Goal: Task Accomplishment & Management: Manage account settings

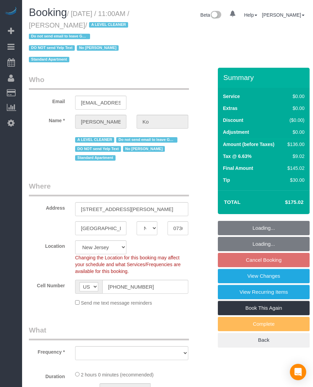
select select "NJ"
select select "number:59"
select select "number:76"
select select "number:15"
select select "number:6"
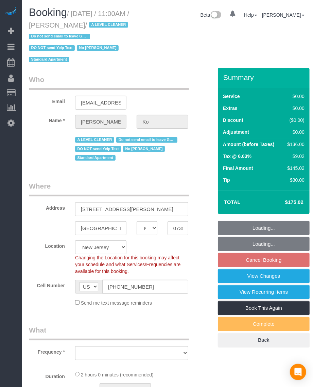
select select "string:stripe-card_1EyoUm4VGloSiKo7YBWNFeY6"
select select "spot3"
select select "object:988"
select select "1"
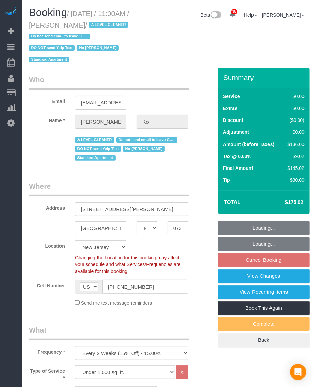
select select "object:1133"
select select "1"
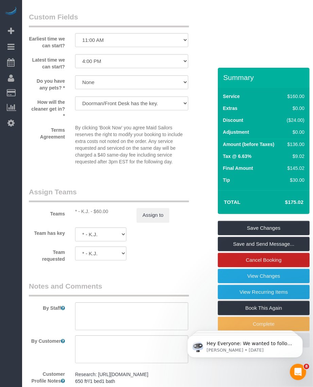
scroll to position [893, 0]
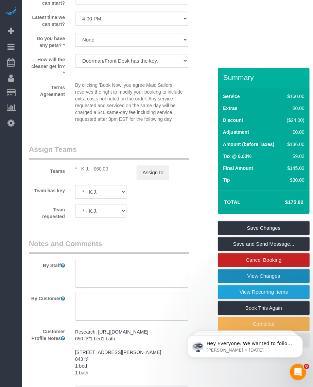
click at [242, 277] on link "View Changes" at bounding box center [264, 276] width 92 height 14
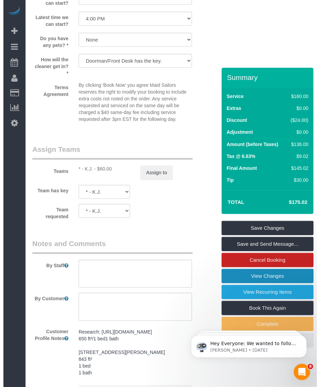
scroll to position [881, 0]
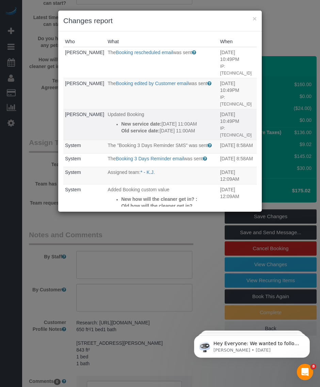
drag, startPoint x: 185, startPoint y: 117, endPoint x: 94, endPoint y: 113, distance: 91.3
click at [121, 120] on li "New service date: 10/16/2025 11:00AM Old service date: 10/15/2025 11:00AM" at bounding box center [168, 127] width 95 height 14
copy div "New service date: 10/16/2025 11:00AM Old service date: 10/15/2025 11:00AM"
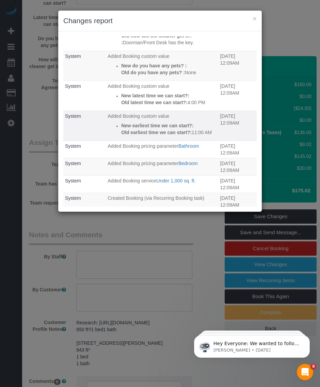
scroll to position [43, 0]
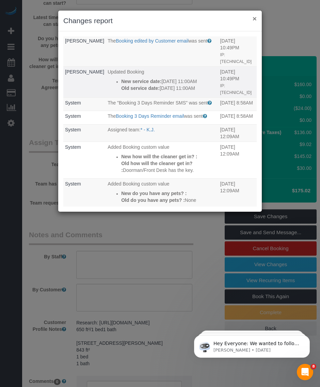
drag, startPoint x: 254, startPoint y: 18, endPoint x: 236, endPoint y: 37, distance: 26.2
click at [254, 18] on button "×" at bounding box center [254, 18] width 4 height 7
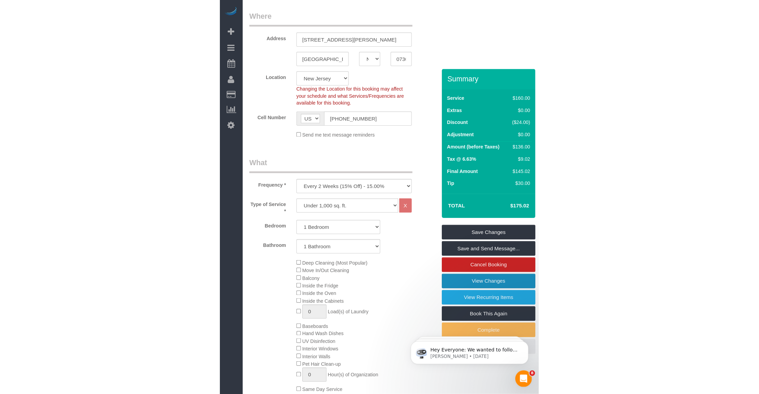
scroll to position [0, 0]
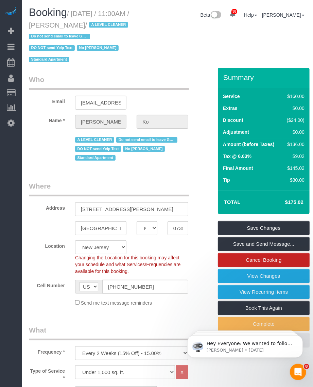
drag, startPoint x: 61, startPoint y: 23, endPoint x: 85, endPoint y: 24, distance: 24.5
click at [85, 24] on small "/ October 16, 2025 / 11:00AM / Inho Ko / A LEVEL CLEANER Do not send email to l…" at bounding box center [79, 37] width 101 height 54
copy small "[PERSON_NAME]"
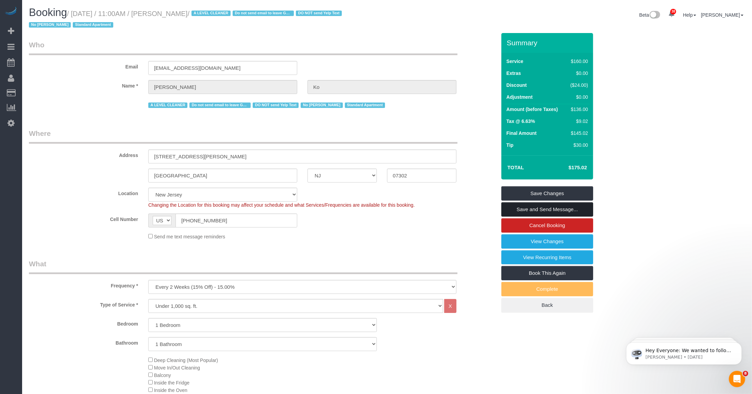
click at [313, 209] on link "Save and Send Message..." at bounding box center [547, 209] width 92 height 14
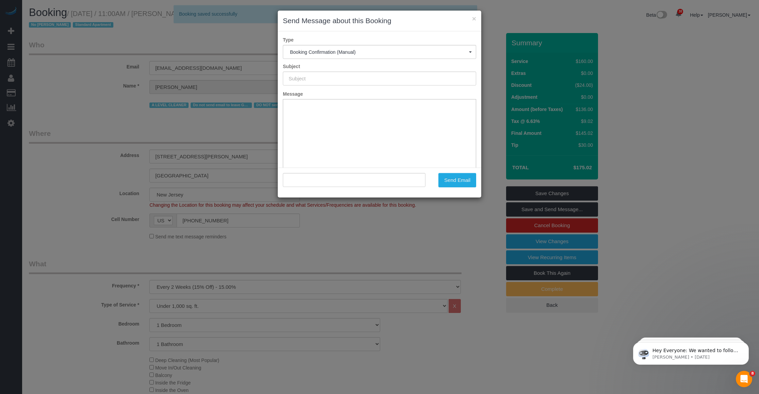
type input "Cleaning Confirmed for 10/16/2025 at 11:00am"
type input ""Inho Ko" <inhoko89@gmail.com>"
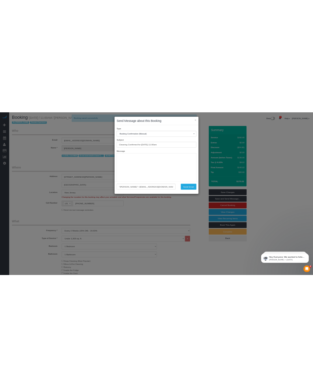
scroll to position [50, 0]
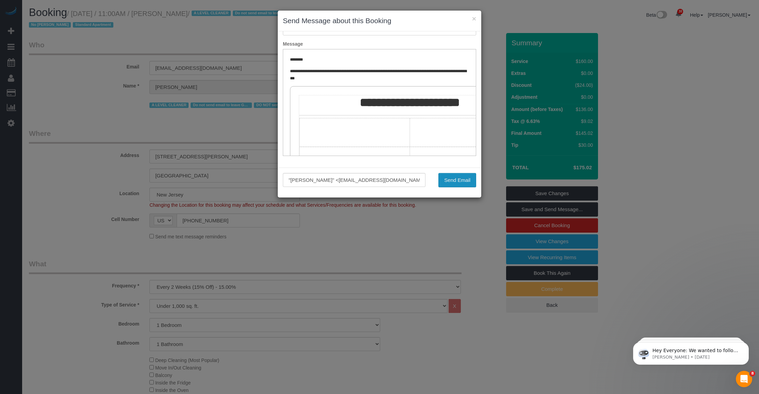
click at [313, 176] on button "Send Email" at bounding box center [457, 180] width 38 height 14
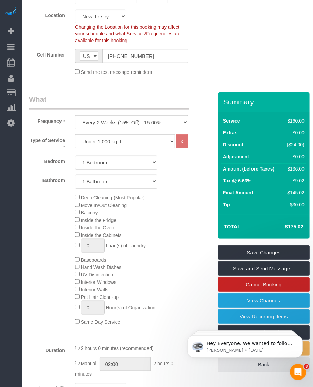
scroll to position [128, 0]
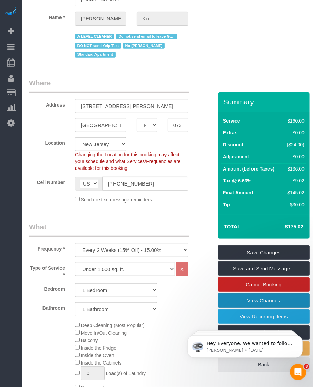
click at [247, 300] on link "View Changes" at bounding box center [264, 300] width 92 height 14
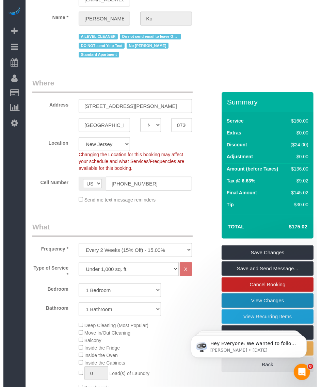
scroll to position [116, 0]
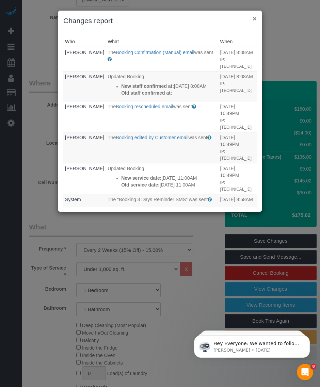
drag, startPoint x: 256, startPoint y: 19, endPoint x: 242, endPoint y: 23, distance: 15.0
click at [256, 19] on button "×" at bounding box center [254, 18] width 4 height 7
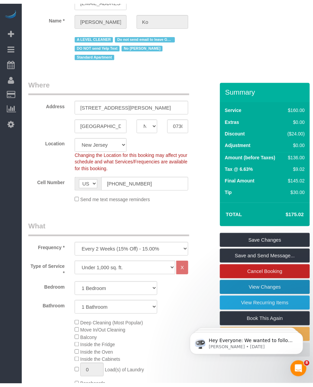
scroll to position [128, 0]
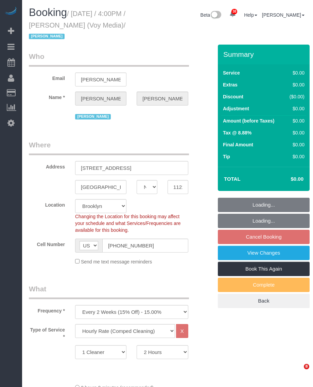
select select "NY"
select select "120"
select select "object:1471"
select select "spot9"
select select "number:89"
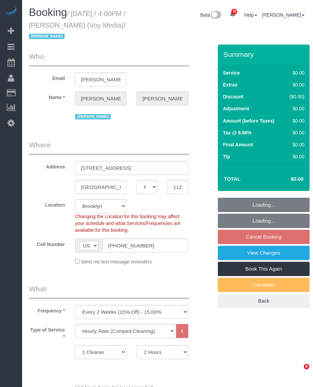
select select "number:90"
select select "number:15"
select select "number:5"
select select "number:21"
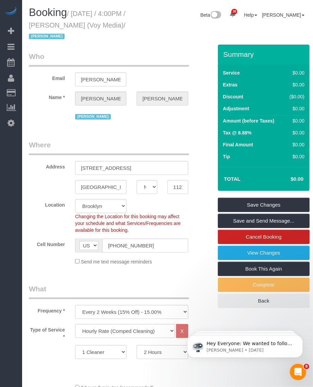
drag, startPoint x: 75, startPoint y: 13, endPoint x: 139, endPoint y: 24, distance: 65.6
click at [139, 24] on div "Booking / October 15, 2025 / 4:00PM / Kevin Urrutia (Voy Media) / Jacky Xu" at bounding box center [84, 26] width 120 height 38
copy small "October 15, 2025 / 4:00PM / Kevin Urrutia (Voy Media)"
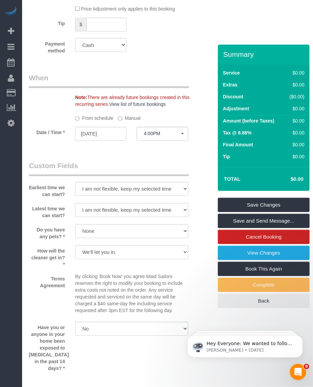
scroll to position [638, 0]
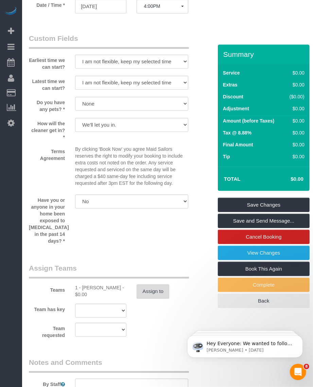
click at [152, 284] on button "Assign to" at bounding box center [153, 291] width 33 height 14
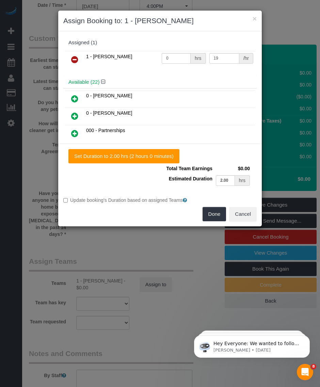
drag, startPoint x: 76, startPoint y: 57, endPoint x: 91, endPoint y: 64, distance: 16.8
click at [76, 57] on icon at bounding box center [74, 59] width 7 height 8
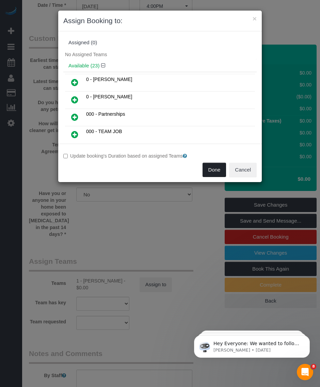
click at [210, 169] on button "Done" at bounding box center [214, 170] width 24 height 14
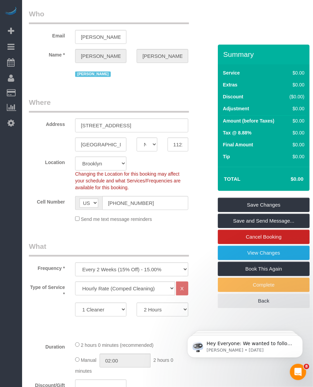
scroll to position [0, 0]
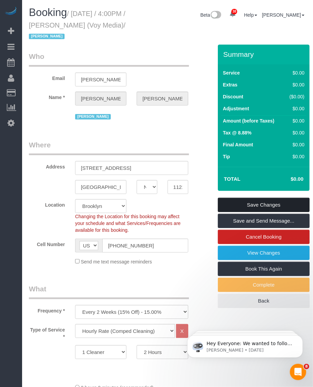
click at [261, 203] on link "Save Changes" at bounding box center [264, 205] width 92 height 14
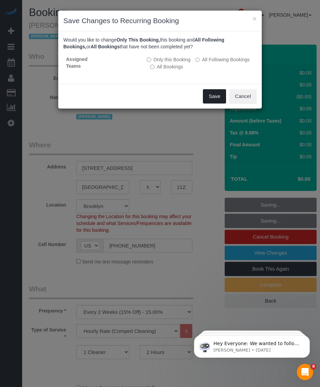
click at [211, 92] on button "Save" at bounding box center [214, 96] width 23 height 14
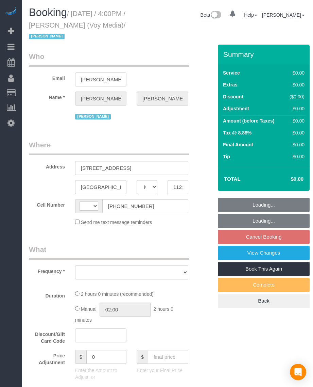
select select "NY"
select select "number:89"
select select "number:90"
select select "number:15"
select select "number:5"
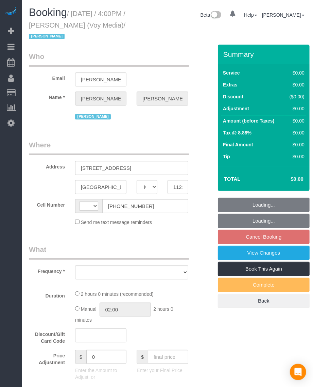
select select "number:21"
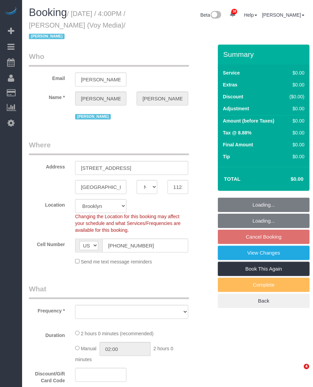
select select "string:[GEOGRAPHIC_DATA]"
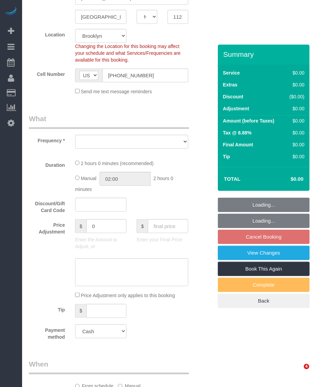
select select "object:962"
select select "spot9"
select select "object:1463"
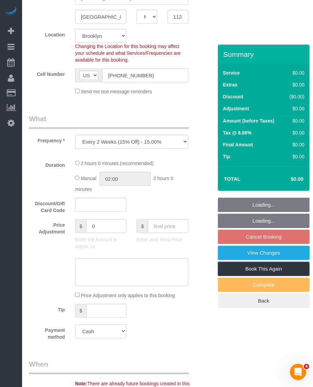
select select "120"
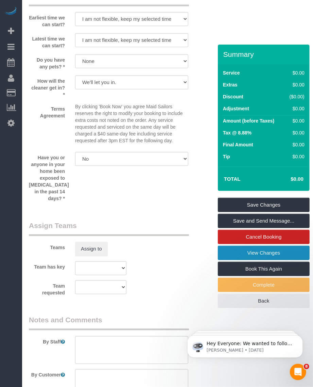
click at [242, 255] on link "View Changes" at bounding box center [264, 253] width 92 height 14
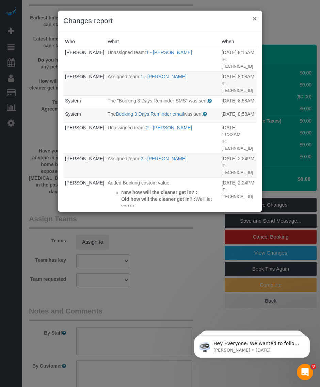
drag, startPoint x: 255, startPoint y: 19, endPoint x: 243, endPoint y: 21, distance: 12.9
click at [255, 19] on button "×" at bounding box center [254, 18] width 4 height 7
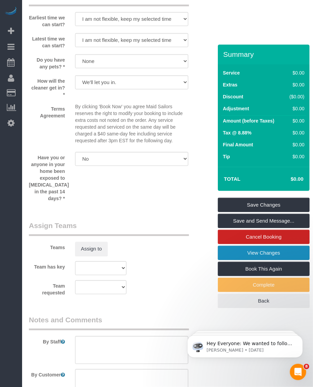
click at [266, 249] on link "View Changes" at bounding box center [264, 253] width 92 height 14
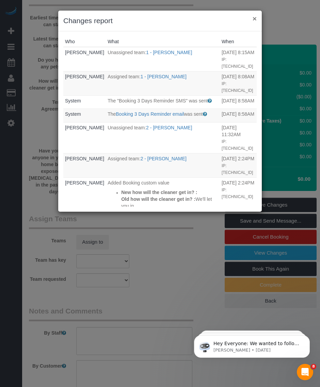
click at [254, 17] on button "×" at bounding box center [254, 18] width 4 height 7
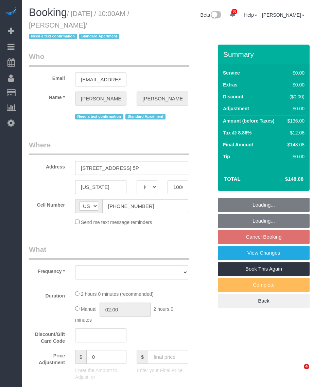
select select "NY"
select select "string:stripe-pm_1Q7UsO4VGloSiKo7akDAINuf"
select select "object:823"
select select "spot3"
select select "number:57"
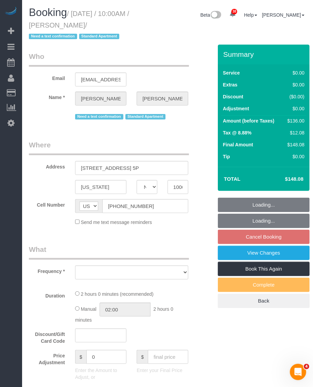
select select "number:75"
select select "number:15"
select select "number:6"
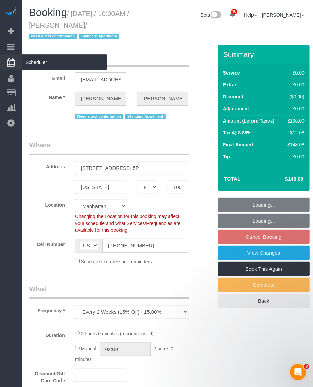
select select "1"
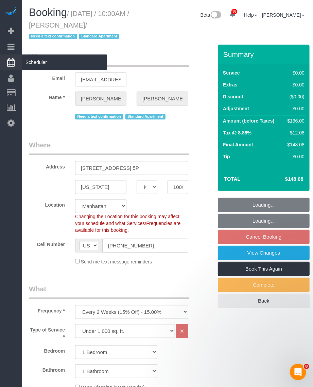
select select "object:1519"
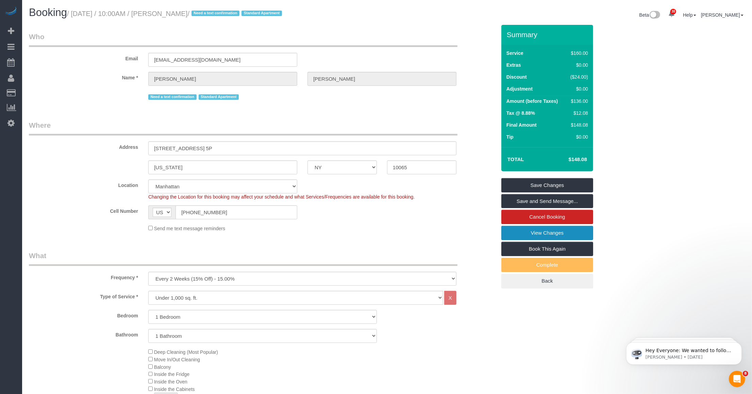
click at [313, 235] on link "View Changes" at bounding box center [547, 233] width 92 height 14
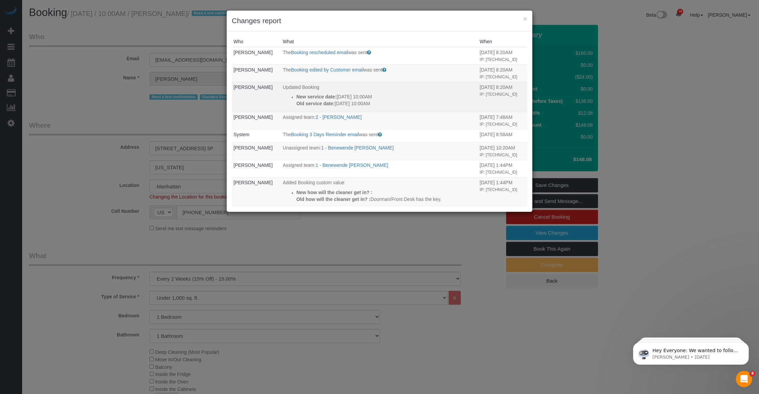
drag, startPoint x: 383, startPoint y: 104, endPoint x: 289, endPoint y: 96, distance: 94.6
click at [289, 96] on ul "New service date: 10/21/2025 10:00AM Old service date: 10/15/2025 10:00AM" at bounding box center [380, 100] width 194 height 14
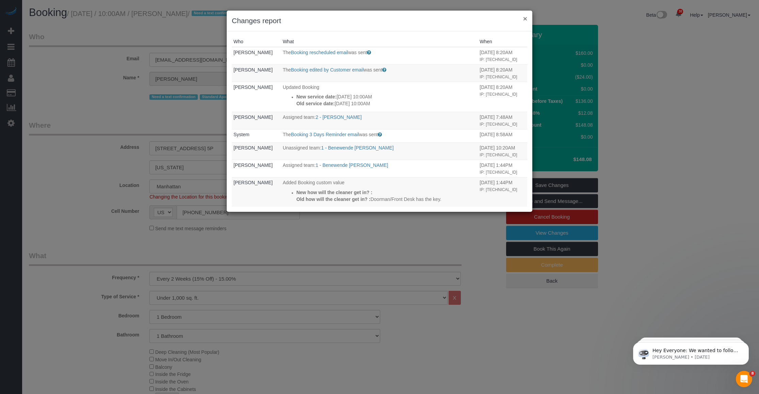
drag, startPoint x: 524, startPoint y: 18, endPoint x: 511, endPoint y: 21, distance: 13.0
click at [313, 18] on button "×" at bounding box center [525, 18] width 4 height 7
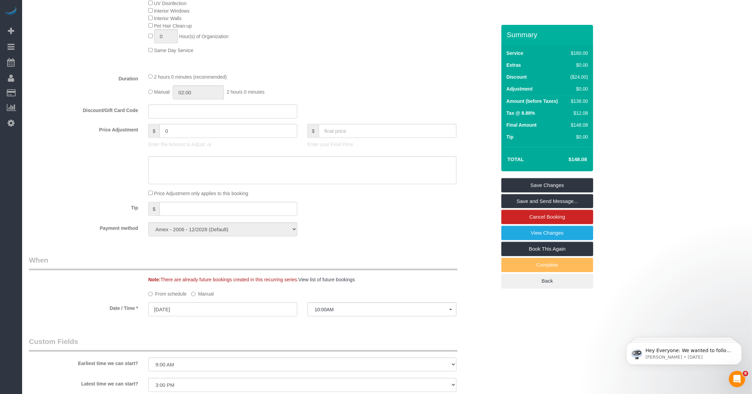
scroll to position [638, 0]
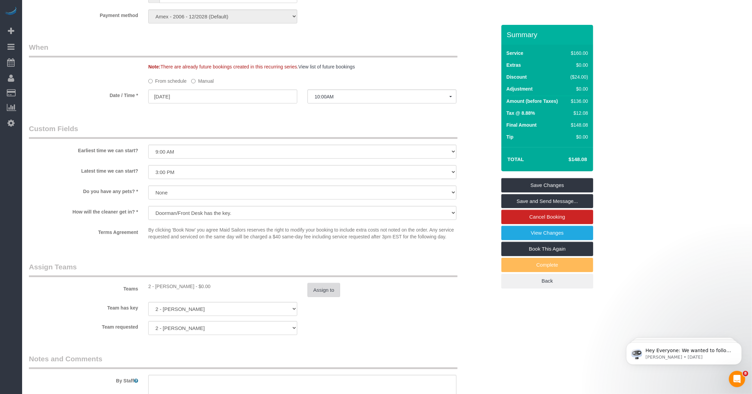
click at [313, 284] on button "Assign to" at bounding box center [324, 290] width 33 height 14
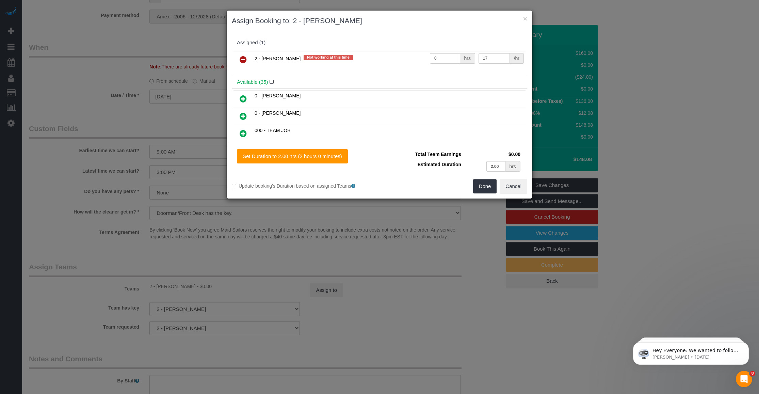
drag, startPoint x: 244, startPoint y: 59, endPoint x: 268, endPoint y: 66, distance: 25.4
click at [244, 59] on icon at bounding box center [243, 59] width 7 height 8
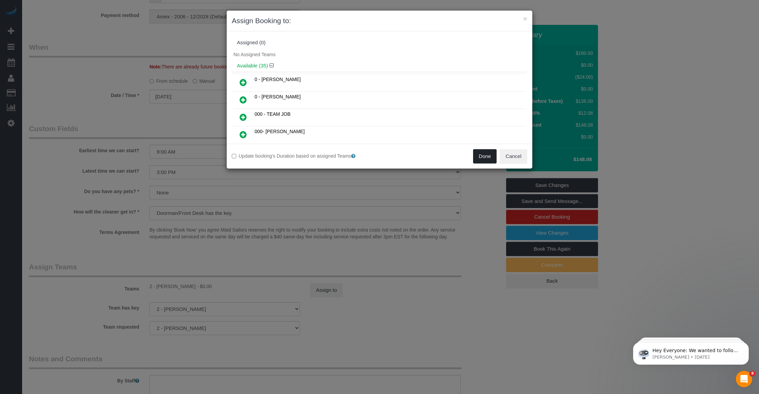
click at [313, 156] on button "Done" at bounding box center [485, 156] width 24 height 14
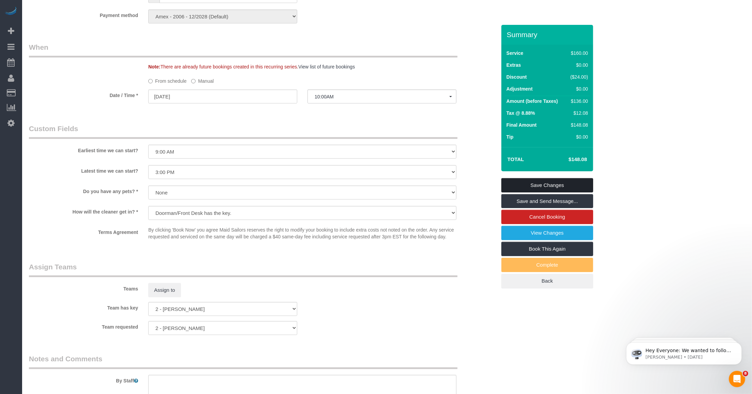
click at [313, 184] on link "Save Changes" at bounding box center [547, 185] width 92 height 14
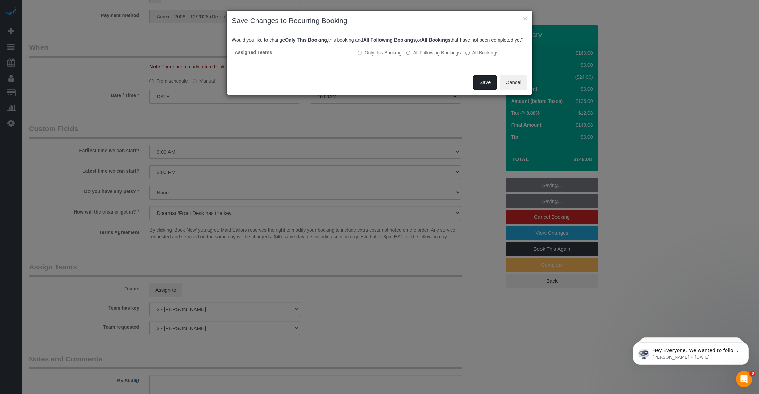
click at [313, 89] on button "Save" at bounding box center [484, 82] width 23 height 14
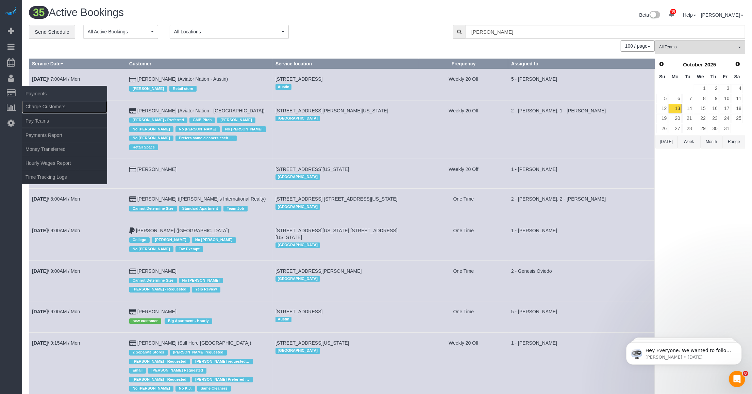
drag, startPoint x: 35, startPoint y: 102, endPoint x: 60, endPoint y: 99, distance: 25.1
click at [35, 102] on link "Charge Customers" at bounding box center [64, 107] width 85 height 14
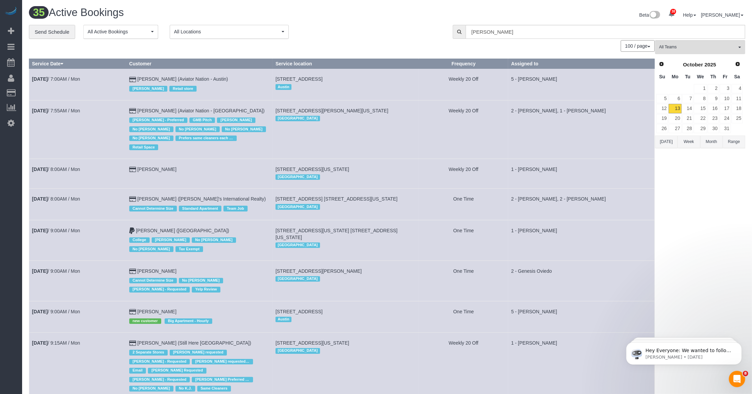
select select
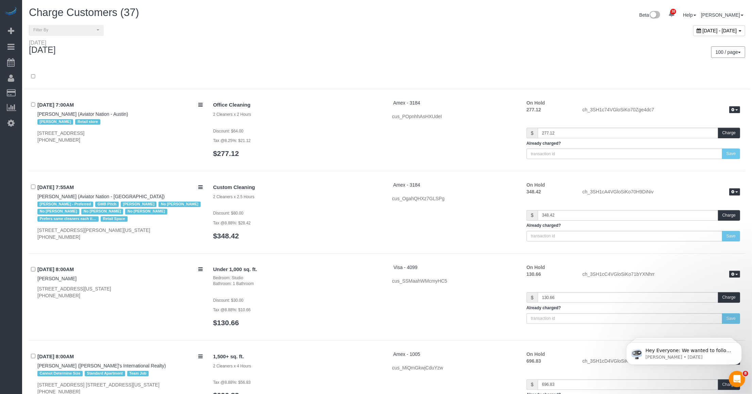
click at [313, 32] on div "October 13, 2025 - October 13, 2025" at bounding box center [719, 30] width 52 height 11
type input "**********"
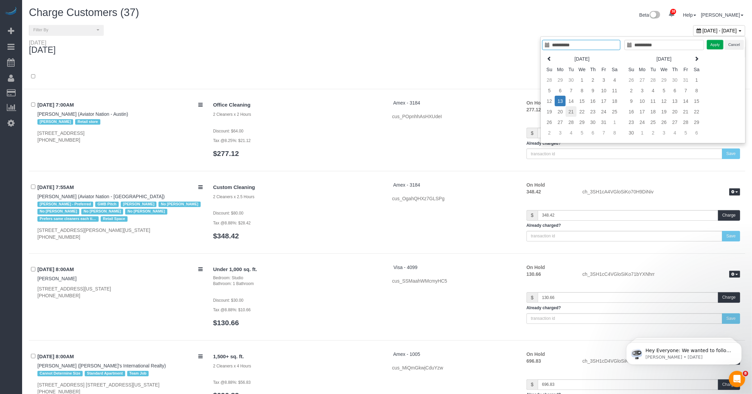
type input "**********"
click at [313, 111] on td "21" at bounding box center [571, 111] width 11 height 11
type input "**********"
click at [313, 45] on button "Apply" at bounding box center [715, 45] width 17 height 10
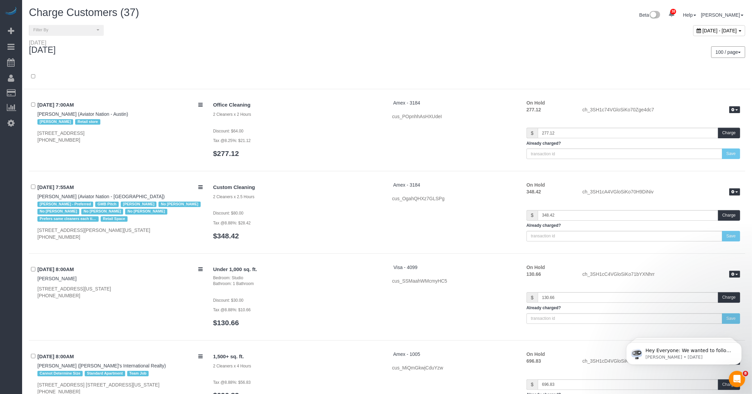
click at [313, 49] on div "100 / page 10 / page 20 / page 30 / page 40 / page 50 / page 100 / page" at bounding box center [568, 52] width 353 height 12
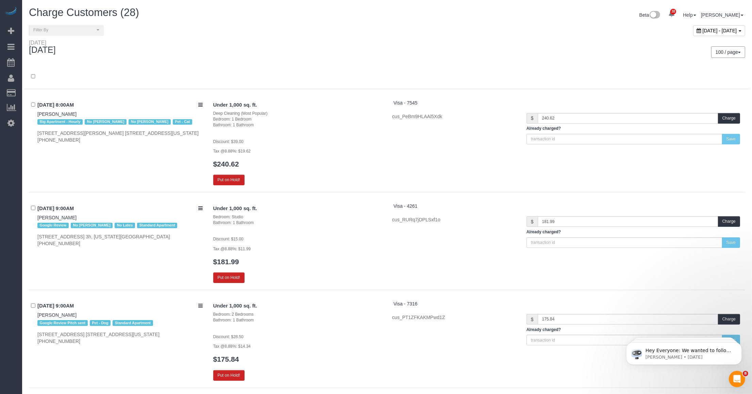
scroll to position [743, 0]
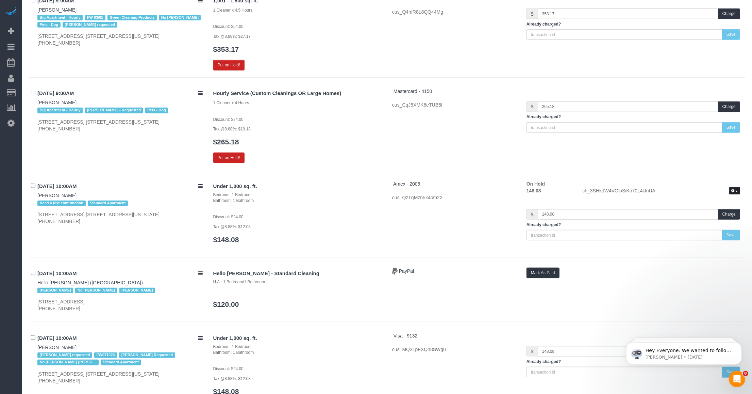
click at [313, 192] on span "button" at bounding box center [737, 191] width 3 height 1
click at [313, 201] on link "Release Hold" at bounding box center [713, 202] width 54 height 9
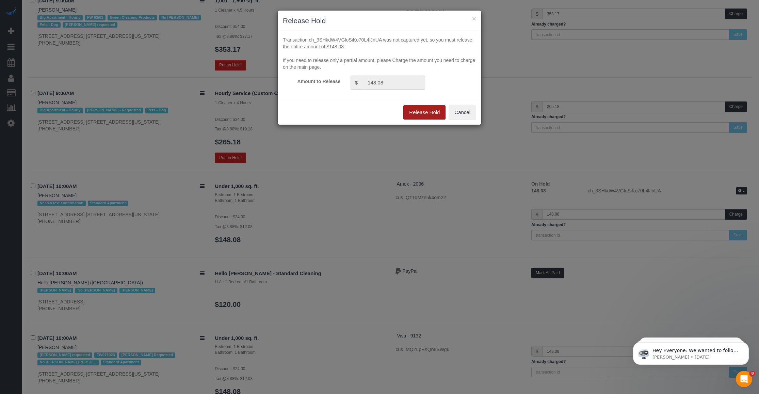
click at [313, 111] on button "Release Hold" at bounding box center [424, 112] width 42 height 14
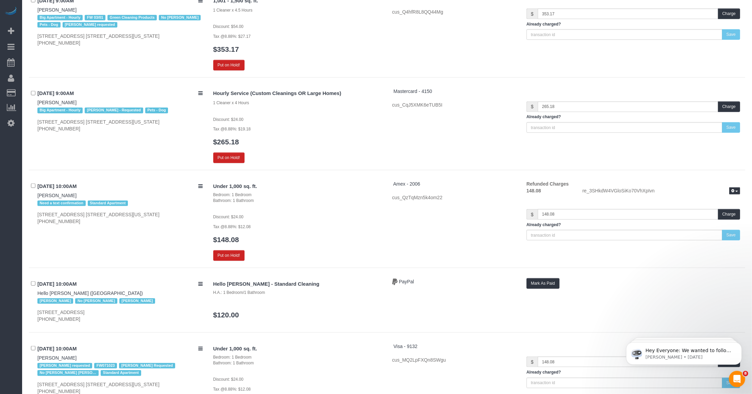
click at [313, 248] on div "Under 1,000 sq. ft. Bedroom: 1 Bedroom Bathroom: 1 Bathroom Discount: $24.00 Ta…" at bounding box center [297, 220] width 179 height 80
click at [313, 193] on button "button" at bounding box center [734, 190] width 11 height 7
click at [313, 233] on div "Under 1,000 sq. ft. Bedroom: 1 Bedroom Bathroom: 1 Bathroom Discount: $24.00 Ta…" at bounding box center [297, 220] width 179 height 80
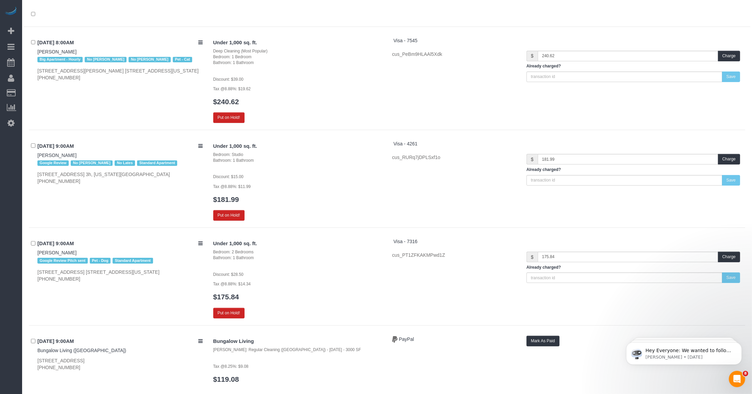
scroll to position [0, 0]
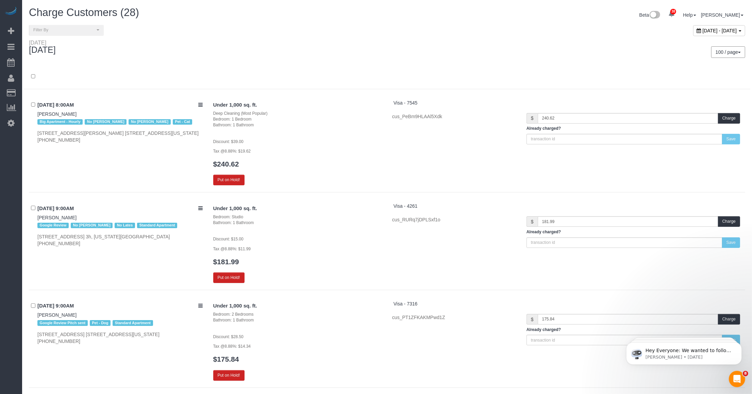
click at [313, 31] on span "October 21, 2025 - October 21, 2025" at bounding box center [720, 30] width 34 height 5
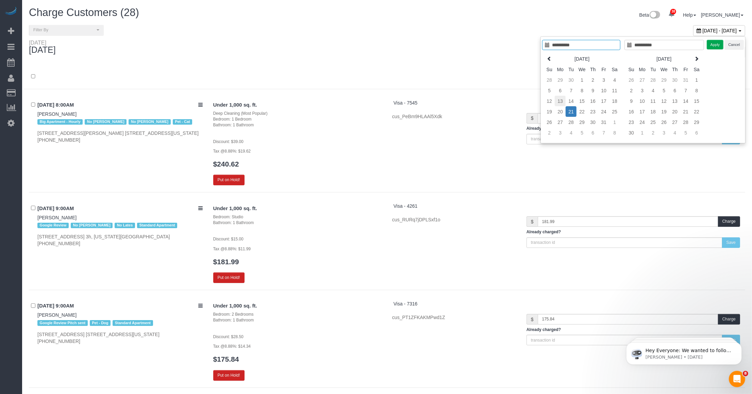
type input "**********"
click at [313, 102] on td "13" at bounding box center [560, 101] width 11 height 11
type input "**********"
click at [313, 102] on td "15" at bounding box center [582, 101] width 11 height 11
type input "**********"
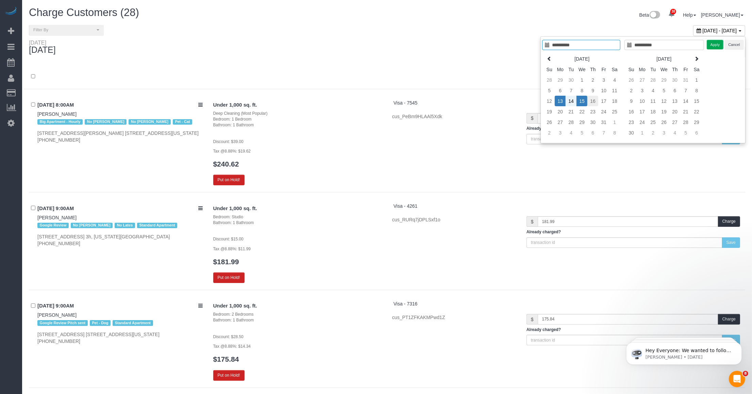
click at [313, 103] on td "16" at bounding box center [593, 101] width 11 height 11
drag, startPoint x: 563, startPoint y: 100, endPoint x: 580, endPoint y: 99, distance: 16.7
click at [313, 100] on tr "12 13 14 15 16 17 18" at bounding box center [582, 101] width 76 height 11
type input "**********"
click at [313, 101] on td "13" at bounding box center [560, 101] width 11 height 11
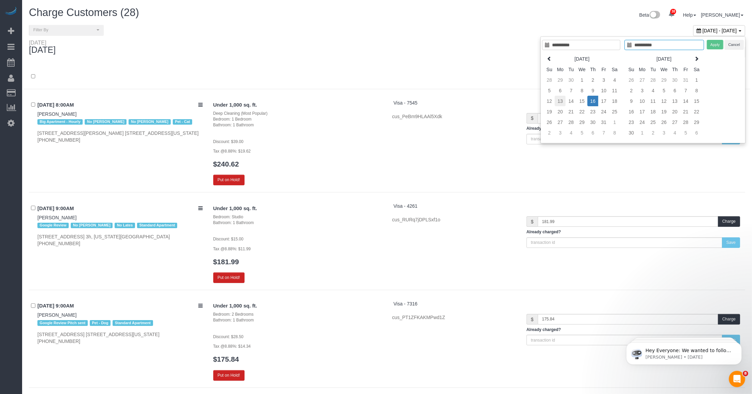
type input "**********"
click at [313, 99] on td "16" at bounding box center [593, 101] width 11 height 11
click at [313, 41] on button "Apply" at bounding box center [715, 45] width 17 height 10
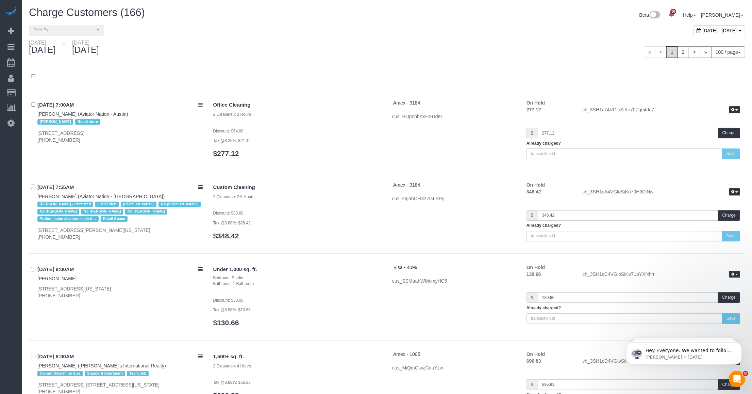
click at [313, 29] on span "October 13, 2025 - October 16, 2025" at bounding box center [720, 30] width 34 height 5
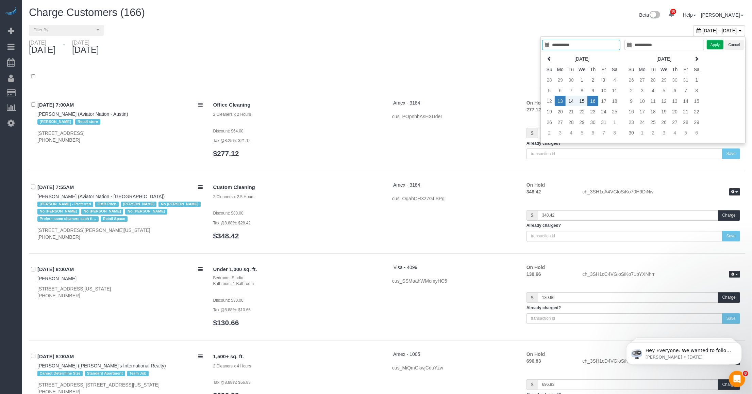
click at [313, 102] on td "16" at bounding box center [593, 101] width 11 height 11
type input "**********"
click at [313, 41] on button "Apply" at bounding box center [715, 45] width 17 height 10
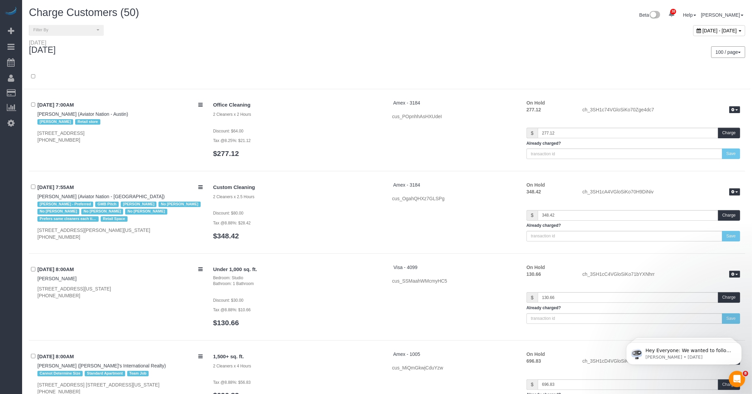
click at [313, 28] on span "October 16, 2025 - October 16, 2025" at bounding box center [720, 30] width 34 height 5
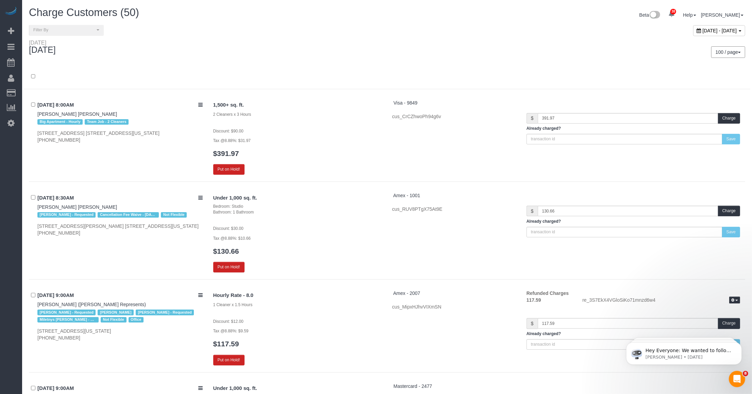
click at [313, 60] on div "Thursday October 16, 2025 100 / page 10 / page 20 / page 30 / page 40 / page 50…" at bounding box center [387, 51] width 727 height 25
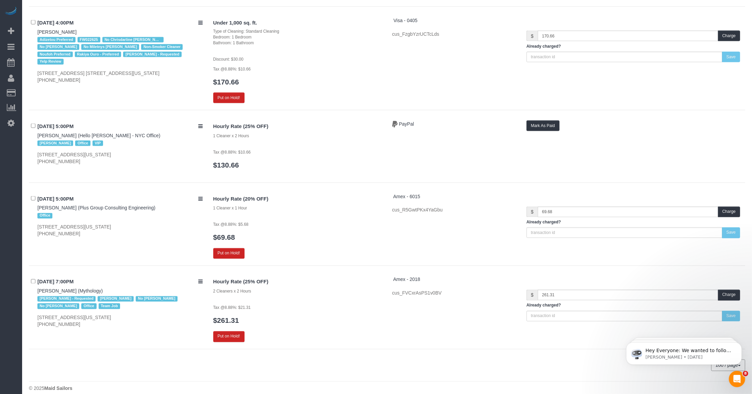
scroll to position [2566, 0]
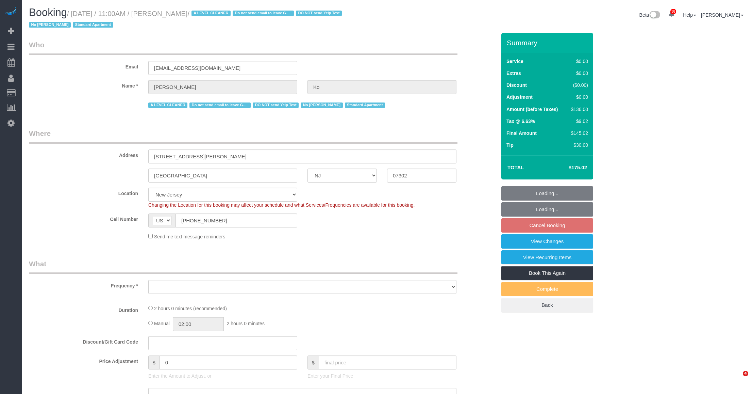
select select "NJ"
select select "spot3"
select select "number:59"
select select "number:76"
select select "number:15"
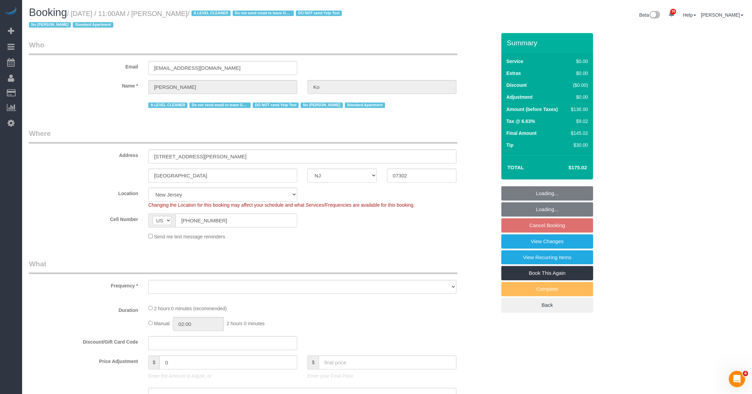
select select "number:6"
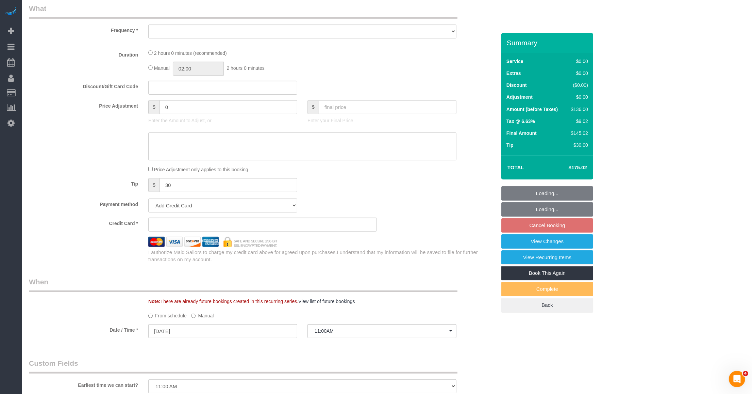
select select "object:988"
select select "string:stripe-card_1EyoUm4VGloSiKo7YBWNFeY6"
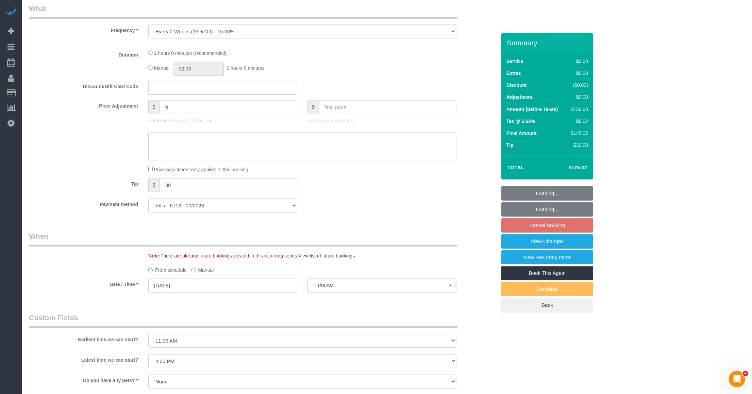
select select "object:1133"
select select "1"
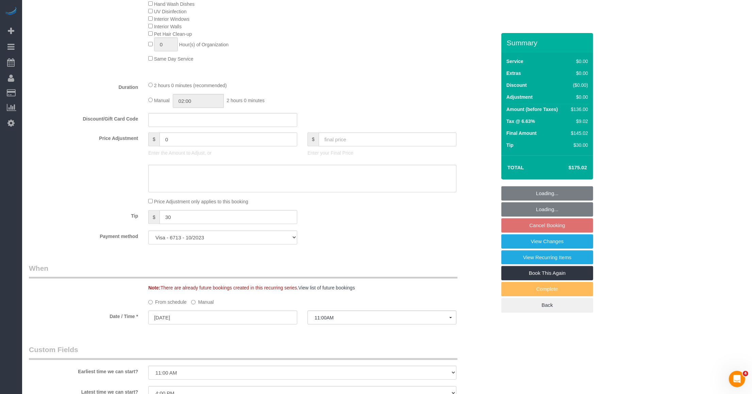
select select "1"
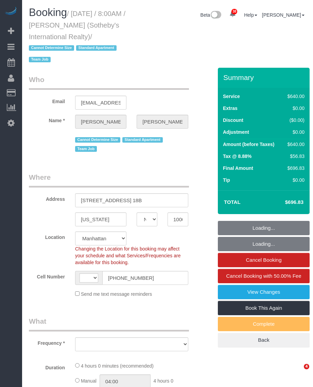
select select "NY"
select select "string:US"
select select "object:924"
select select "string:stripe-pm_1LyzvD4VGloSiKo7z6mm3lkI"
select select "240"
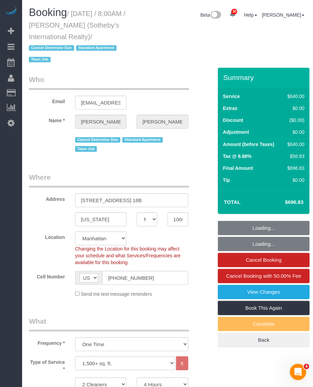
select select "spot1"
select select "number:56"
select select "number:76"
select select "number:15"
select select "number:6"
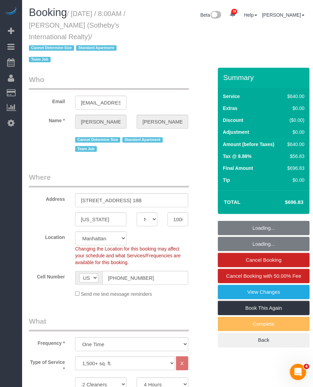
select select "object:1518"
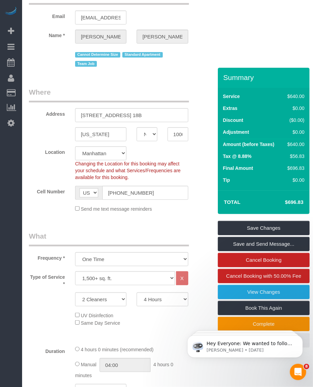
scroll to position [255, 0]
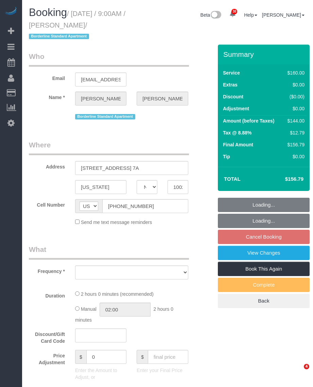
select select "NY"
select select "object:962"
select select "string:stripe-pm_1RxG3D4VGloSiKo7JLQddXfy"
select select "number:89"
select select "number:90"
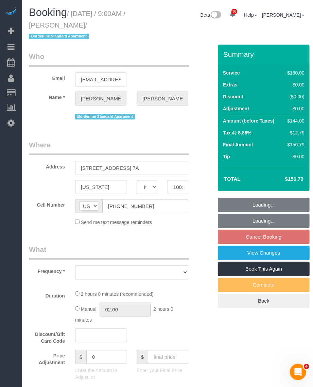
select select "number:15"
select select "number:5"
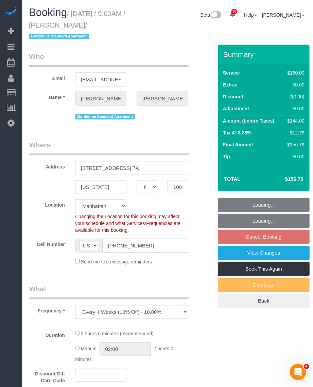
select select "spot2"
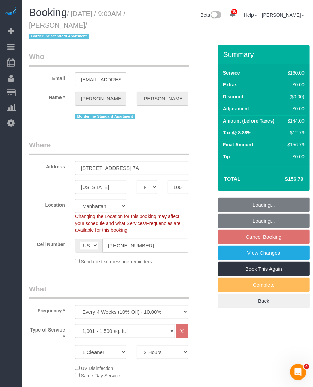
select select "object:1052"
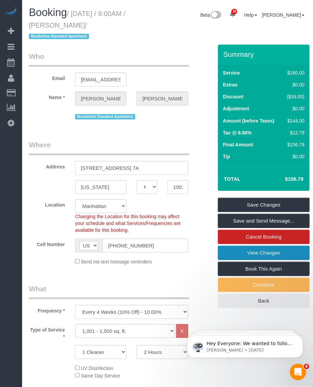
click at [252, 252] on link "View Changes" at bounding box center [264, 253] width 92 height 14
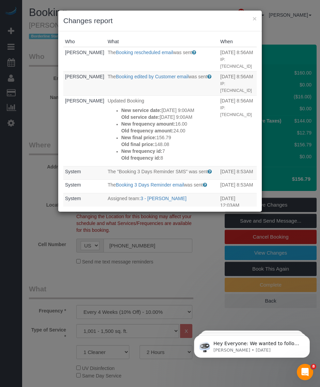
click at [257, 19] on div "× Changes report" at bounding box center [159, 21] width 203 height 21
click at [257, 16] on div "× Changes report" at bounding box center [159, 21] width 203 height 21
click at [254, 16] on button "×" at bounding box center [254, 18] width 4 height 7
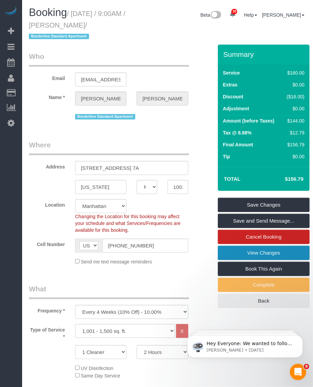
click at [235, 254] on link "View Changes" at bounding box center [264, 253] width 92 height 14
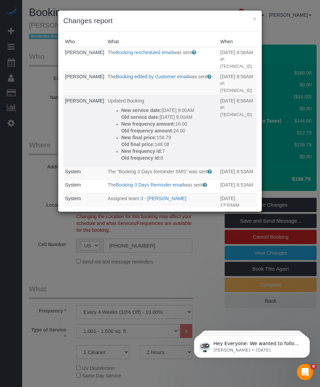
drag, startPoint x: 158, startPoint y: 159, endPoint x: 100, endPoint y: 109, distance: 76.2
click at [121, 109] on div "New service date: 10/30/2025 9:00AM Old service date: 10/16/2025 9:00AM New fre…" at bounding box center [169, 134] width 96 height 54
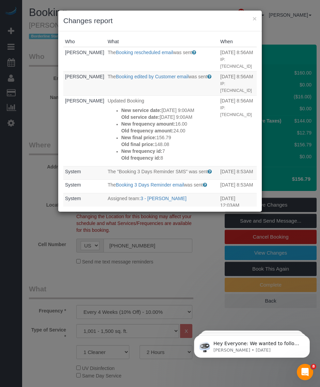
copy div "New service date: 10/30/2025 9:00AM Old service date: 10/16/2025 9:00AM New fre…"
click at [254, 17] on button "×" at bounding box center [254, 18] width 4 height 7
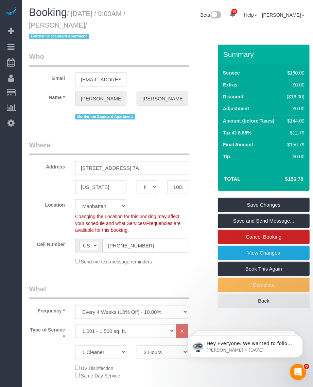
drag, startPoint x: 62, startPoint y: 24, endPoint x: 98, endPoint y: 27, distance: 36.1
click at [98, 27] on small "/ October 30, 2025 / 9:00AM / Xavier Garcia / Borderline Standard Apartment" at bounding box center [77, 25] width 97 height 31
copy small "Xavier Garcia"
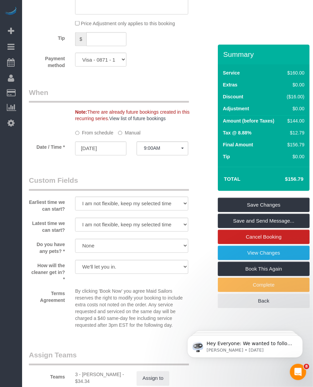
scroll to position [765, 0]
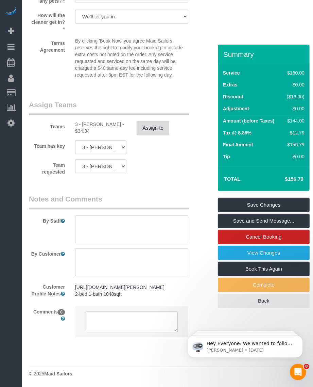
click at [155, 126] on button "Assign to" at bounding box center [153, 128] width 33 height 14
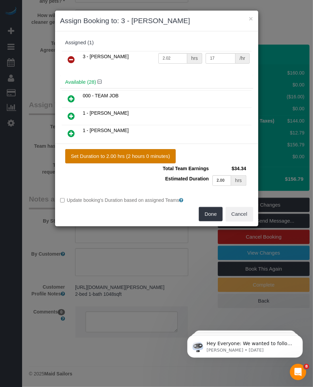
scroll to position [760, 0]
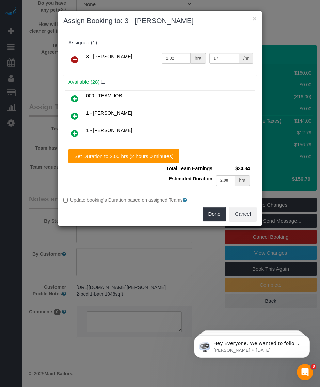
click at [73, 57] on icon at bounding box center [74, 59] width 7 height 8
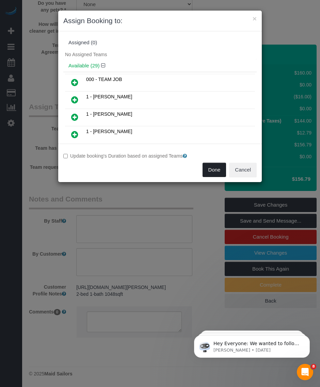
click at [214, 172] on button "Done" at bounding box center [214, 170] width 24 height 14
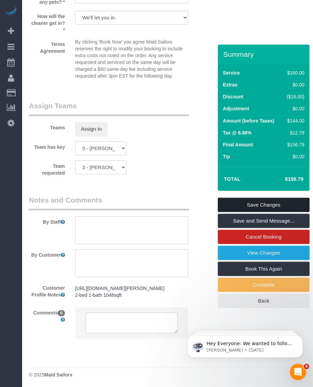
click at [246, 203] on link "Save Changes" at bounding box center [264, 205] width 92 height 14
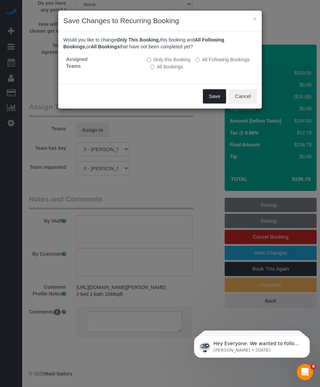
click at [215, 94] on button "Save" at bounding box center [214, 96] width 23 height 14
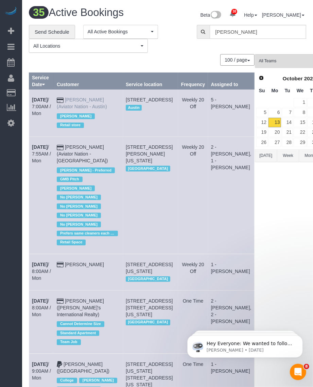
drag, startPoint x: 30, startPoint y: 102, endPoint x: 115, endPoint y: 98, distance: 84.8
click at [31, 103] on link "Charge Customers" at bounding box center [64, 107] width 85 height 14
select select
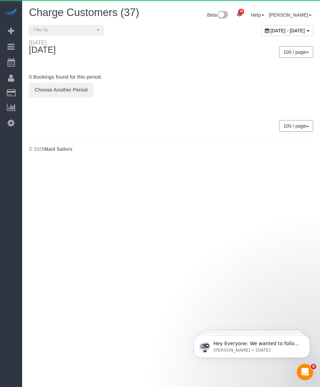
click at [270, 32] on span "October 13, 2025 - October 13, 2025" at bounding box center [287, 30] width 34 height 5
type input "**********"
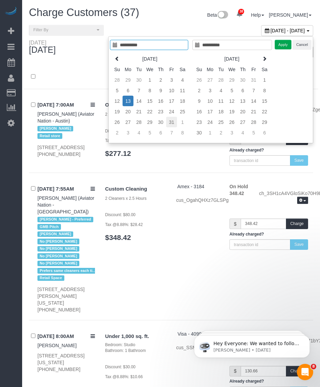
type input "**********"
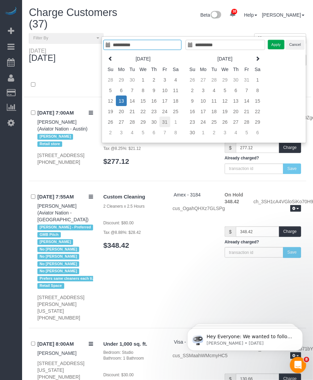
click at [160, 125] on td "31" at bounding box center [165, 122] width 11 height 11
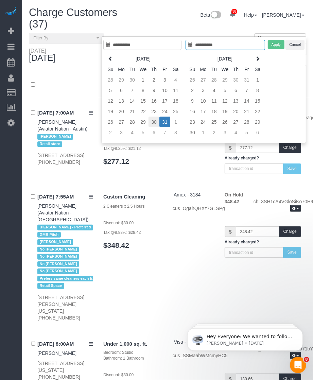
type input "**********"
click at [156, 123] on td "30" at bounding box center [154, 122] width 11 height 11
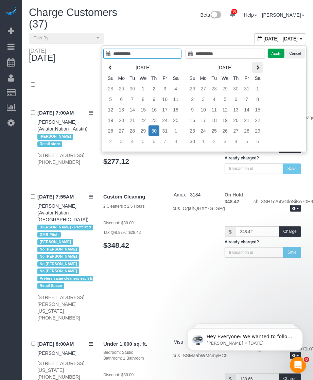
type input "**********"
click at [278, 54] on button "Apply" at bounding box center [276, 54] width 17 height 10
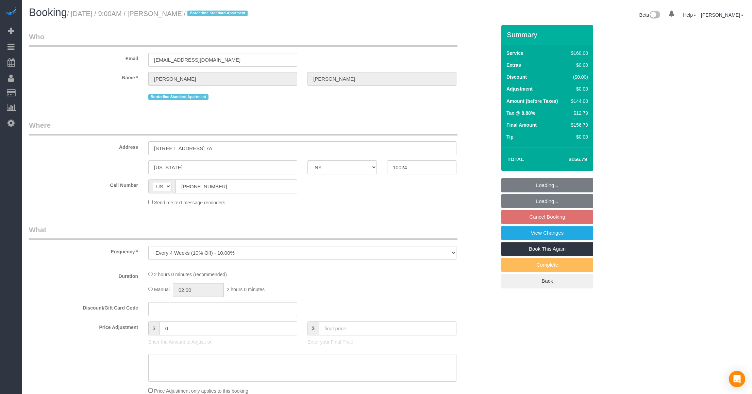
select select "NY"
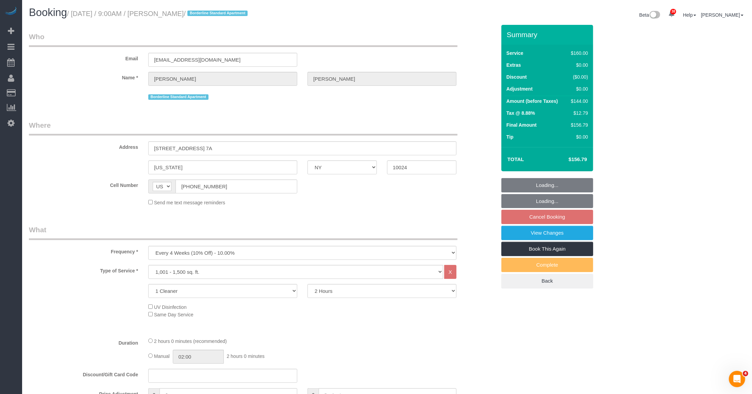
select select "string:stripe-pm_1RxG3D4VGloSiKo7JLQddXfy"
select select "number:89"
select select "number:90"
select select "number:15"
select select "number:5"
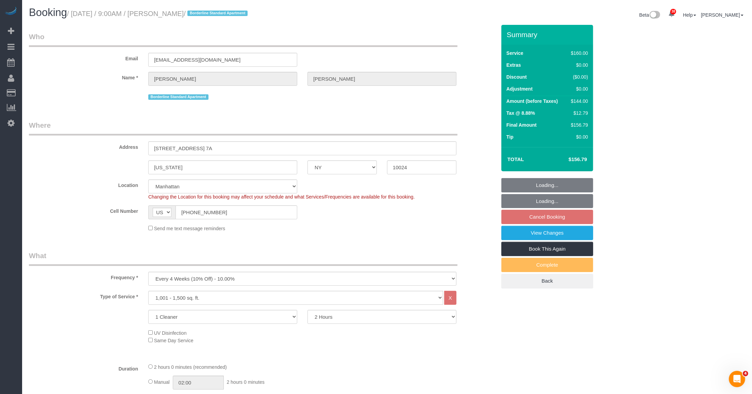
select select "object:1049"
select select "spot2"
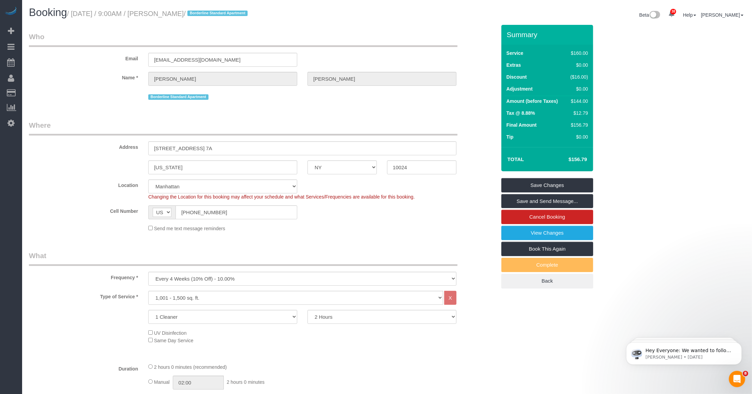
drag, startPoint x: 162, startPoint y: 14, endPoint x: 203, endPoint y: 17, distance: 40.6
click at [203, 17] on h1 "Booking / October 30, 2025 / 9:00AM / Xavier Garcia / Borderline Standard Apart…" at bounding box center [205, 13] width 353 height 12
copy small "Xavier Garcia"
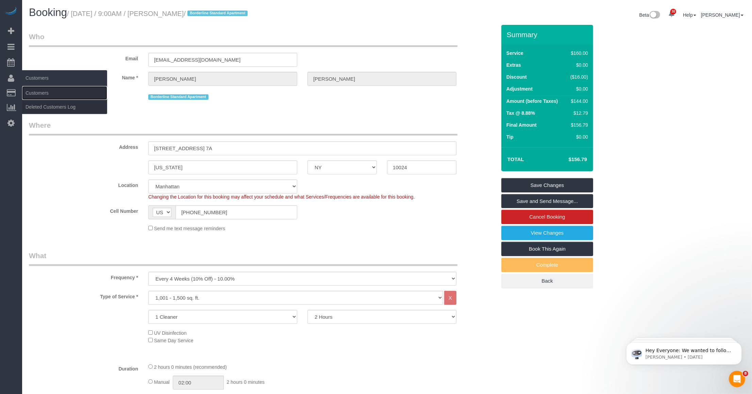
drag, startPoint x: 36, startPoint y: 94, endPoint x: 44, endPoint y: 80, distance: 15.7
click at [36, 94] on link "Customers" at bounding box center [64, 93] width 85 height 14
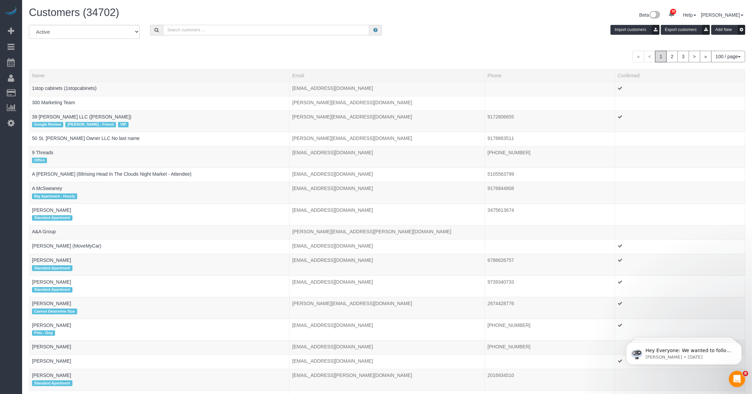
click at [189, 25] on input "text" at bounding box center [266, 30] width 207 height 11
paste input "Xavier Garcia"
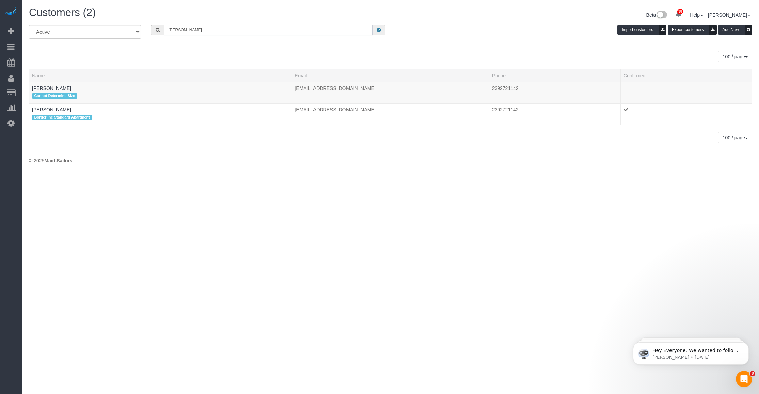
type input "Xavier Garcia"
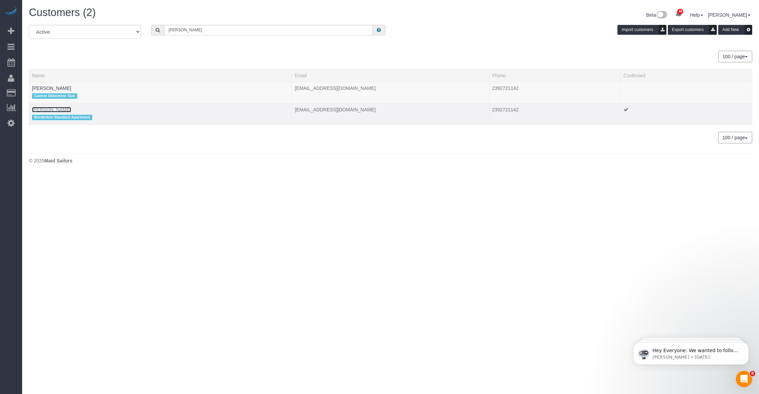
click at [45, 109] on link "Xavier Garcia" at bounding box center [51, 109] width 39 height 5
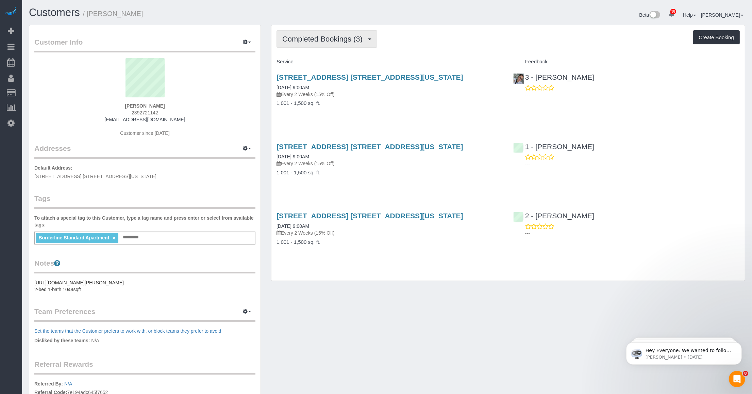
click at [347, 44] on button "Completed Bookings (3)" at bounding box center [327, 38] width 101 height 17
click at [323, 74] on link "Cancelled Bookings (3)" at bounding box center [312, 72] width 71 height 9
click at [319, 33] on button "Cancelled Bookings (3)" at bounding box center [326, 38] width 98 height 17
click at [304, 56] on link "Completed Bookings (3)" at bounding box center [312, 54] width 71 height 9
click at [327, 38] on span "Completed Bookings (3)" at bounding box center [324, 39] width 84 height 9
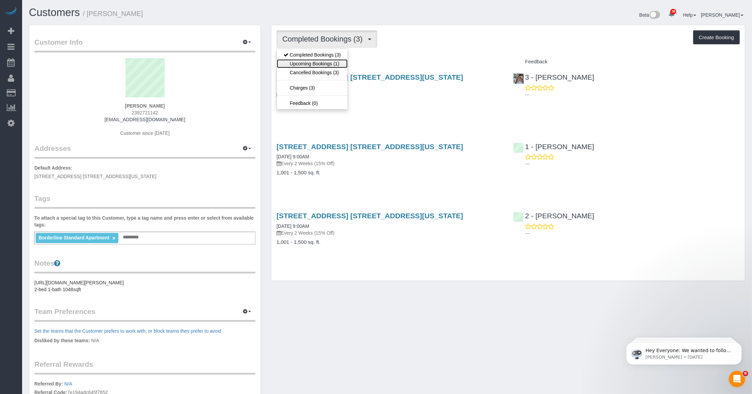
click at [309, 63] on link "Upcoming Bookings (1)" at bounding box center [312, 63] width 71 height 9
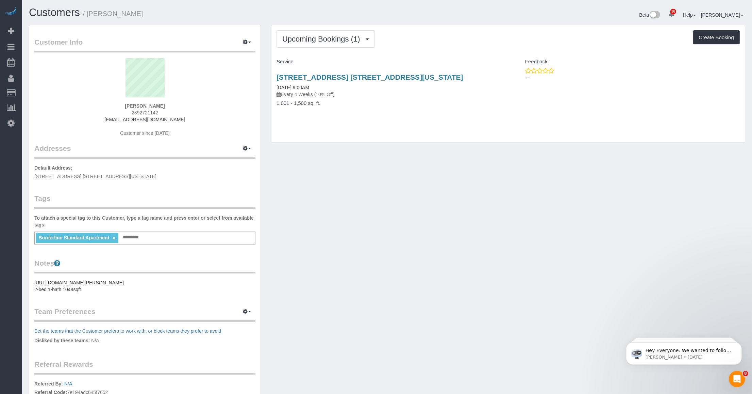
click at [361, 268] on div "Customer Info Edit Contact Info Send Message Email Preferences Special Sales Ta…" at bounding box center [387, 250] width 727 height 450
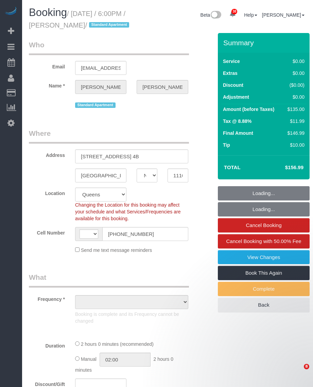
select select "NY"
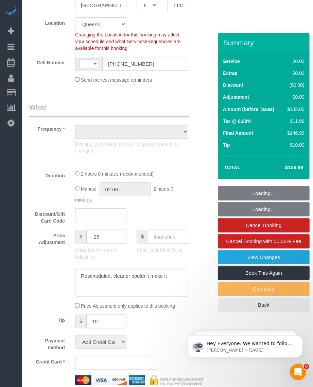
select select "string:[GEOGRAPHIC_DATA]"
select select "string:stripe-pm_1SF02I4VGloSiKo7ljKtFnew"
select select "1"
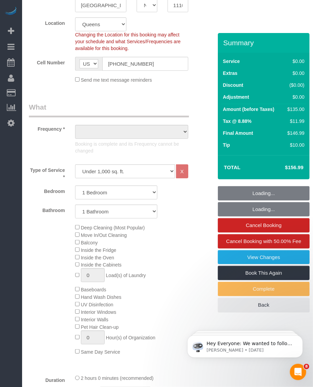
select select "object:929"
select select "spot1"
select select "number:89"
select select "number:90"
select select "number:15"
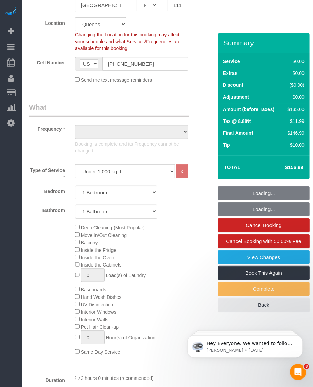
select select "number:7"
select select "1"
select select "object:1474"
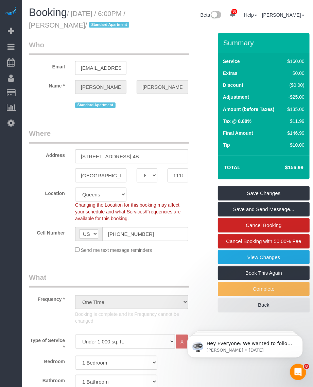
scroll to position [255, 0]
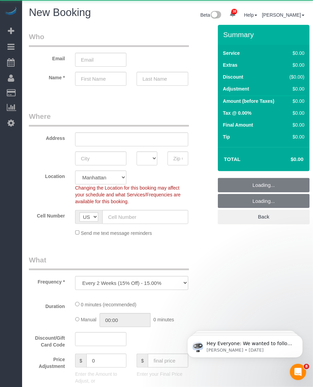
select select "object:1894"
select select "number:89"
select select "number:90"
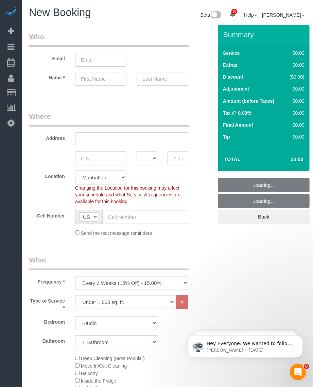
scroll to position [170, 0]
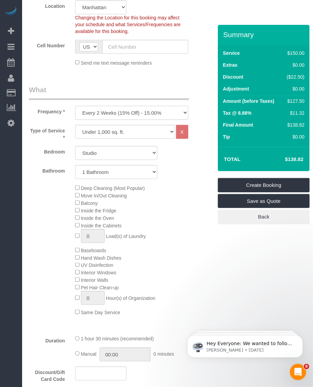
click at [103, 110] on select "One Time Weekly (20% Off) - 20.00% Every 2 Weeks (15% Off) - 15.00% Every 4 Wee…" at bounding box center [131, 113] width 113 height 14
select select "object:1895"
click at [75, 106] on select "One Time Weekly (20% Off) - 20.00% Every 2 Weeks (15% Off) - 15.00% Every 4 Wee…" at bounding box center [131, 113] width 113 height 14
click at [106, 128] on select "Under 1,000 sq. ft. 1,001 - 1,500 sq. ft. 1,500+ sq. ft. Custom Cleaning Office…" at bounding box center [125, 132] width 100 height 14
click at [75, 125] on select "Under 1,000 sq. ft. 1,001 - 1,500 sq. ft. 1,500+ sq. ft. Custom Cleaning Office…" at bounding box center [125, 132] width 100 height 14
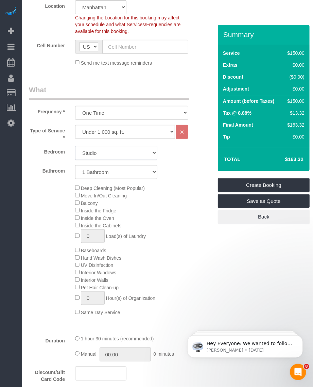
click at [105, 150] on select "Studio 1 Bedroom 2 Bedrooms 3 Bedrooms" at bounding box center [116, 153] width 82 height 14
select select "1"
click at [75, 146] on select "Studio 1 Bedroom 2 Bedrooms 3 Bedrooms" at bounding box center [116, 153] width 82 height 14
click at [103, 170] on select "1 Bathroom 2 Bathrooms" at bounding box center [116, 172] width 82 height 14
click at [75, 165] on select "1 Bathroom 2 Bathrooms" at bounding box center [116, 172] width 82 height 14
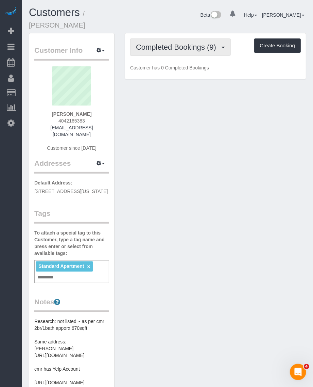
click at [184, 43] on span "Completed Bookings (9)" at bounding box center [178, 47] width 84 height 9
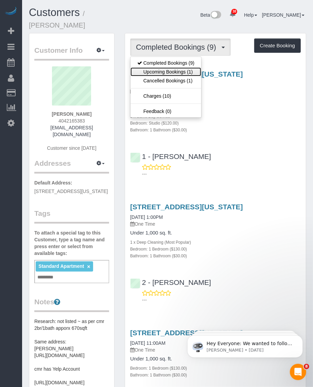
click at [159, 67] on link "Upcoming Bookings (1)" at bounding box center [166, 71] width 71 height 9
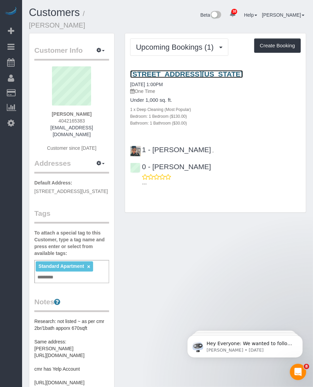
click at [184, 70] on link "171 West 131st Street, Ph 12, New York, NY 10027" at bounding box center [186, 74] width 113 height 8
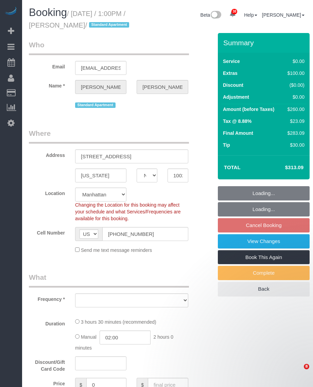
select select "NY"
select select "number:58"
select select "number:77"
select select "number:15"
select select "number:5"
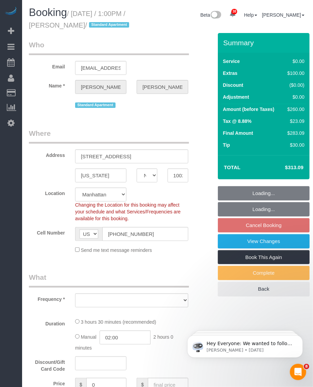
select select "object:966"
select select "string:stripe-pm_1QwRw54VGloSiKo7jNYRKUeg"
select select "1"
select select "spot4"
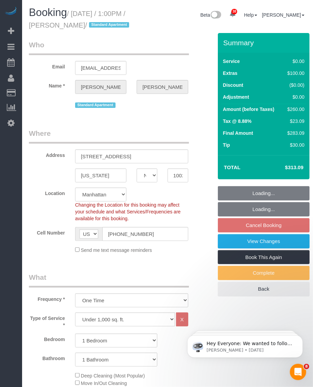
select select "object:1415"
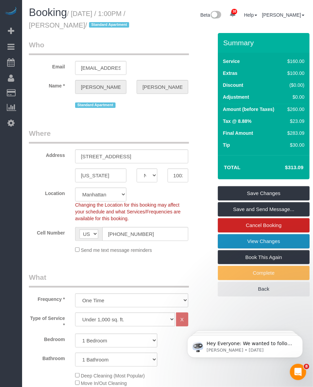
click at [261, 248] on link "View Changes" at bounding box center [264, 241] width 92 height 14
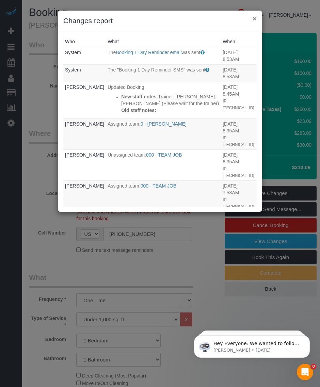
click at [253, 16] on button "×" at bounding box center [254, 18] width 4 height 7
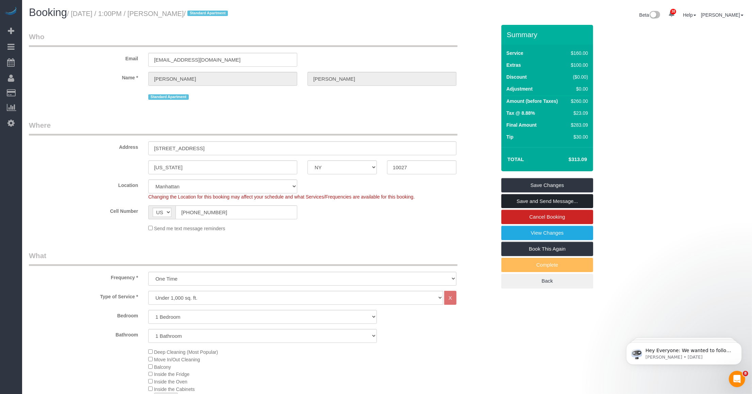
click at [313, 202] on link "Save and Send Message..." at bounding box center [547, 201] width 92 height 14
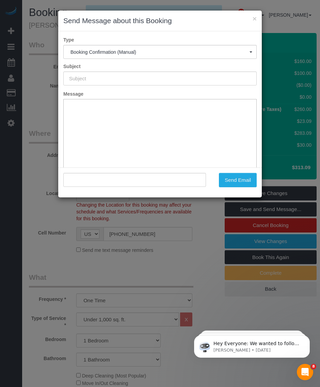
type input "Cleaning Confirmed for 10/14/2025 at 1:00pm"
type input ""Meyer Horne" <meyerhorne1@gmail.com>"
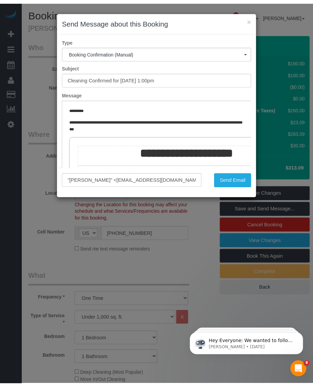
scroll to position [85, 0]
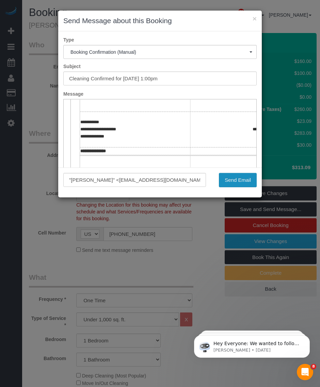
click at [236, 177] on button "Send Email" at bounding box center [238, 180] width 38 height 14
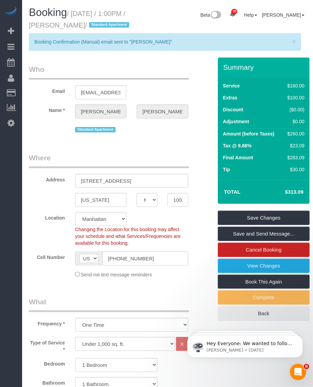
drag, startPoint x: 75, startPoint y: 13, endPoint x: 98, endPoint y: 23, distance: 25.4
click at [98, 23] on small "/ October 14, 2025 / 1:00PM / Meyer Horne / Standard Apartment" at bounding box center [80, 19] width 102 height 19
copy small "October 14, 2025 / 1:00PM / Meyer Horne"
click at [78, 22] on small "/ October 14, 2025 / 1:00PM / Meyer Horne / Standard Apartment" at bounding box center [80, 19] width 102 height 19
drag, startPoint x: 74, startPoint y: 13, endPoint x: 98, endPoint y: 28, distance: 28.4
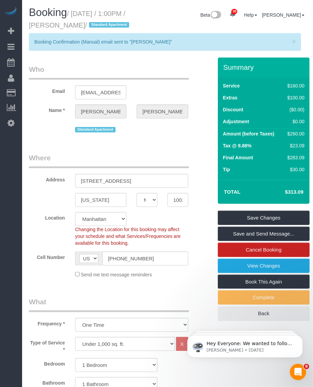
click at [98, 28] on small "/ October 14, 2025 / 1:00PM / Meyer Horne / Standard Apartment" at bounding box center [80, 19] width 102 height 19
copy small "October 14, 2025 / 1:00PM / Meyer Horne"
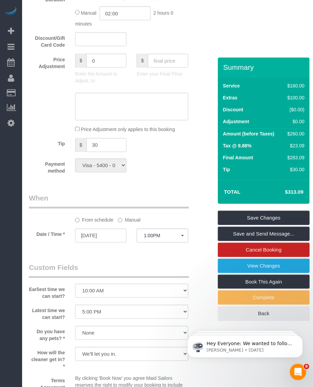
scroll to position [765, 0]
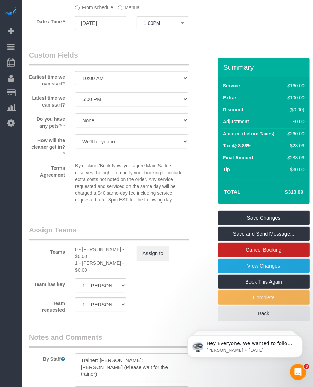
click at [88, 273] on div "1 - Marlenyn Robles - $0.00" at bounding box center [100, 267] width 51 height 14
copy div "Marlenyn"
click at [91, 260] on div "0 - William Hurtado - $0.00" at bounding box center [100, 253] width 51 height 14
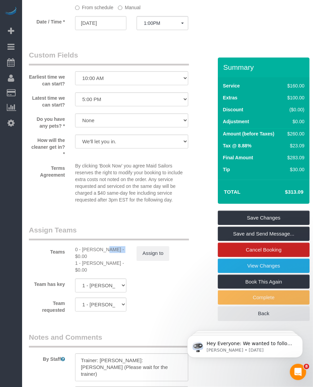
copy div "William"
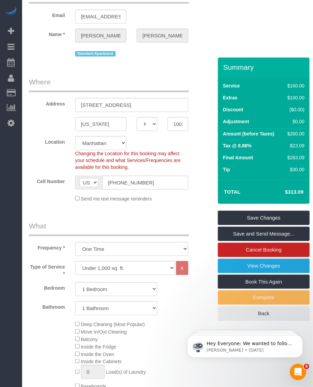
scroll to position [0, 0]
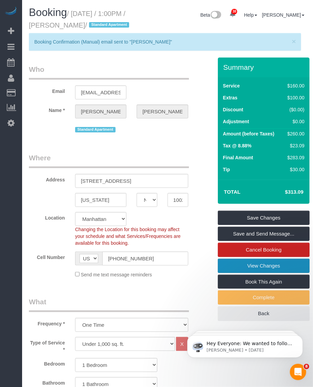
click at [267, 273] on link "View Changes" at bounding box center [264, 266] width 92 height 14
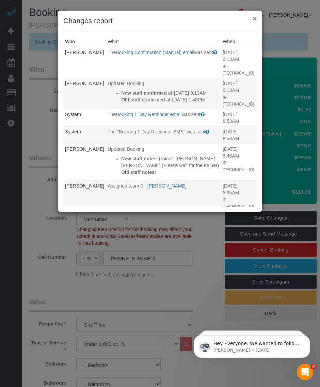
click at [255, 16] on button "×" at bounding box center [254, 18] width 4 height 7
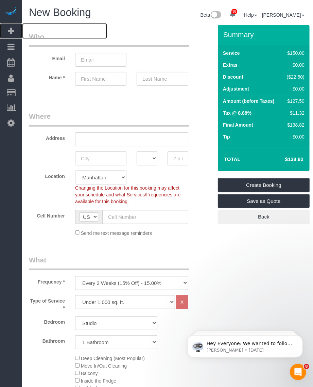
scroll to position [170, 0]
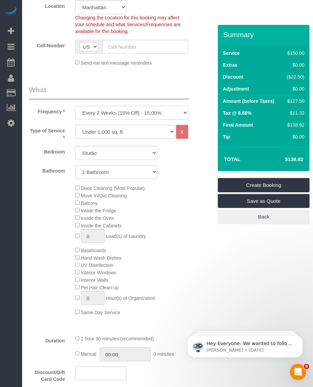
drag, startPoint x: 118, startPoint y: 115, endPoint x: 114, endPoint y: 118, distance: 5.1
click at [118, 115] on select "One Time Weekly (20% Off) - 20.00% Every 2 Weeks (15% Off) - 15.00% Every 4 Wee…" at bounding box center [131, 113] width 113 height 14
select select "object:2040"
click at [75, 106] on select "One Time Weekly (20% Off) - 20.00% Every 2 Weeks (15% Off) - 15.00% Every 4 Wee…" at bounding box center [131, 113] width 113 height 14
click at [106, 149] on select "Studio 1 Bedroom 2 Bedrooms 3 Bedrooms" at bounding box center [116, 153] width 82 height 14
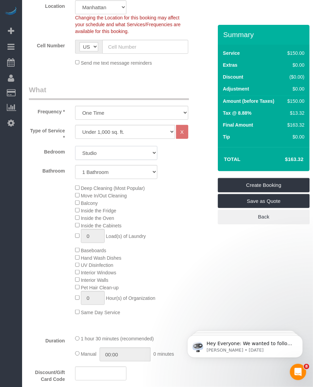
select select "1"
click at [75, 146] on select "Studio 1 Bedroom 2 Bedrooms 3 Bedrooms" at bounding box center [116, 153] width 82 height 14
click at [121, 173] on select "1 Bathroom 2 Bathrooms" at bounding box center [116, 172] width 82 height 14
click at [75, 165] on select "1 Bathroom 2 Bathrooms" at bounding box center [116, 172] width 82 height 14
click at [74, 272] on div "Deep Cleaning (Most Popular) Move In/Out Cleaning Balcony Inside the Fridge Ins…" at bounding box center [139, 250] width 139 height 132
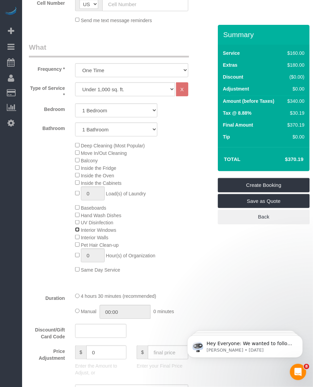
scroll to position [255, 0]
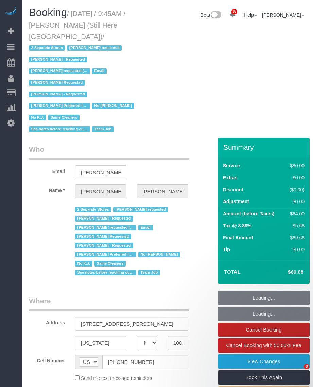
select select "NY"
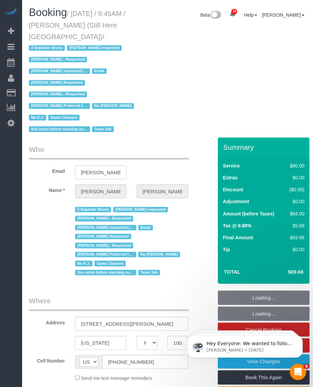
select select "object:871"
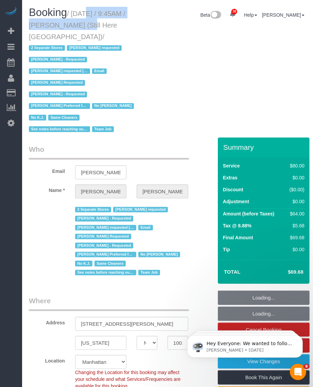
select select "string:stripe-pm_1Oyz8t4VGloSiKo71skqOF54"
select select "number:89"
select select "number:90"
select select "number:15"
select select "number:5"
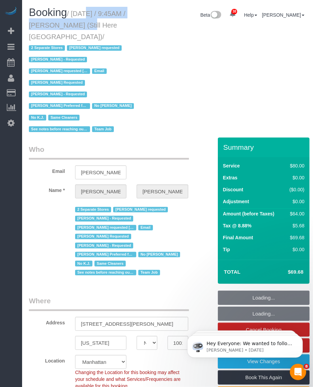
select select "object:1620"
drag, startPoint x: 75, startPoint y: 13, endPoint x: 62, endPoint y: 37, distance: 27.4
click at [62, 37] on small "/ [DATE] / 9:45AM / [PERSON_NAME] (Still Here [GEOGRAPHIC_DATA]) / 2 Separate S…" at bounding box center [82, 71] width 107 height 123
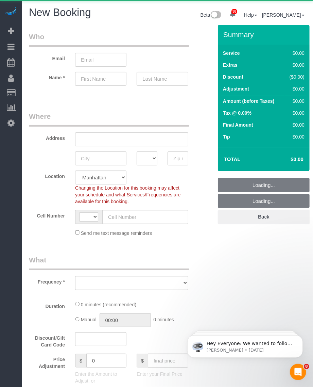
select select "string:[GEOGRAPHIC_DATA]"
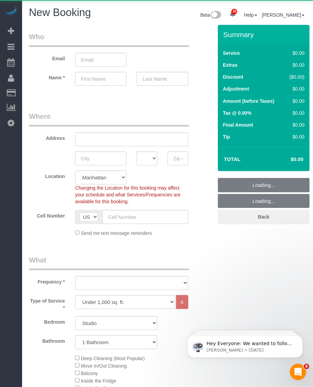
select select "object:2035"
select select "number:89"
select select "number:90"
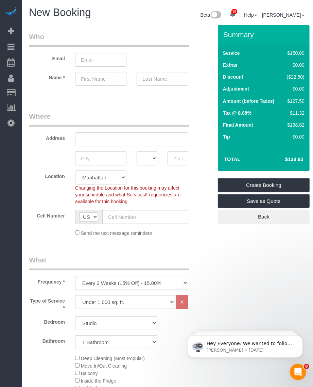
click at [94, 282] on select "One Time Weekly (20% Off) - 20.00% Every 2 Weeks (15% Off) - 15.00% Every 4 Wee…" at bounding box center [131, 283] width 113 height 14
select select "object:2512"
click at [75, 276] on select "One Time Weekly (20% Off) - 20.00% Every 2 Weeks (15% Off) - 15.00% Every 4 Wee…" at bounding box center [131, 283] width 113 height 14
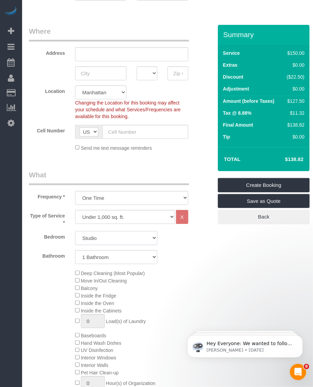
click at [96, 242] on select "Studio 1 Bedroom 2 Bedrooms 3 Bedrooms" at bounding box center [116, 238] width 82 height 14
select select "1"
click at [75, 231] on select "Studio 1 Bedroom 2 Bedrooms 3 Bedrooms" at bounding box center [116, 238] width 82 height 14
click at [99, 258] on select "1 Bathroom 2 Bathrooms" at bounding box center [116, 257] width 82 height 14
click at [75, 250] on select "1 Bathroom 2 Bathrooms" at bounding box center [116, 257] width 82 height 14
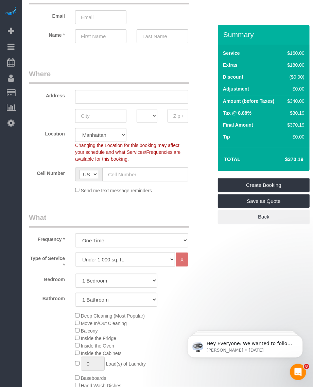
scroll to position [0, 0]
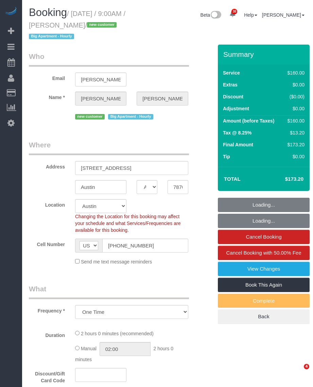
select select "[GEOGRAPHIC_DATA]"
select select "string:stripe-pm_1SHV9W4VGloSiKo7LXBcipxc"
select select "number:89"
select select "number:90"
select select "number:15"
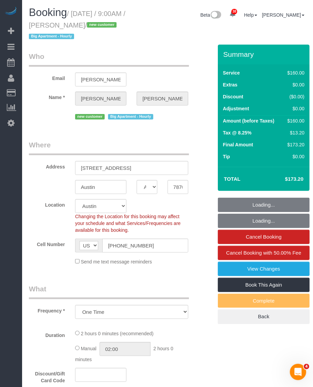
select select "number:5"
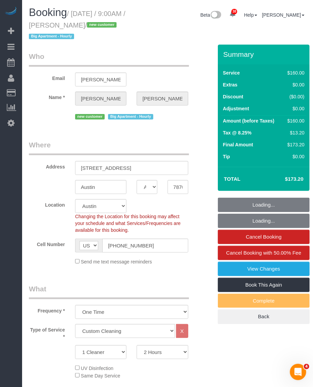
select select "object:1103"
select select "spot1"
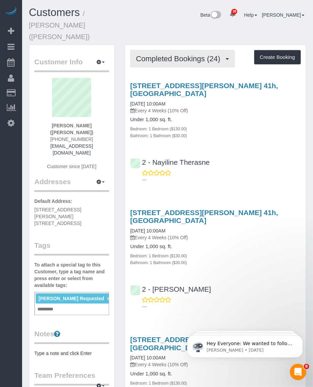
click at [188, 54] on span "Completed Bookings (24)" at bounding box center [180, 58] width 88 height 9
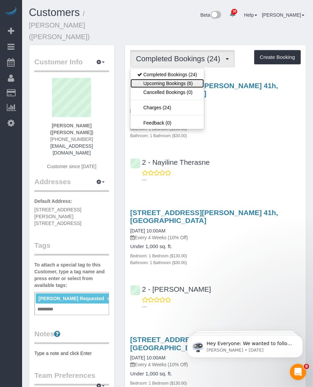
click at [168, 79] on link "Upcoming Bookings (6)" at bounding box center [167, 83] width 73 height 9
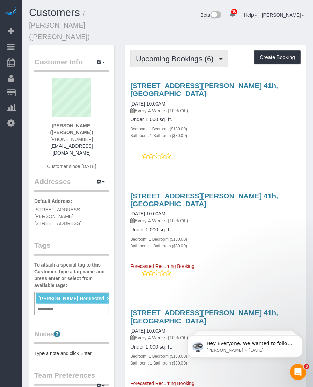
click at [180, 51] on button "Upcoming Bookings (6)" at bounding box center [179, 58] width 98 height 17
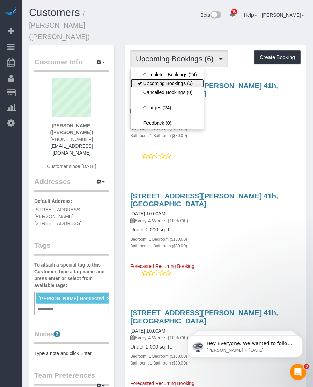
click at [174, 79] on link "Upcoming Bookings (6)" at bounding box center [167, 83] width 73 height 9
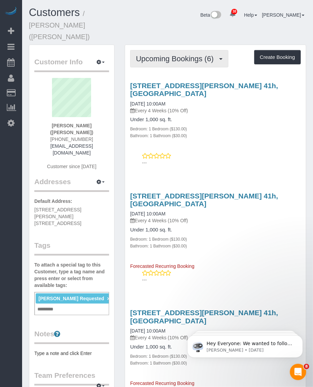
click at [155, 54] on span "Upcoming Bookings (6)" at bounding box center [176, 58] width 81 height 9
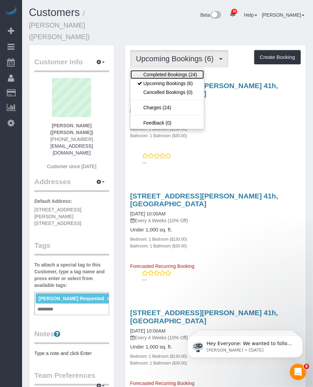
click at [163, 70] on link "Completed Bookings (24)" at bounding box center [167, 74] width 73 height 9
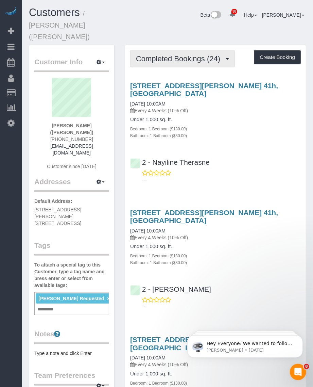
click at [172, 54] on span "Completed Bookings (24)" at bounding box center [180, 58] width 88 height 9
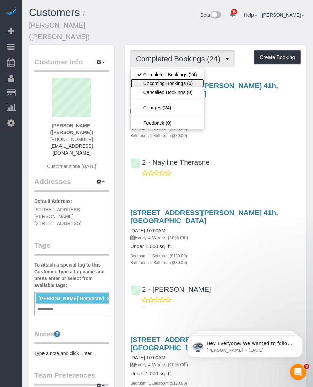
click at [147, 79] on link "Upcoming Bookings (6)" at bounding box center [167, 83] width 73 height 9
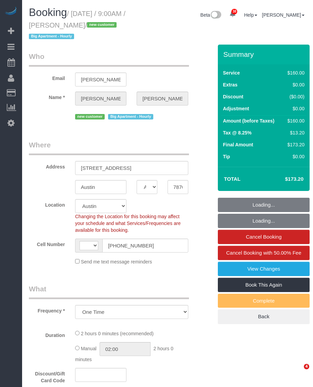
select select "TX"
select select "number:89"
select select "number:90"
select select "number:15"
select select "number:5"
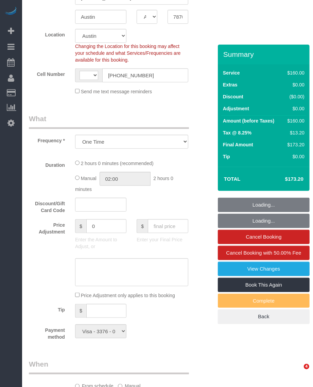
select select "object:1146"
select select "string:US"
select select "spot1"
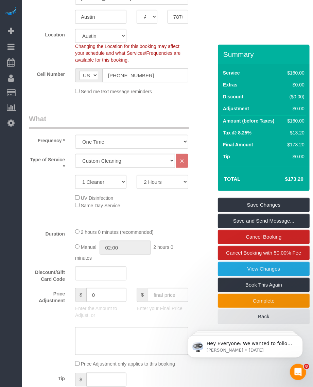
scroll to position [213, 0]
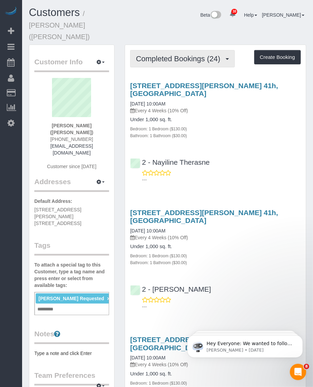
click at [183, 54] on span "Completed Bookings (24)" at bounding box center [180, 58] width 88 height 9
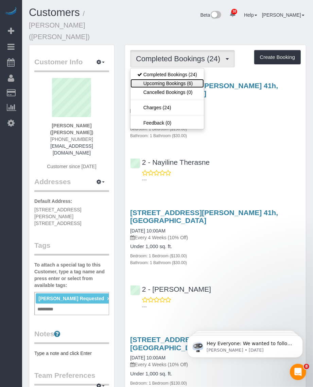
click at [163, 79] on link "Upcoming Bookings (6)" at bounding box center [167, 83] width 73 height 9
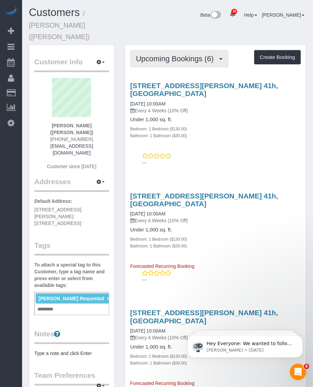
click at [185, 54] on span "Upcoming Bookings (6)" at bounding box center [176, 58] width 81 height 9
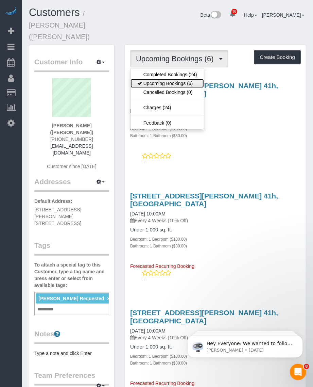
click at [163, 79] on link "Upcoming Bookings (6)" at bounding box center [167, 83] width 73 height 9
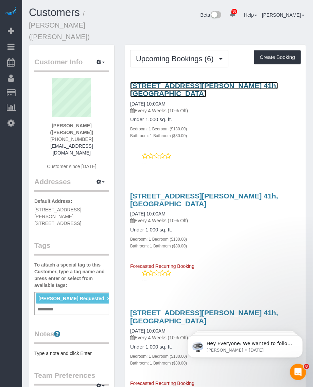
click at [168, 82] on link "540 Fulton Street, Apt. 41h, Brooklyn, NY 11201" at bounding box center [204, 90] width 148 height 16
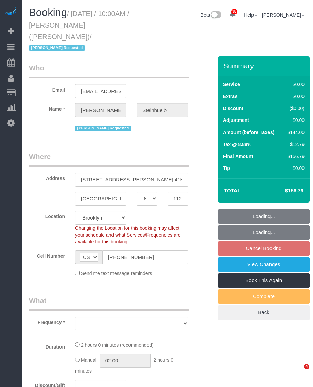
select select "NY"
select select "string:stripe-pm_1ODYhj4VGloSiKo7TE8yzToD"
select select "1"
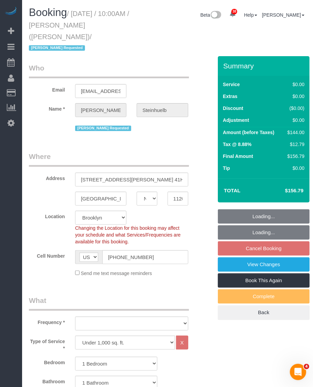
select select "object:919"
select select "spot3"
select select "number:89"
select select "number:90"
select select "number:15"
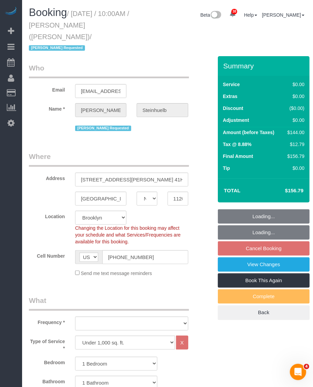
select select "number:6"
select select "1"
select select "object:1460"
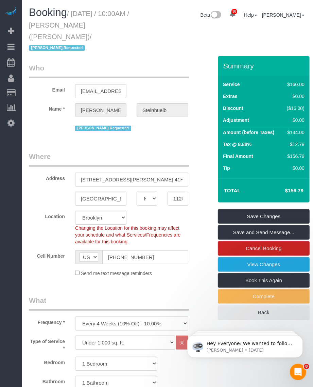
drag, startPoint x: 75, startPoint y: 14, endPoint x: 49, endPoint y: 37, distance: 34.4
click at [49, 37] on small "/ October 16, 2025 / 10:00AM / Michael Steinhuelb (seele) / Jewel Lowe Requested" at bounding box center [79, 31] width 100 height 42
copy small "October 16, 2025 / 10:00AM / Michael Steinhuelb (seele)"
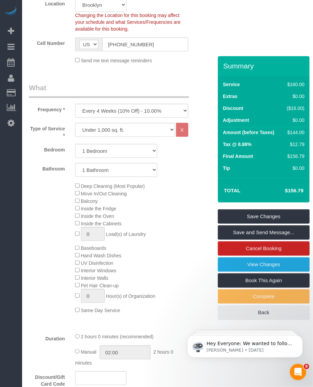
scroll to position [85, 0]
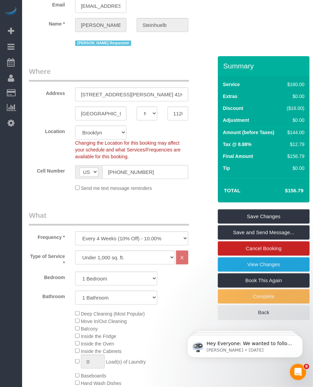
click at [125, 69] on legend "Where" at bounding box center [109, 73] width 160 height 15
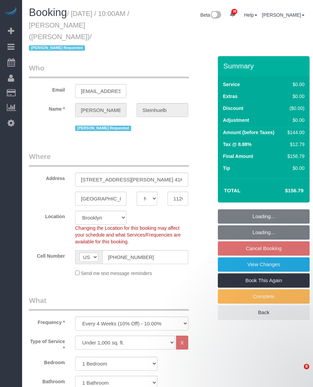
select select "NY"
select select "spot3"
select select "number:89"
select select "number:90"
select select "number:15"
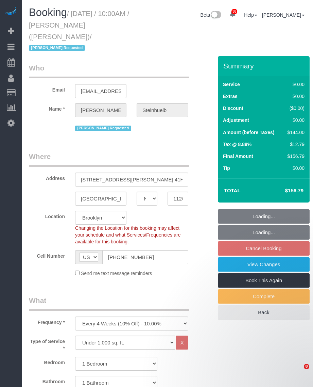
select select "number:6"
select select "object:1424"
select select "1"
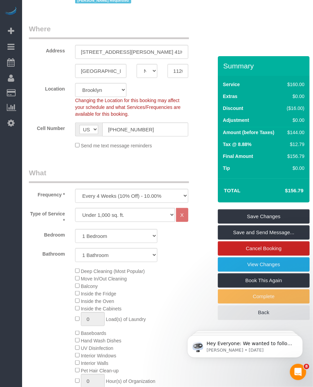
scroll to position [213, 0]
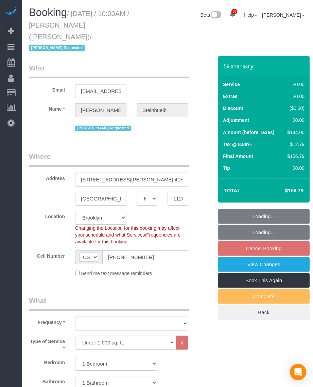
select select "NY"
select select "1"
select select "number:89"
select select "number:90"
select select "number:15"
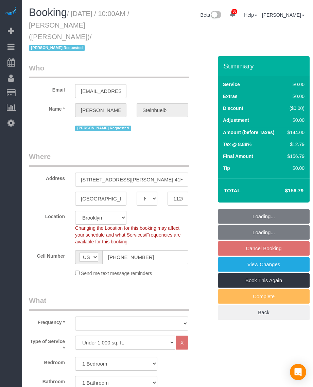
select select "number:6"
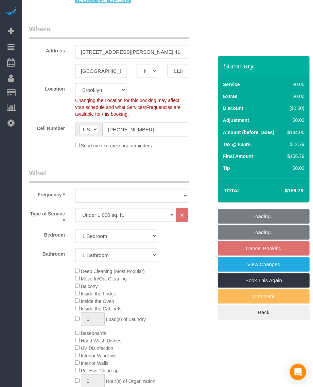
select select "object:1460"
select select "1"
select select "spot3"
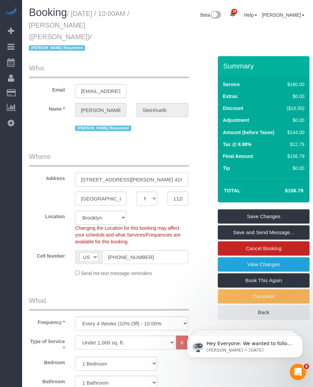
click at [91, 172] on input "[STREET_ADDRESS][PERSON_NAME] 41H" at bounding box center [131, 179] width 113 height 14
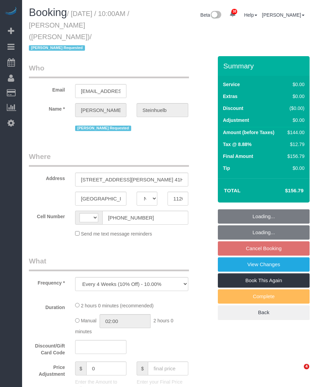
select select "NY"
select select "string:[GEOGRAPHIC_DATA]"
select select "string:stripe-pm_1ODYhj4VGloSiKo7TE8yzToD"
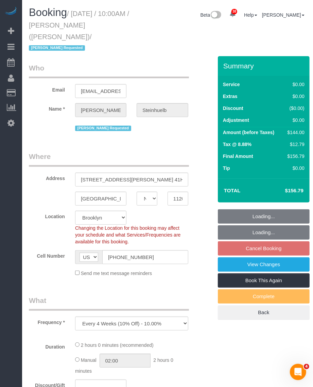
select select "object:960"
select select "number:89"
select select "number:90"
select select "number:15"
select select "number:6"
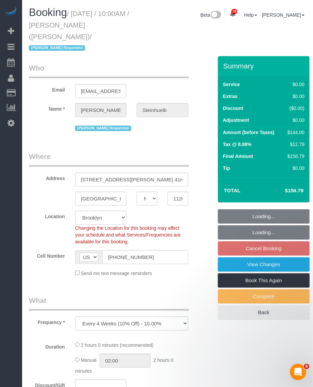
select select "1"
select select "spot3"
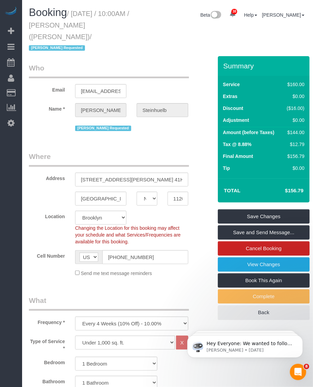
drag, startPoint x: 64, startPoint y: 24, endPoint x: 133, endPoint y: 24, distance: 69.7
click at [133, 24] on h1 "Booking / October 16, 2025 / 10:00AM / Michael Steinhuelb (seele) / Jewel Lowe …" at bounding box center [84, 30] width 110 height 46
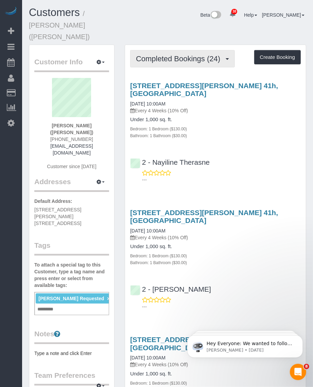
click at [176, 54] on span "Completed Bookings (24)" at bounding box center [180, 58] width 88 height 9
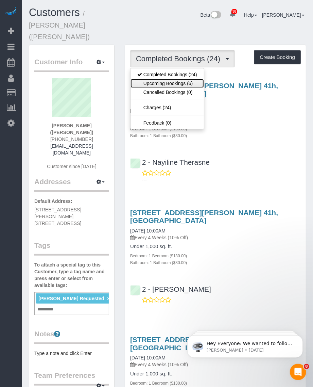
click at [165, 79] on link "Upcoming Bookings (6)" at bounding box center [167, 83] width 73 height 9
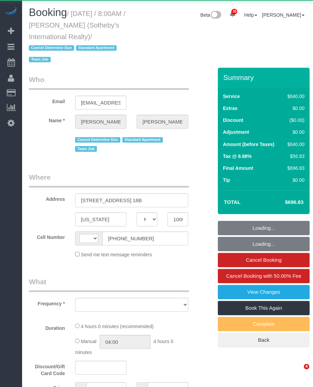
select select "NY"
select select "string:US"
select select "string:stripe-pm_1LyzvD4VGloSiKo7z6mm3lkI"
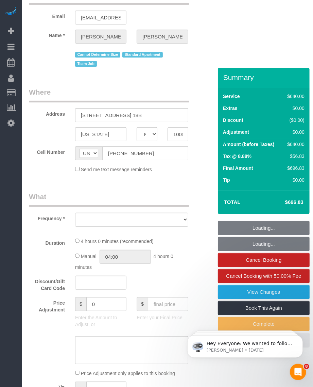
select select "object:831"
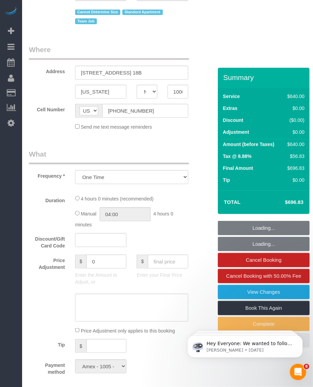
select select "number:56"
select select "number:76"
select select "number:15"
select select "number:6"
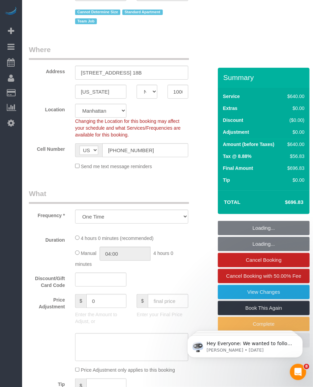
select select "240"
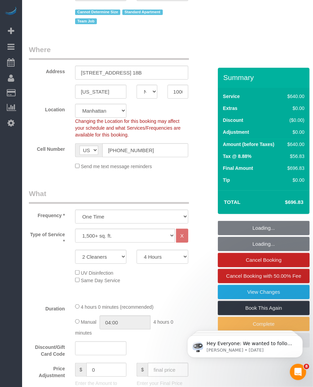
select select "spot1"
select select "object:1518"
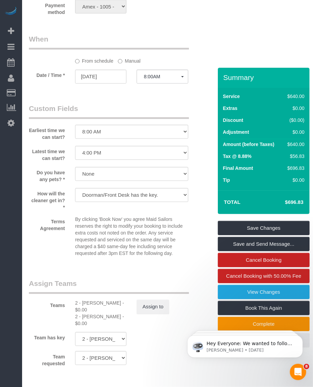
scroll to position [808, 0]
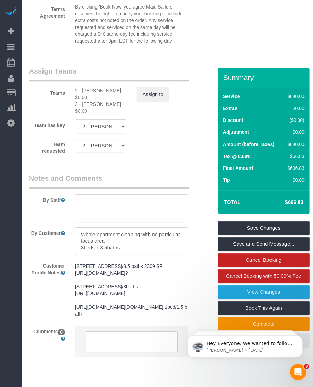
click at [157, 244] on textarea at bounding box center [131, 241] width 113 height 28
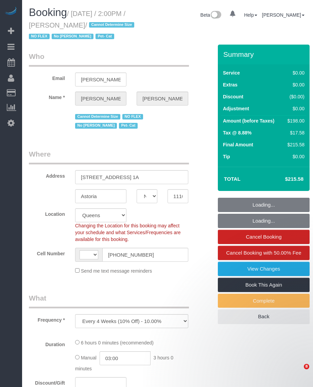
select select "NY"
select select "object:945"
select select "string:[GEOGRAPHIC_DATA]"
select select "spot1"
select select "number:89"
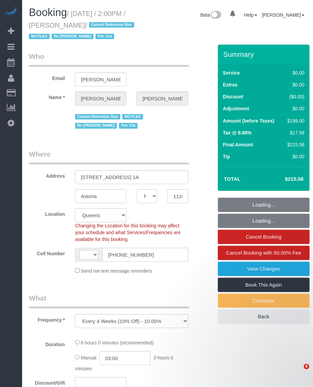
select select "number:90"
select select "number:14"
select select "number:5"
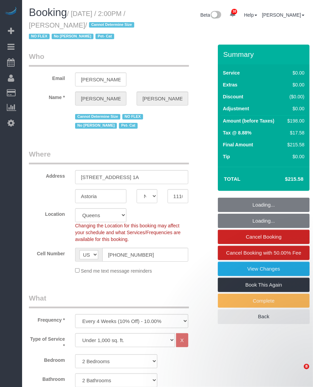
select select "2"
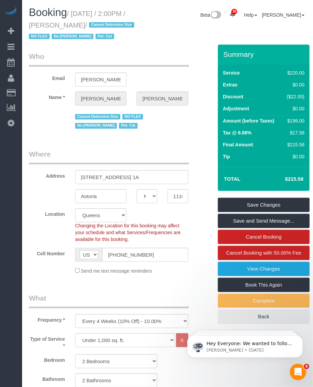
drag, startPoint x: 62, startPoint y: 26, endPoint x: 86, endPoint y: 28, distance: 24.6
click at [86, 28] on small "/ October 13, 2025 / 2:00PM / Jina Choi / Cannot Determine Size NO FLEX No Gera…" at bounding box center [83, 25] width 108 height 31
click at [76, 14] on small "/ October 13, 2025 / 2:00PM / Jina Choi / Cannot Determine Size NO FLEX No Gera…" at bounding box center [83, 25] width 108 height 31
drag, startPoint x: 75, startPoint y: 11, endPoint x: 87, endPoint y: 27, distance: 19.9
click at [87, 27] on small "/ October 13, 2025 / 2:00PM / Jina Choi / Cannot Determine Size NO FLEX No Gera…" at bounding box center [83, 25] width 108 height 31
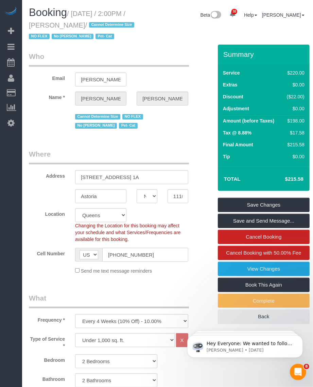
copy small "October 13, 2025 / 2:00PM / Jina Choi"
click at [121, 262] on input "(984) 888-7058" at bounding box center [145, 255] width 86 height 14
click at [64, 24] on small "/ October 13, 2025 / 2:00PM / Jina Choi / Cannot Determine Size NO FLEX No Gera…" at bounding box center [83, 25] width 108 height 31
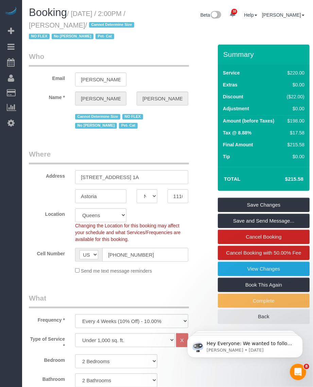
click at [64, 24] on small "/ October 13, 2025 / 2:00PM / Jina Choi / Cannot Determine Size NO FLEX No Gera…" at bounding box center [83, 25] width 108 height 31
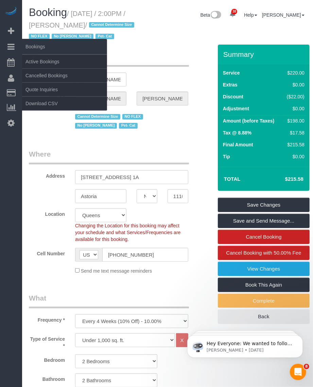
copy small "Jina"
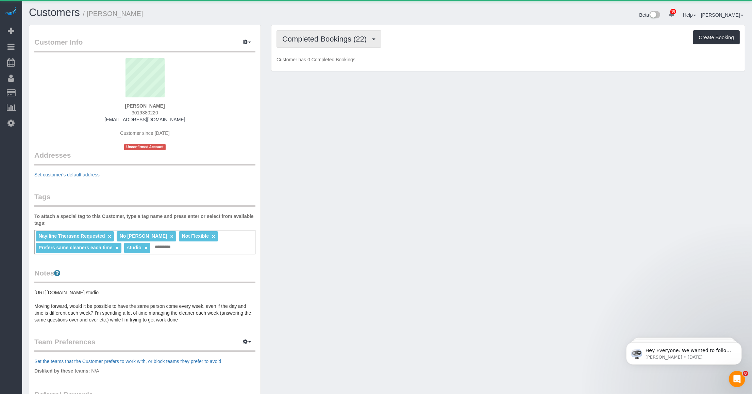
click at [339, 43] on button "Completed Bookings (22)" at bounding box center [329, 38] width 105 height 17
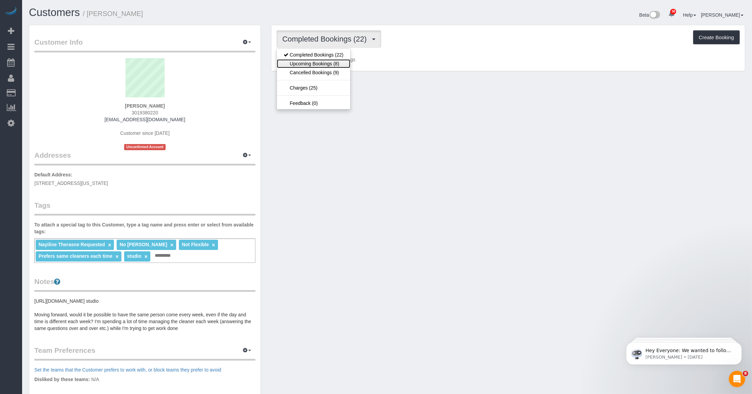
click at [324, 62] on link "Upcoming Bookings (8)" at bounding box center [313, 63] width 73 height 9
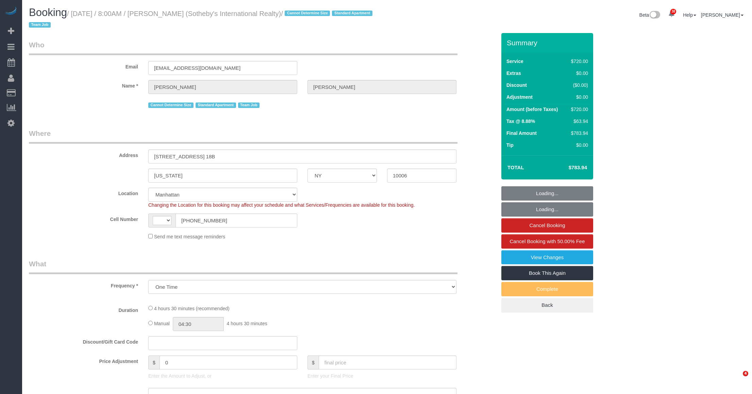
select select "NY"
select select "object:928"
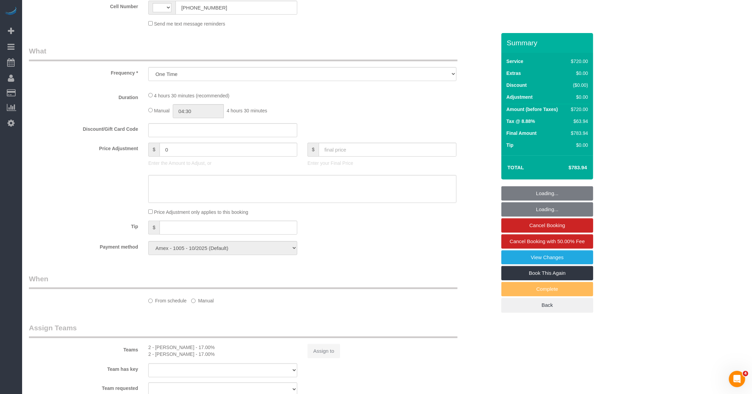
select select "string:[GEOGRAPHIC_DATA]"
select select "270"
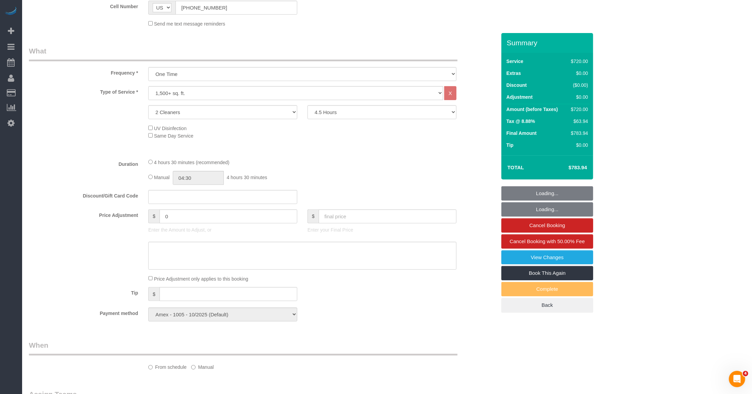
select select "spot1"
select select "number:56"
select select "number:76"
select select "number:15"
select select "number:6"
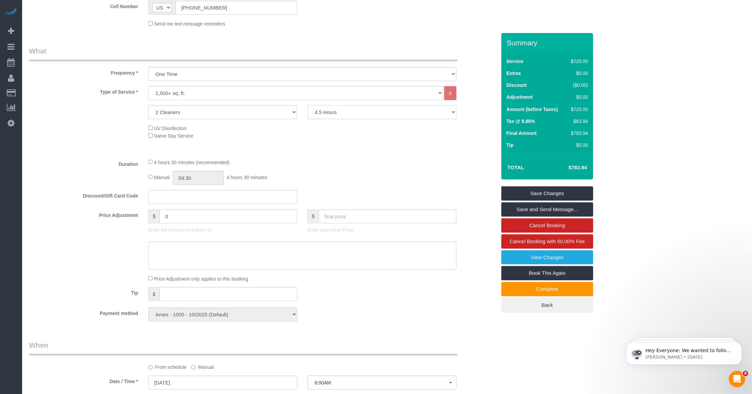
click at [345, 111] on select "2 Hours 2.5 Hours 3 Hours 3.5 Hours 4 Hours 4.5 Hours 5 Hours 5.5 Hours 6 Hours…" at bounding box center [382, 112] width 149 height 14
select select "300"
click at [308, 105] on select "2 Hours 2.5 Hours 3 Hours 3.5 Hours 4 Hours 4.5 Hours 5 Hours 5.5 Hours 6 Hours…" at bounding box center [382, 112] width 149 height 14
click at [368, 172] on div "Manual 04:30 4 hours 30 minutes" at bounding box center [302, 178] width 308 height 14
select select "spot42"
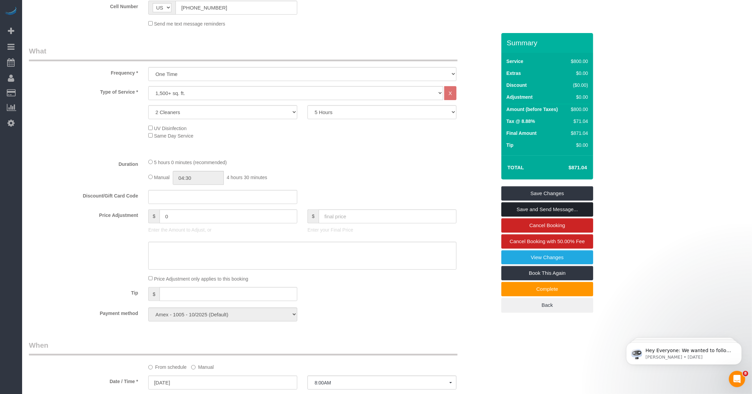
click at [517, 210] on link "Save and Send Message..." at bounding box center [547, 209] width 92 height 14
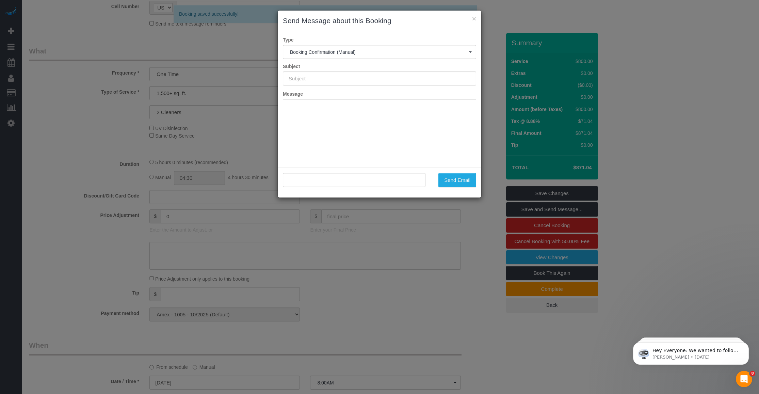
type input "Cleaning Confirmed for 10/13/2025 at 8:00am"
type input ""Craig George" <craigjgeorge@gmail.com>"
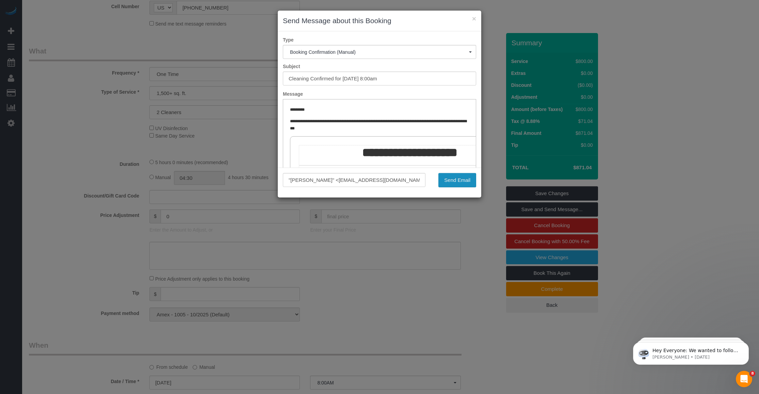
click at [446, 182] on button "Send Email" at bounding box center [457, 180] width 38 height 14
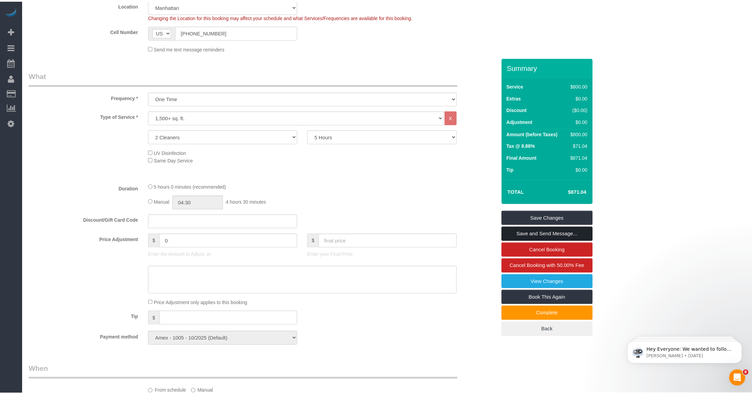
scroll to position [237, 0]
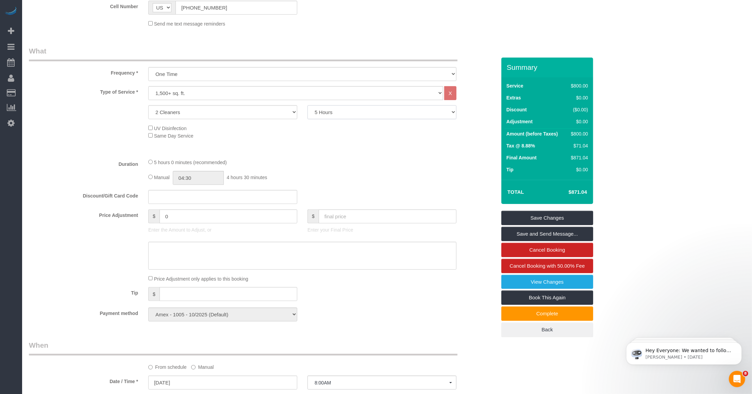
click at [343, 117] on select "2 Hours 2.5 Hours 3 Hours 3.5 Hours 4 Hours 4.5 Hours 5 Hours 5.5 Hours 6 Hours…" at bounding box center [382, 112] width 149 height 14
select select "270"
click at [308, 105] on select "2 Hours 2.5 Hours 3 Hours 3.5 Hours 4 Hours 4.5 Hours 5 Hours 5.5 Hours 6 Hours…" at bounding box center [382, 112] width 149 height 14
click at [534, 281] on link "View Changes" at bounding box center [547, 282] width 92 height 14
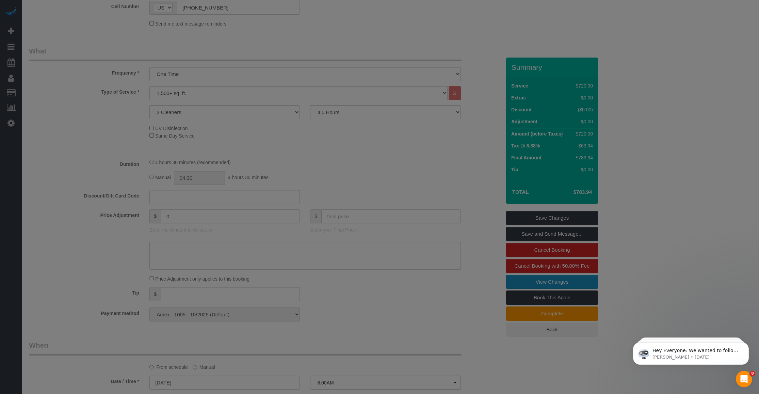
select select "spot83"
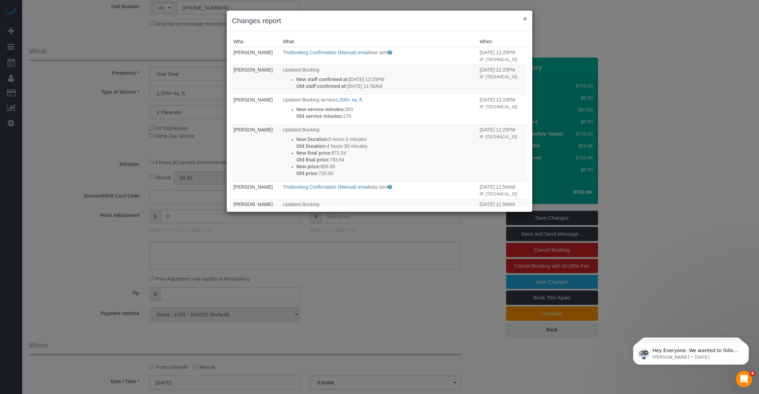
click at [525, 16] on button "×" at bounding box center [525, 18] width 4 height 7
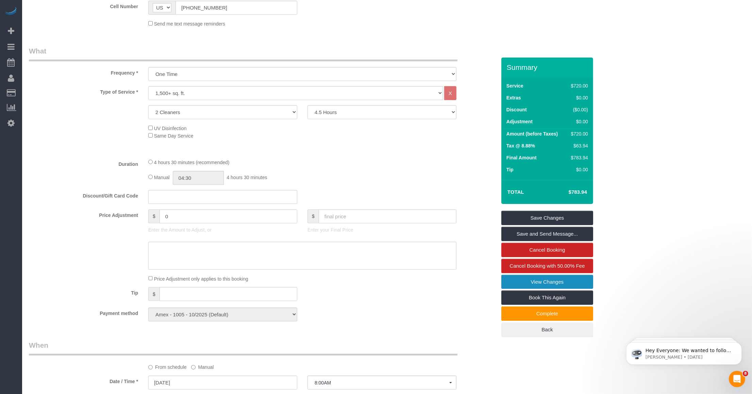
click at [519, 281] on link "View Changes" at bounding box center [547, 282] width 92 height 14
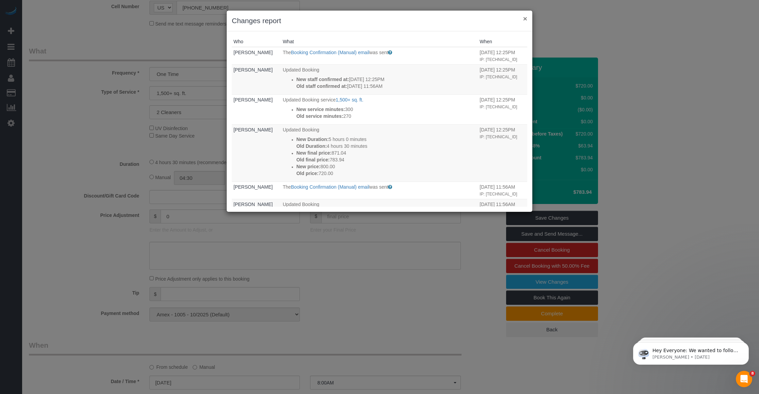
click at [526, 17] on button "×" at bounding box center [525, 18] width 4 height 7
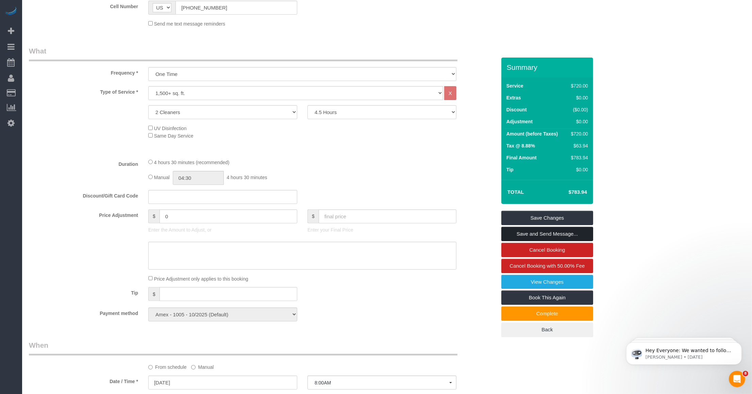
click at [540, 232] on link "Save and Send Message..." at bounding box center [547, 234] width 92 height 14
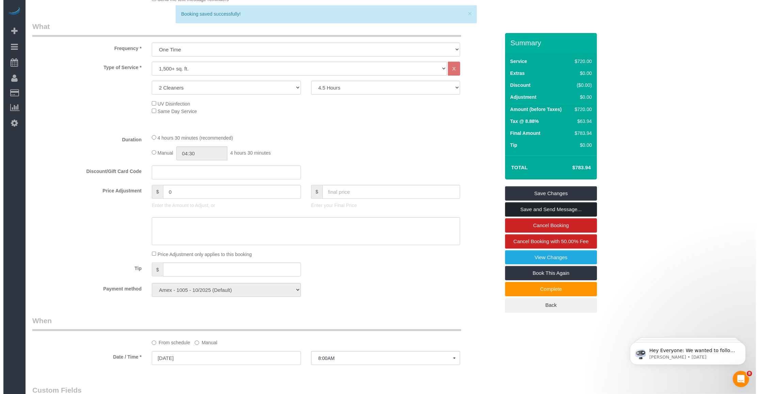
scroll to position [213, 0]
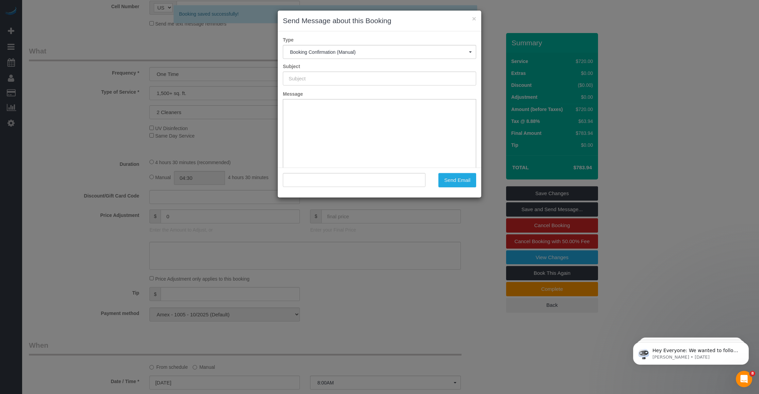
type input "Cleaning Confirmed for 10/13/2025 at 8:00am"
type input ""Craig George" <craigjgeorge@gmail.com>"
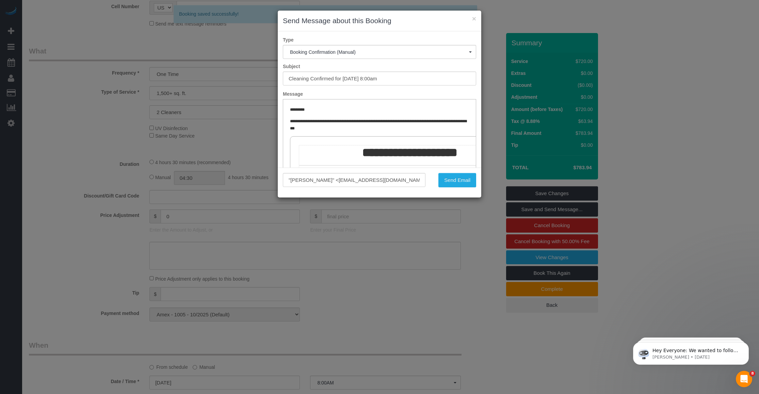
scroll to position [128, 0]
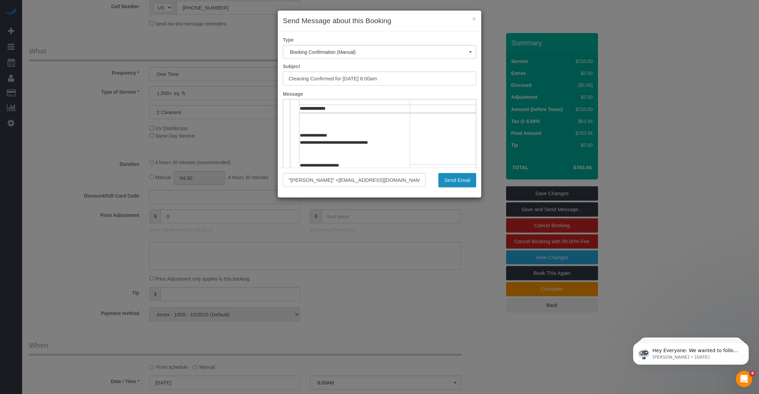
click at [451, 178] on button "Send Email" at bounding box center [457, 180] width 38 height 14
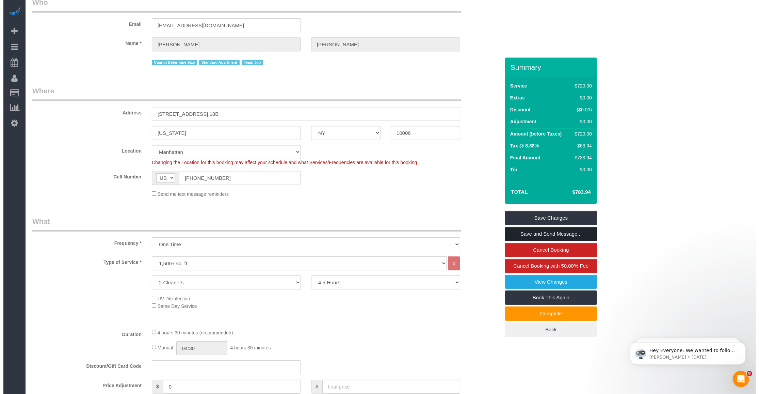
scroll to position [0, 0]
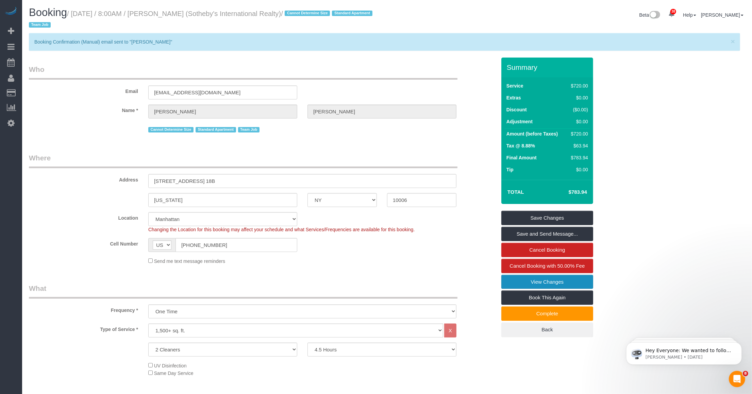
click at [526, 280] on link "View Changes" at bounding box center [547, 282] width 92 height 14
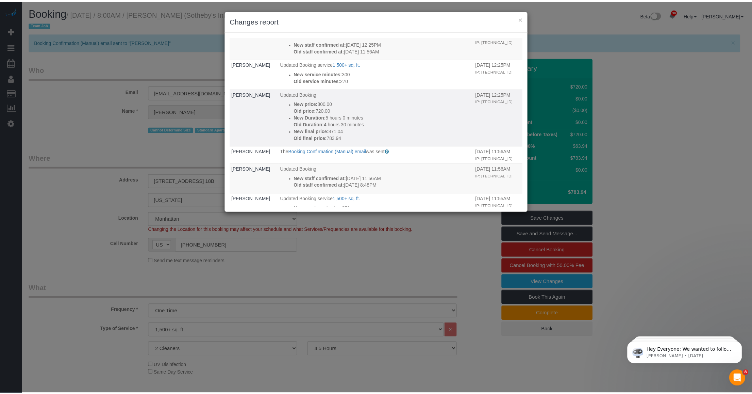
scroll to position [85, 0]
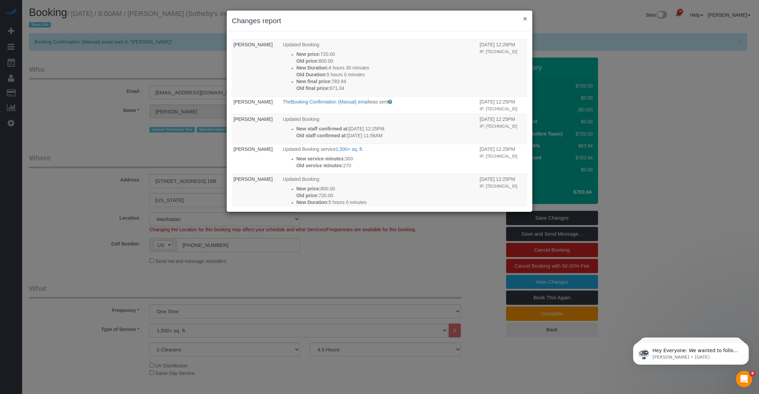
drag, startPoint x: 525, startPoint y: 17, endPoint x: 492, endPoint y: 27, distance: 34.4
click at [522, 19] on div "× Changes report" at bounding box center [380, 21] width 306 height 21
drag, startPoint x: 525, startPoint y: 18, endPoint x: 250, endPoint y: 99, distance: 286.7
click at [524, 18] on button "×" at bounding box center [525, 18] width 4 height 7
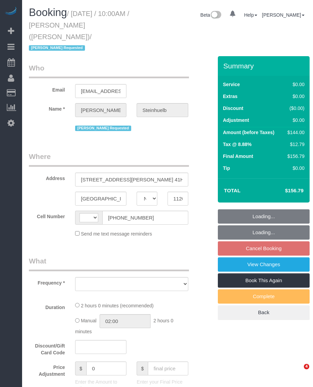
select select "NY"
select select "string:stripe-pm_1ODYhj4VGloSiKo7TE8yzToD"
select select "object:562"
select select "1"
select select "number:89"
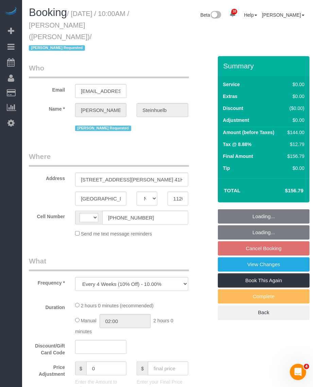
select select "number:90"
select select "number:15"
select select "number:6"
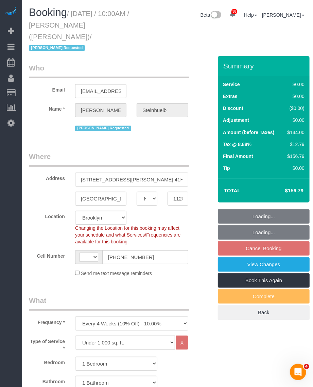
select select "object:1063"
select select "string:[GEOGRAPHIC_DATA]"
select select "spot3"
select select "1"
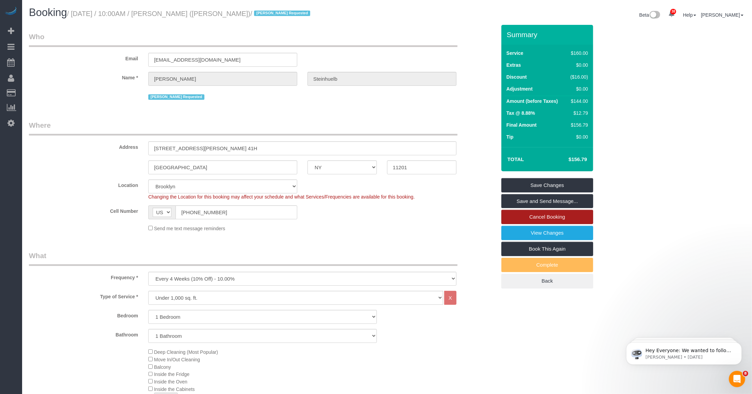
click at [313, 216] on link "Cancel Booking" at bounding box center [547, 217] width 92 height 14
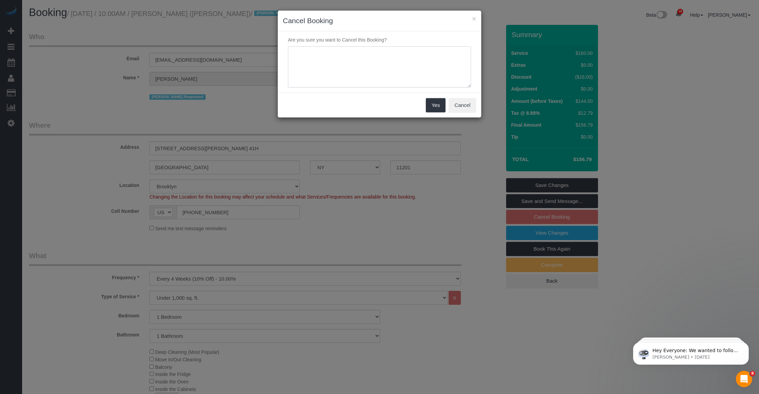
click at [313, 66] on textarea at bounding box center [379, 67] width 183 height 42
click at [313, 52] on textarea at bounding box center [379, 67] width 183 height 42
click at [313, 53] on textarea at bounding box center [379, 67] width 183 height 42
type textarea "Customer requested."
click at [313, 106] on button "Yes" at bounding box center [436, 105] width 20 height 14
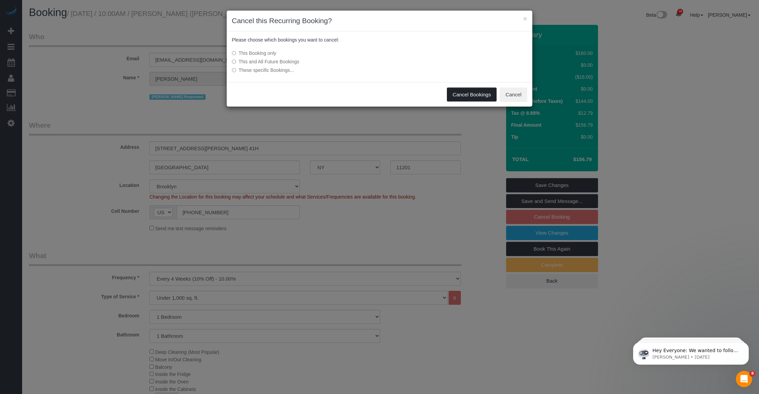
click at [313, 94] on button "Cancel Bookings" at bounding box center [472, 94] width 50 height 14
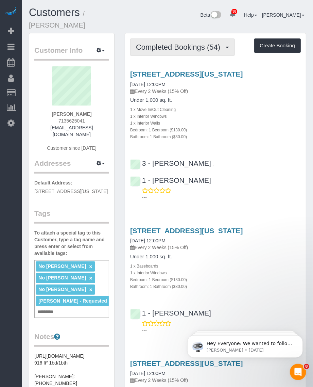
click at [190, 43] on span "Completed Bookings (54)" at bounding box center [180, 47] width 88 height 9
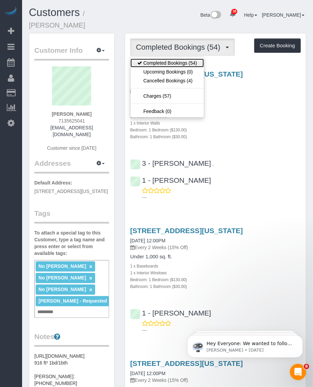
click at [163, 59] on link "Completed Bookings (54)" at bounding box center [167, 63] width 73 height 9
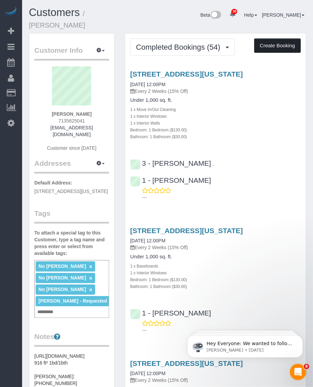
click at [271, 38] on button "Create Booking" at bounding box center [277, 45] width 47 height 14
select select "NY"
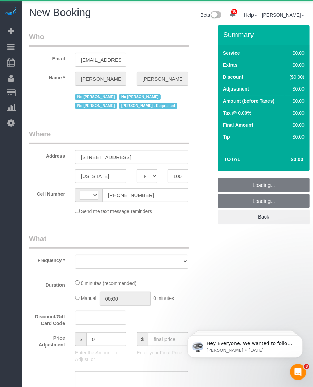
select select "object:3155"
select select "number:89"
select select "number:90"
select select "string:US"
select select "string:stripe-pm_1NDe7p4VGloSiKo7wBeN3prY"
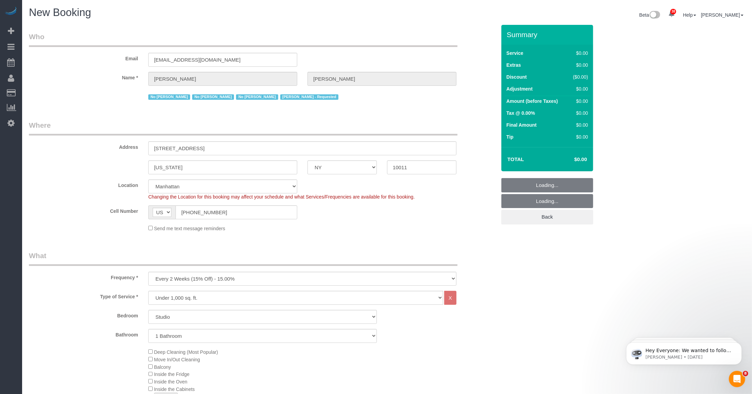
select select "object:3987"
click at [164, 148] on input "59 W 12th Street, Apt 7D" at bounding box center [302, 148] width 308 height 14
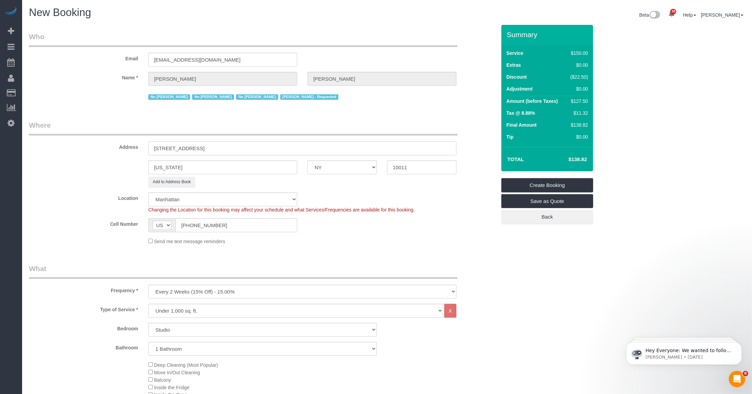
click at [209, 147] on input "59 West 12th Street, Apt 7D" at bounding box center [302, 148] width 308 height 14
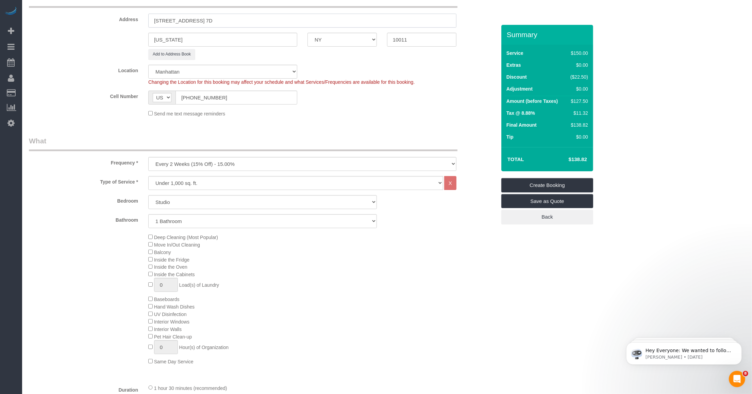
type input "59 West 12th Street, Apt. 7D"
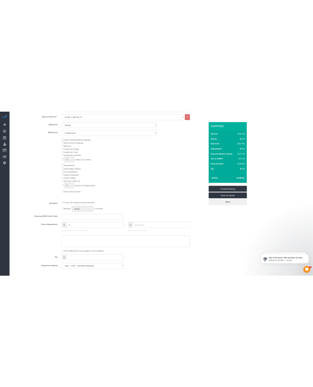
scroll to position [213, 0]
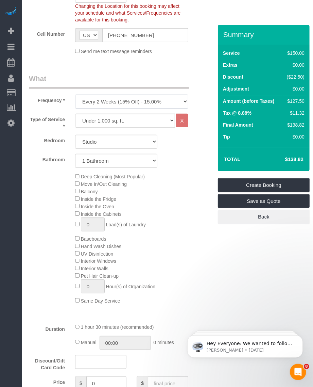
click at [97, 104] on select "One Time Weekly (20% Off) - 20.00% Every 2 Weeks (15% Off) - 15.00% Every 4 Wee…" at bounding box center [131, 102] width 113 height 14
select select "object:3988"
click at [75, 95] on select "One Time Weekly (20% Off) - 20.00% Every 2 Weeks (15% Off) - 15.00% Every 4 Wee…" at bounding box center [131, 102] width 113 height 14
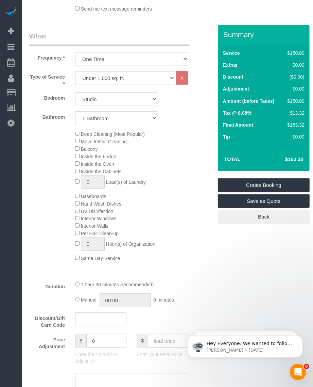
click at [110, 99] on select "Studio 1 Bedroom 2 Bedrooms 3 Bedrooms" at bounding box center [116, 99] width 82 height 14
select select "1"
click at [75, 92] on select "Studio 1 Bedroom 2 Bedrooms 3 Bedrooms" at bounding box center [116, 99] width 82 height 14
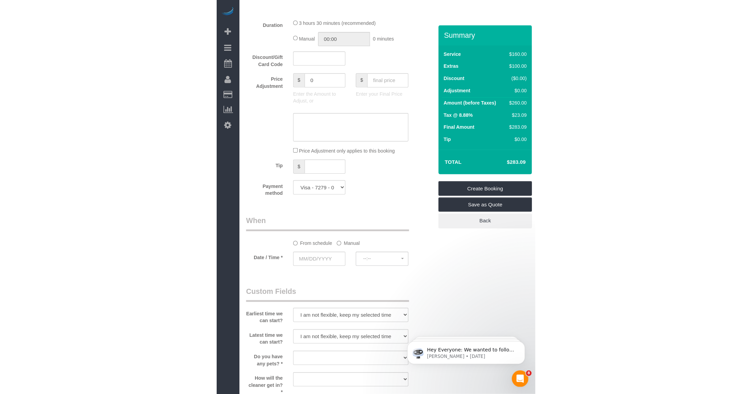
scroll to position [602, 0]
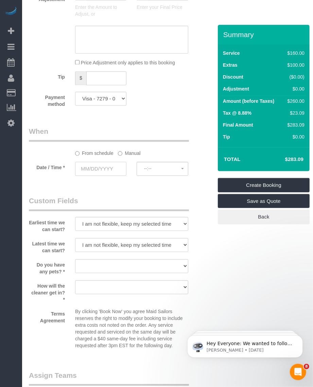
click at [100, 166] on input "text" at bounding box center [100, 169] width 51 height 14
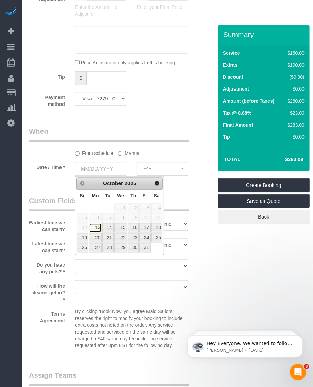
click at [98, 228] on link "13" at bounding box center [95, 227] width 13 height 9
type input "10/13/2025"
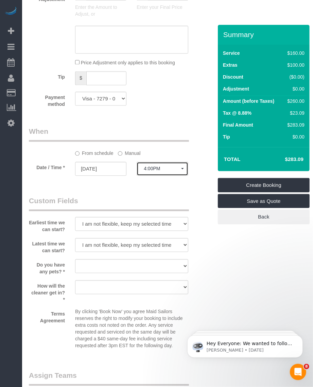
click at [147, 169] on span "4:00PM" at bounding box center [162, 168] width 37 height 5
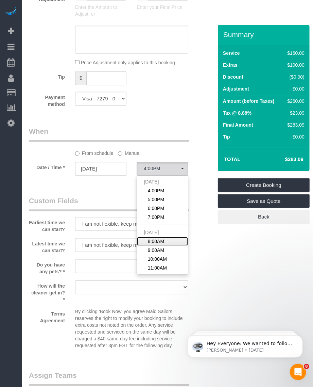
click at [161, 244] on span "8:00AM" at bounding box center [156, 241] width 16 height 7
select select "spot5"
type input "10/14/2025"
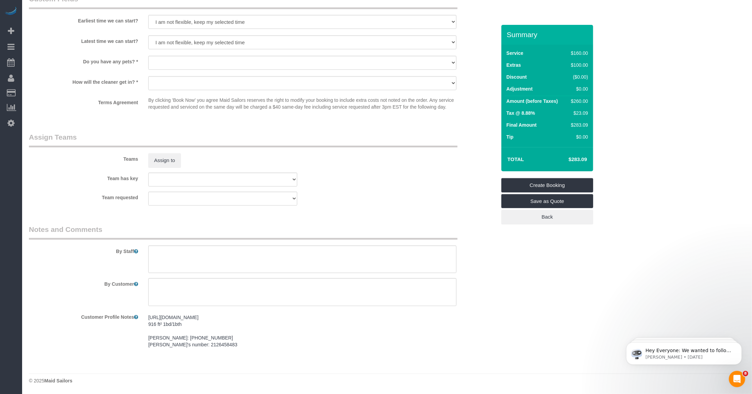
scroll to position [642, 0]
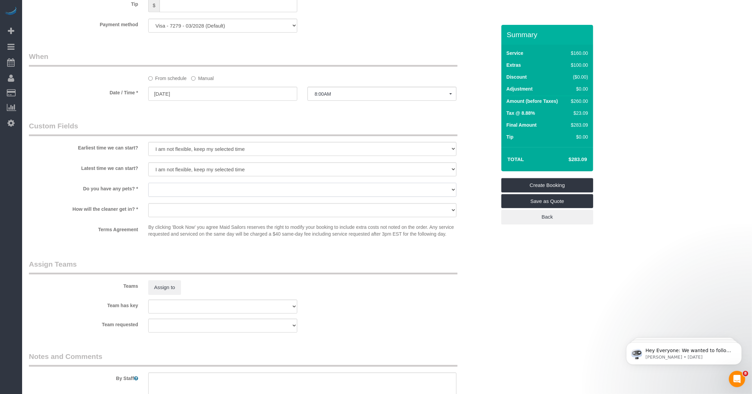
click at [217, 191] on select "Dog Cat None" at bounding box center [302, 190] width 308 height 14
select select "number:15"
click at [148, 183] on select "Dog Cat None" at bounding box center [302, 190] width 308 height 14
click at [193, 214] on select "We'll let you in. Doorman/Front Desk has the key. Other (Provide details)" at bounding box center [302, 210] width 308 height 14
select select "number:5"
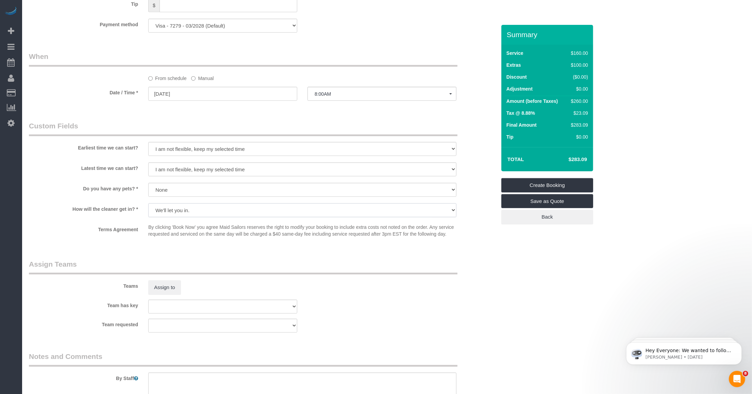
click at [148, 203] on select "We'll let you in. Doorman/Front Desk has the key. Other (Provide details)" at bounding box center [302, 210] width 308 height 14
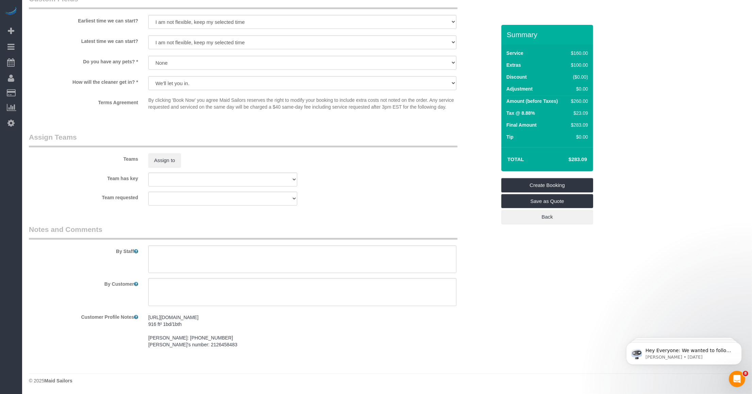
click at [230, 348] on div "https://streeteasy.com/building/59-west-12-street-new_york/7d 916 ft² 1bd/1bth …" at bounding box center [302, 331] width 318 height 40
click at [227, 343] on pre "https://streeteasy.com/building/59-west-12-street-new_york/7d 916 ft² 1bd/1bth …" at bounding box center [302, 331] width 308 height 34
click at [232, 346] on textarea "https://streeteasy.com/building/59-west-12-street-new_york/7d 916 ft² 1bd/1bth …" at bounding box center [302, 347] width 308 height 75
click at [236, 341] on pre "https://streeteasy.com/building/59-west-12-street-new_york/7d 916 ft² 1bd/1bth …" at bounding box center [302, 331] width 308 height 34
click at [238, 346] on textarea "https://streeteasy.com/building/59-west-12-street-new_york/7d 916 ft² 1bd/1bth …" at bounding box center [302, 347] width 308 height 75
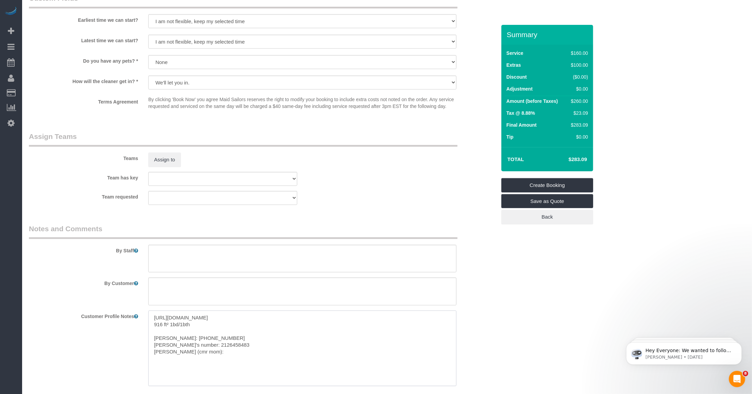
paste textarea "+17138057380"
type textarea "https://streeteasy.com/building/59-west-12-street-new_york/7d 916 ft² 1bd/1bth …"
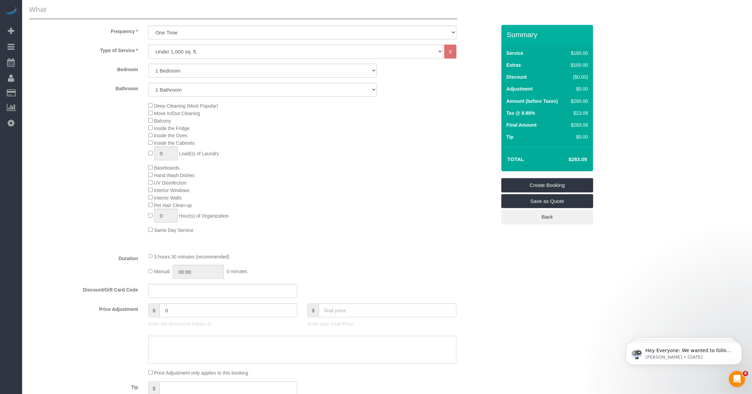
scroll to position [472, 0]
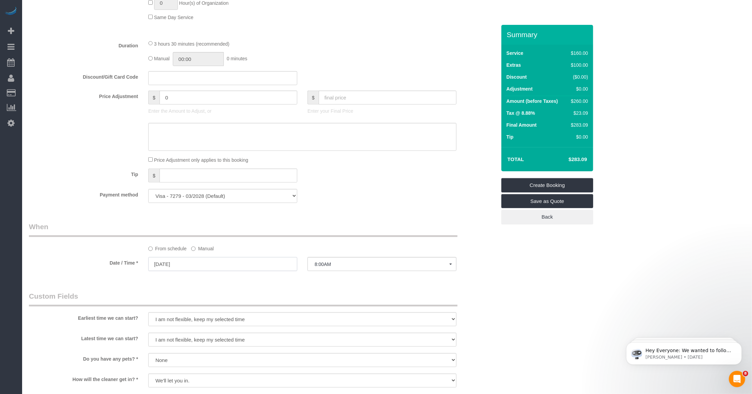
click at [192, 265] on input "10/14/2025" at bounding box center [222, 264] width 149 height 14
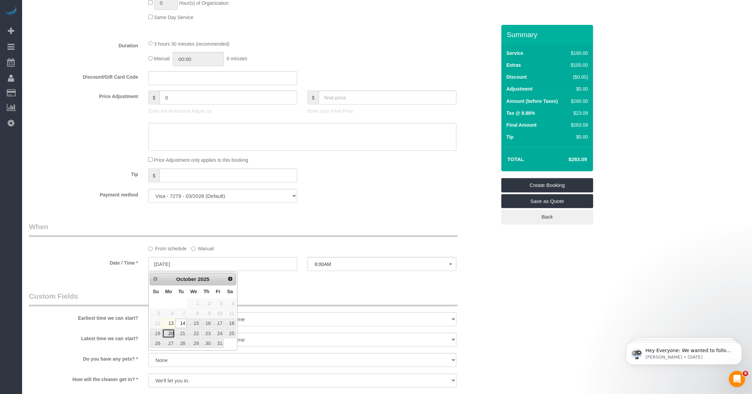
click at [171, 334] on link "20" at bounding box center [168, 333] width 13 height 9
type input "10/20/2025"
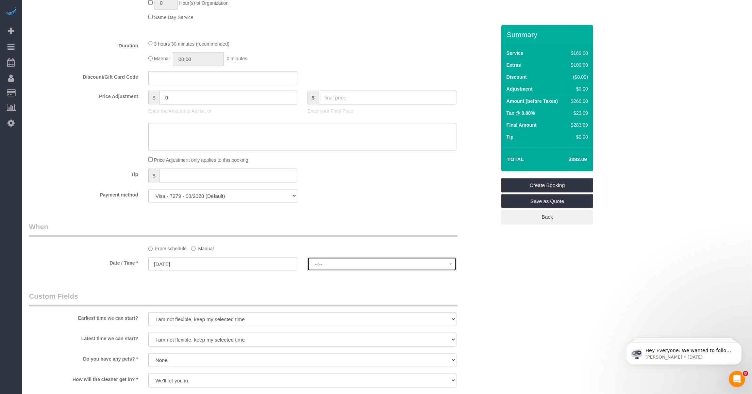
click at [313, 266] on span "--:--" at bounding box center [382, 263] width 135 height 5
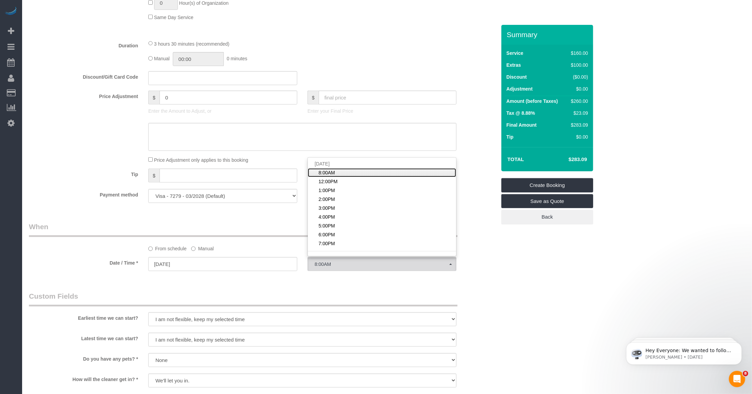
click at [313, 172] on link "8:00AM" at bounding box center [382, 172] width 148 height 9
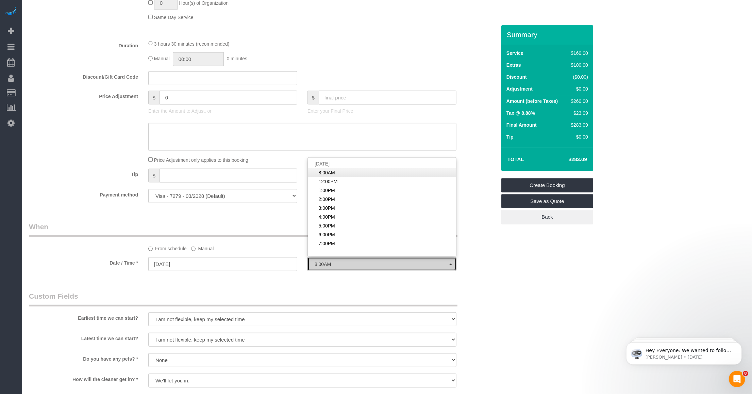
select select "spot50"
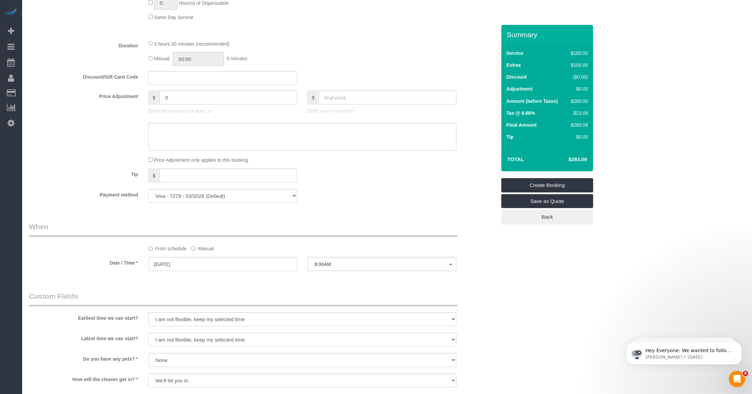
click at [82, 214] on div "Who Email djoeligy@gmail.com Name * Joel Gottsegen No Noufoh Sodandji No Samand…" at bounding box center [263, 113] width 478 height 1121
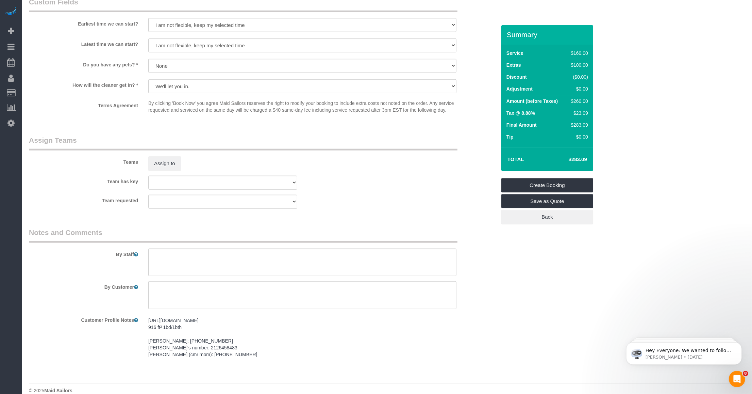
scroll to position [776, 0]
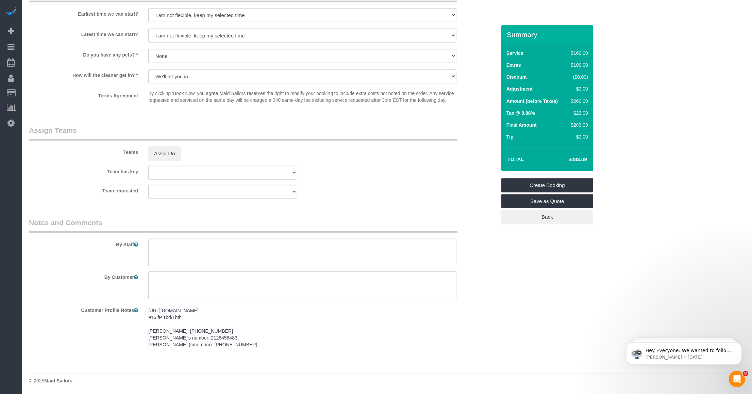
click at [197, 345] on pre "https://streeteasy.com/building/59-west-12-street-new_york/7d 916 ft² 1bd/1bth …" at bounding box center [302, 327] width 308 height 41
click at [250, 349] on textarea "https://streeteasy.com/building/59-west-12-street-new_york/7d 916 ft² 1bd/1bth …" at bounding box center [302, 340] width 308 height 75
type textarea "https://streeteasy.com/building/59-west-12-street-new_york/7d 916 ft² 1bd/1bth …"
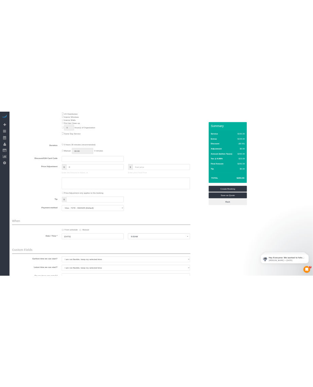
scroll to position [308, 0]
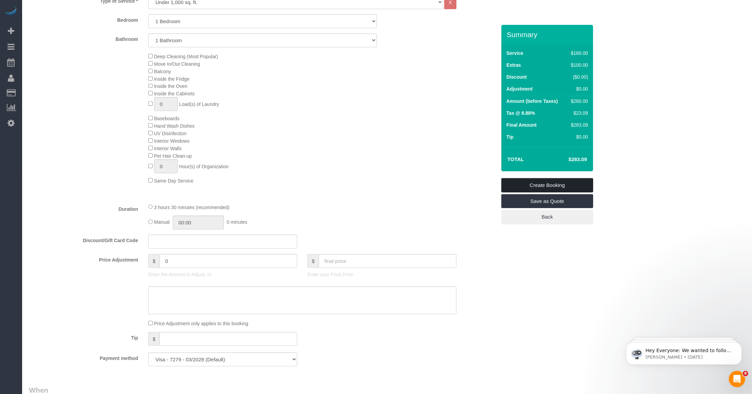
click at [313, 184] on link "Create Booking" at bounding box center [547, 185] width 92 height 14
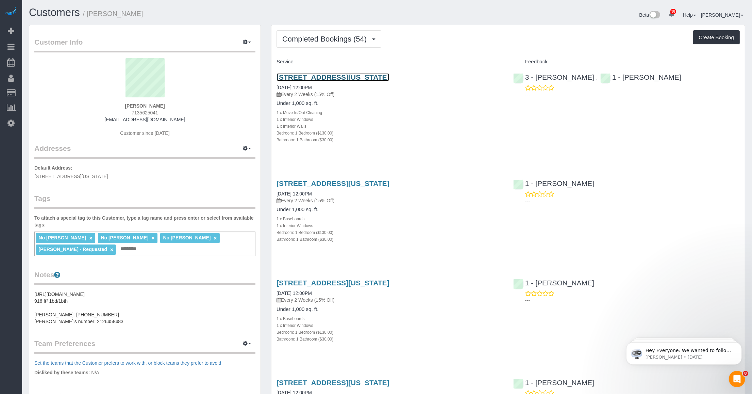
drag, startPoint x: 359, startPoint y: 85, endPoint x: 334, endPoint y: 76, distance: 26.8
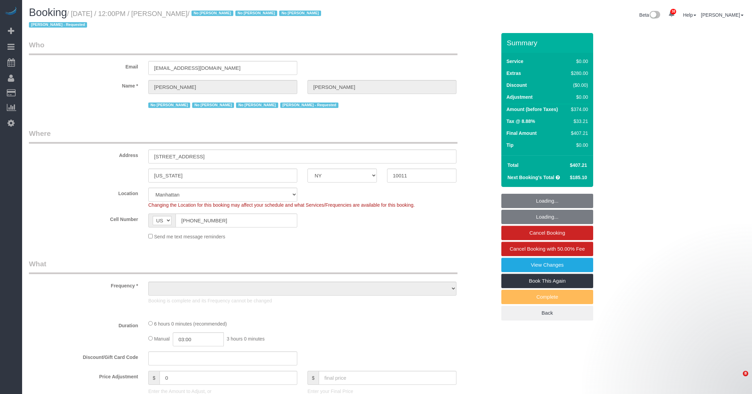
select select "NY"
select select "number:89"
select select "number:90"
select select "number:15"
select select "number:5"
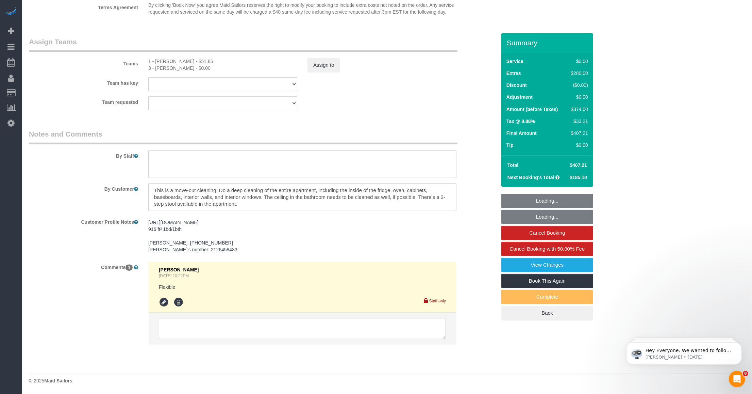
scroll to position [883, 0]
select select "object:1461"
select select "spot1"
select select "1"
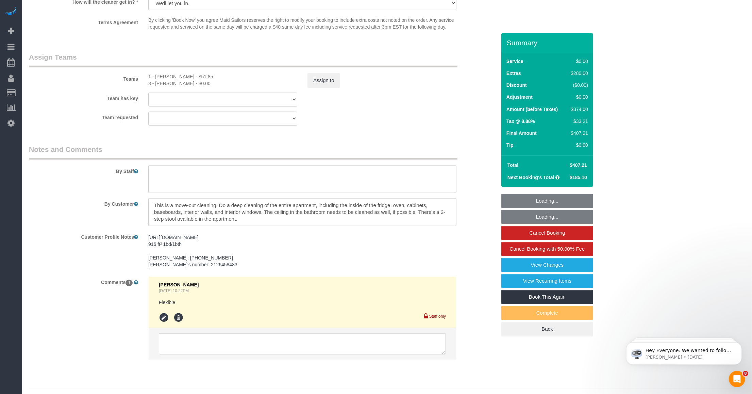
select select "object:1570"
select select "1"
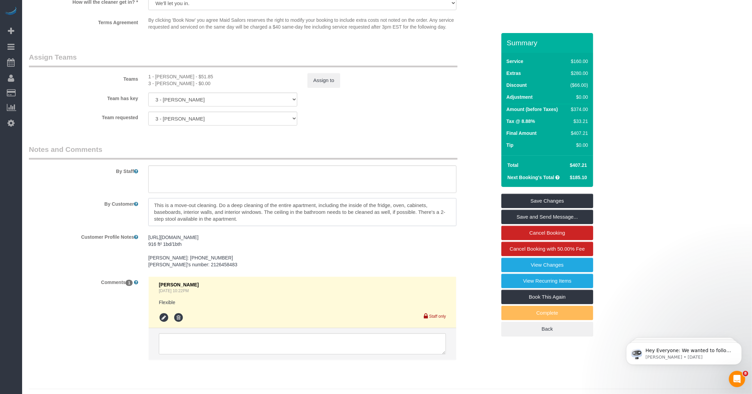
drag, startPoint x: 233, startPoint y: 210, endPoint x: 295, endPoint y: 210, distance: 61.6
click at [294, 210] on textarea at bounding box center [302, 212] width 308 height 28
click at [298, 210] on textarea at bounding box center [302, 212] width 308 height 28
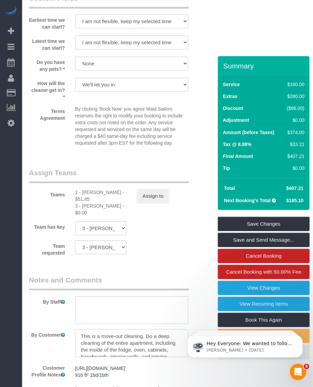
scroll to position [968, 0]
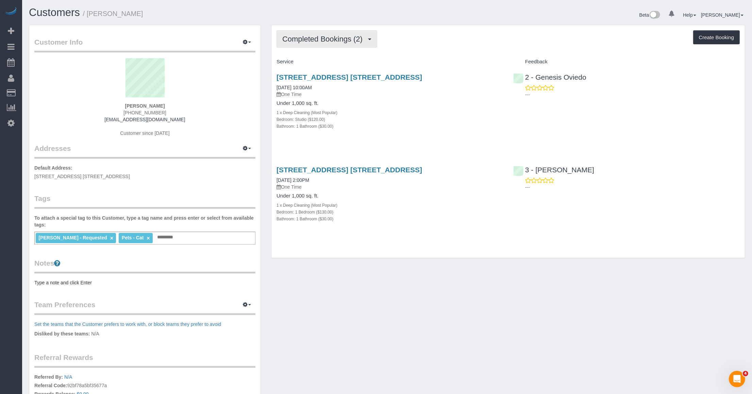
click at [343, 40] on span "Completed Bookings (2)" at bounding box center [324, 39] width 84 height 9
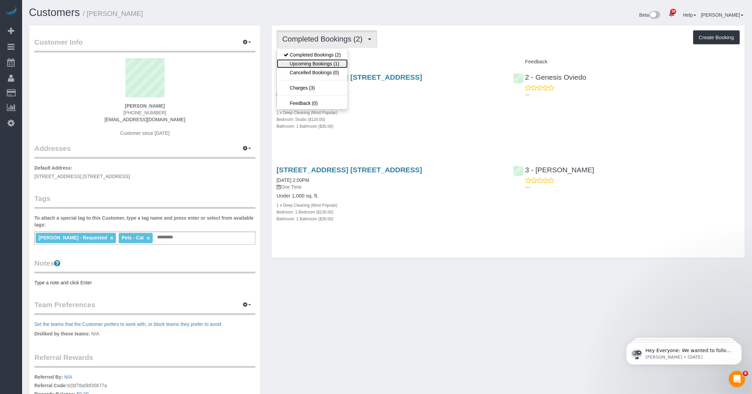
click at [300, 59] on link "Upcoming Bookings (1)" at bounding box center [312, 63] width 71 height 9
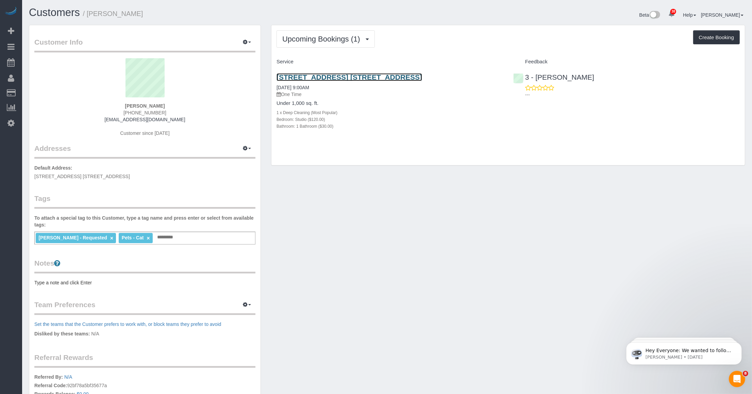
click at [317, 73] on link "[STREET_ADDRESS] [STREET_ADDRESS]" at bounding box center [350, 77] width 146 height 8
click at [319, 219] on div "Customer Info Edit Contact Info Send Message Email Preferences Special Sales Ta…" at bounding box center [387, 247] width 727 height 444
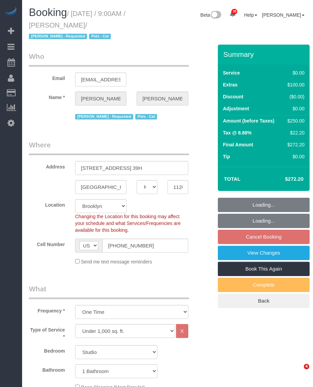
select select "NY"
select select "spot2"
select select "number:57"
select select "number:74"
select select "number:15"
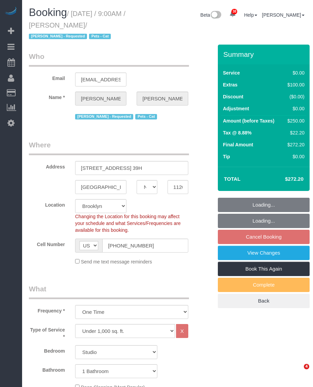
select select "number:6"
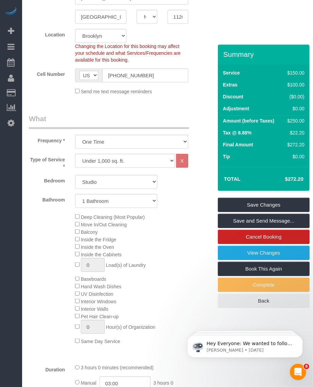
scroll to position [255, 0]
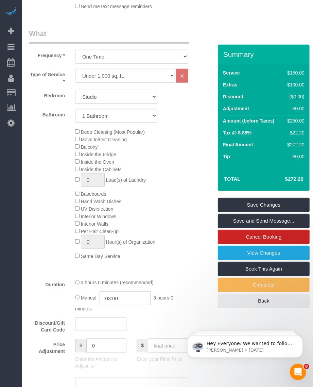
click at [104, 99] on select "Studio 1 Bedroom 2 Bedrooms 3 Bedrooms" at bounding box center [116, 97] width 82 height 14
select select "1"
click at [75, 90] on select "Studio 1 Bedroom 2 Bedrooms 3 Bedrooms" at bounding box center [116, 97] width 82 height 14
click at [105, 117] on select "1 Bathroom 2 Bathrooms" at bounding box center [116, 116] width 82 height 14
click at [75, 109] on select "1 Bathroom 2 Bathrooms" at bounding box center [116, 116] width 82 height 14
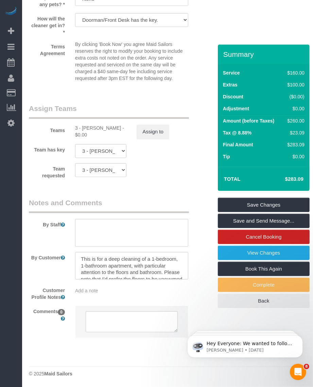
scroll to position [27, 0]
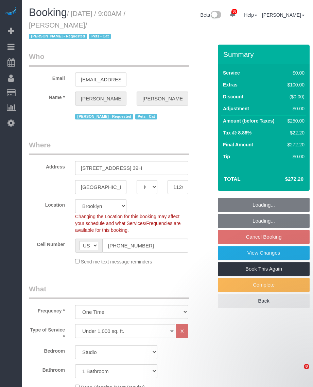
select select "NY"
select select "spot2"
select select "number:57"
select select "number:74"
select select "number:15"
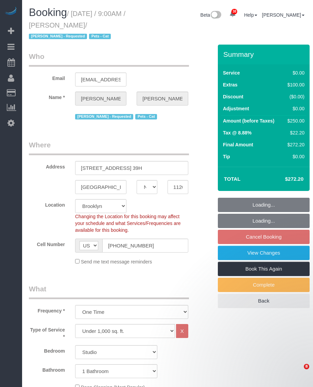
select select "number:6"
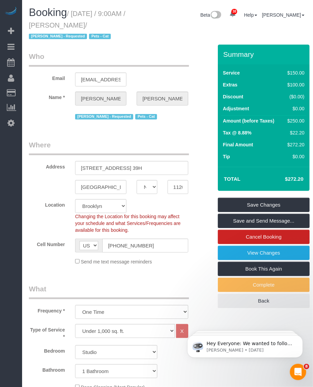
scroll to position [170, 0]
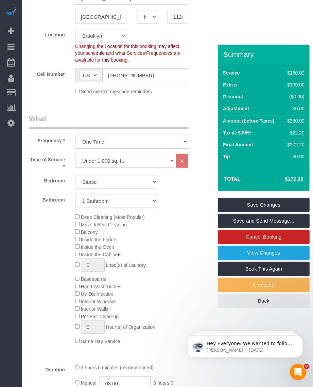
click at [116, 162] on select "Under 1,000 sq. ft. 1,001 - 1,500 sq. ft. 1,500+ sq. ft. Custom Cleaning Office…" at bounding box center [125, 161] width 100 height 14
click at [43, 164] on label "Type of Service *" at bounding box center [47, 162] width 46 height 16
click at [104, 181] on select "Studio 1 Bedroom 2 Bedrooms 3 Bedrooms" at bounding box center [116, 182] width 82 height 14
select select "1"
click at [75, 175] on select "Studio 1 Bedroom 2 Bedrooms 3 Bedrooms" at bounding box center [116, 182] width 82 height 14
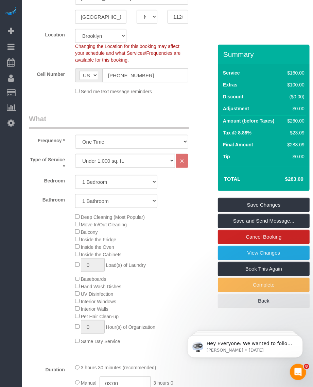
click at [291, 181] on h4 "$283.09" at bounding box center [284, 179] width 39 height 6
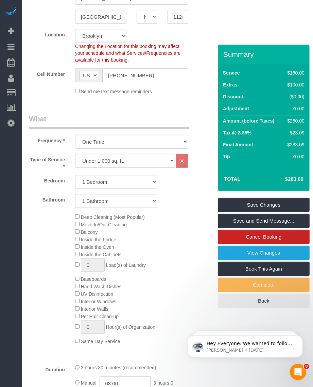
click at [298, 152] on td "$0.00" at bounding box center [294, 157] width 23 height 12
click at [296, 177] on h4 "$283.09" at bounding box center [284, 179] width 39 height 6
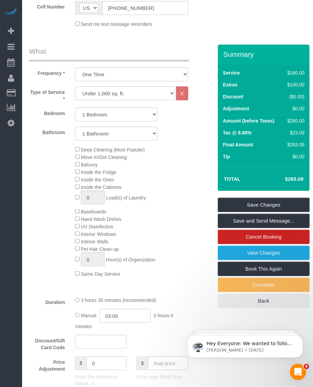
scroll to position [408, 0]
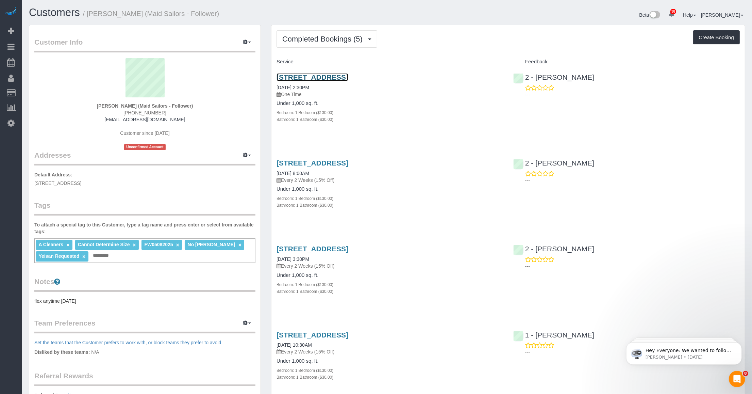
click at [313, 74] on link "[STREET_ADDRESS]" at bounding box center [313, 77] width 72 height 8
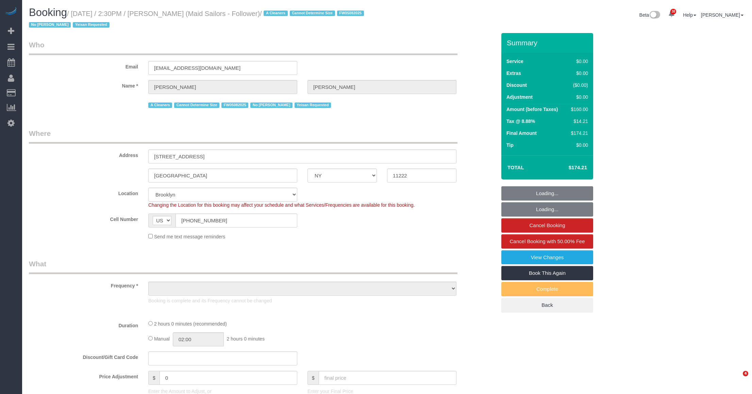
select select "NY"
select select "number:89"
select select "number:90"
select select "number:15"
select select "number:5"
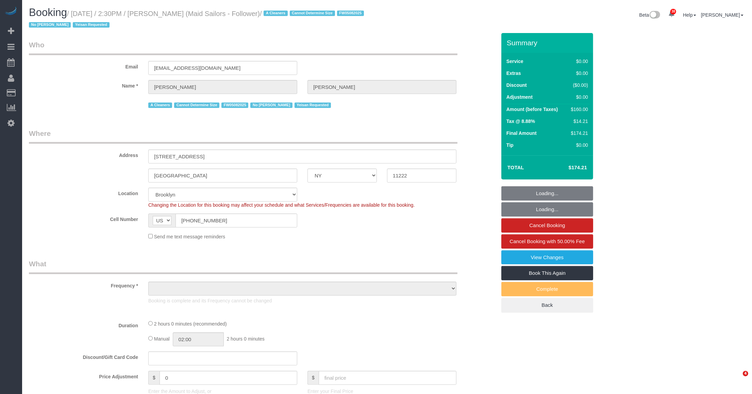
select select "object:1106"
select select "string:stripe-pm_1R7KRM4VGloSiKo7Lkc5SEmQ"
select select "1"
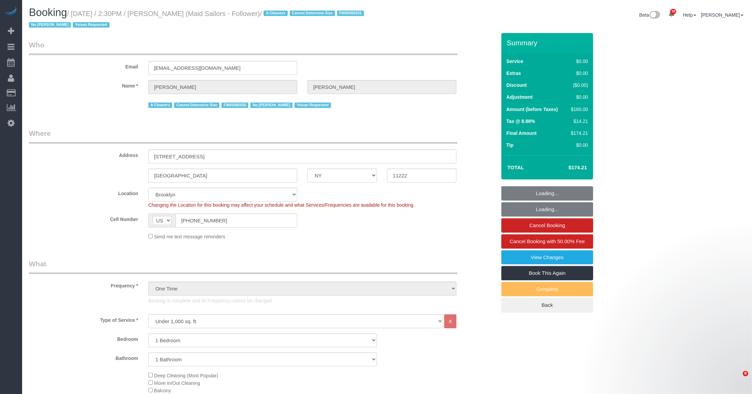
select select "object:1504"
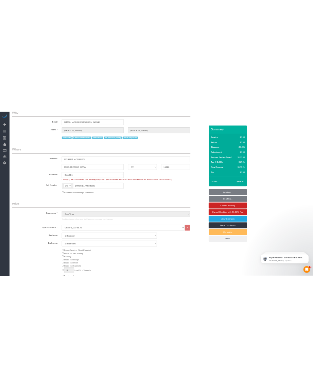
scroll to position [128, 0]
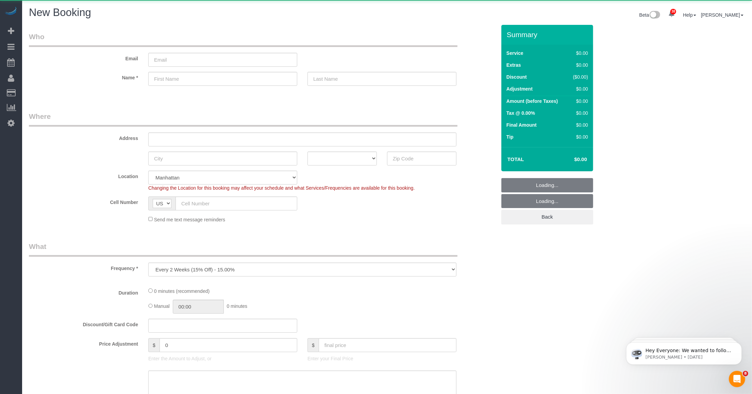
select select "number:89"
select select "number:90"
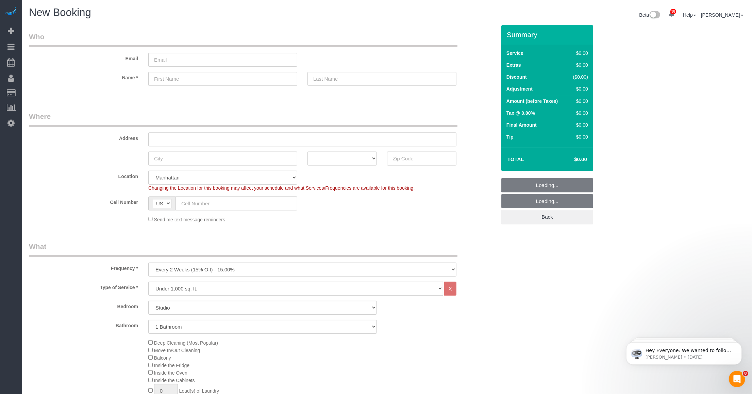
select select "object:2039"
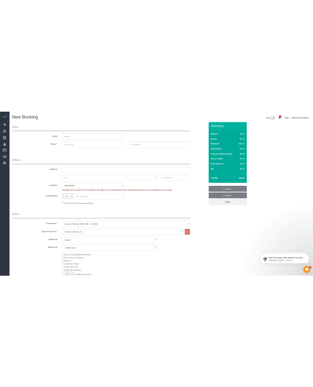
scroll to position [170, 0]
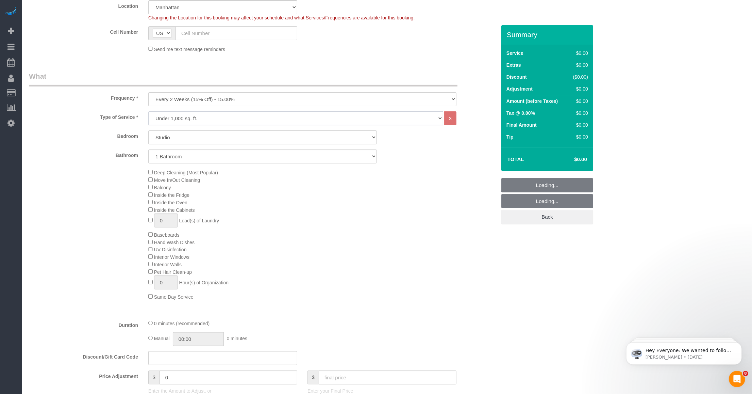
click at [217, 121] on select "Under 1,000 sq. ft. 1,001 - 1,500 sq. ft. 1,500+ sq. ft. Custom Cleaning Office…" at bounding box center [295, 118] width 295 height 14
click at [148, 111] on select "Under 1,000 sq. ft. 1,001 - 1,500 sq. ft. 1,500+ sq. ft. Custom Cleaning Office…" at bounding box center [295, 118] width 295 height 14
click at [208, 138] on select "Studio 1 Bedroom 2 Bedrooms 3 Bedrooms" at bounding box center [262, 137] width 229 height 14
select select "1"
click at [148, 130] on select "Studio 1 Bedroom 2 Bedrooms 3 Bedrooms" at bounding box center [262, 137] width 229 height 14
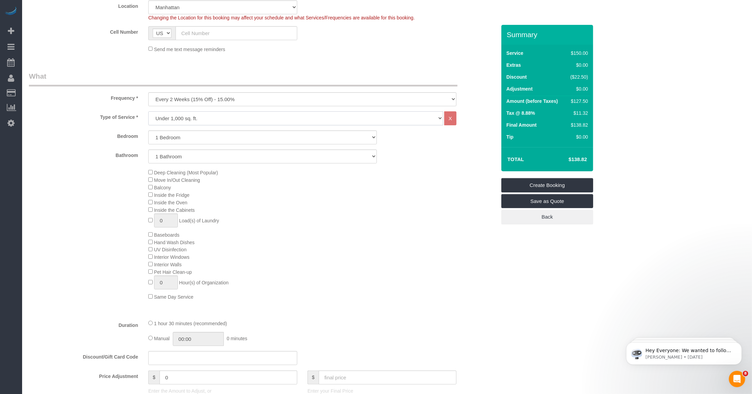
click at [215, 117] on select "Under 1,000 sq. ft. 1,001 - 1,500 sq. ft. 1,500+ sq. ft. Custom Cleaning Office…" at bounding box center [295, 118] width 295 height 14
select select "213"
click at [148, 111] on select "Under 1,000 sq. ft. 1,001 - 1,500 sq. ft. 1,500+ sq. ft. Custom Cleaning Office…" at bounding box center [295, 118] width 295 height 14
select select "1"
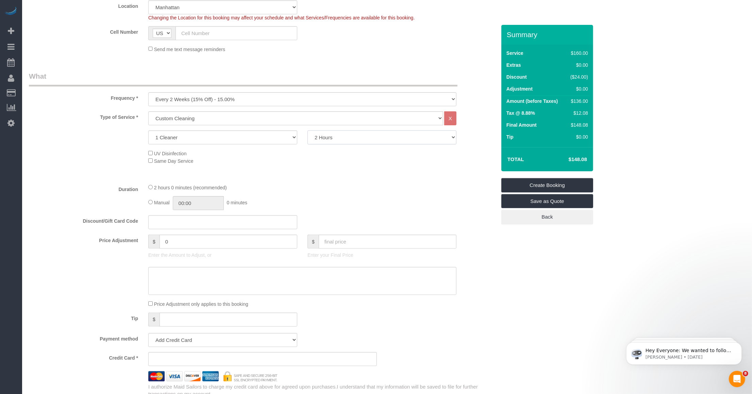
click at [349, 138] on select "2 Hours 2.5 Hours 3 Hours 3.5 Hours 4 Hours 4.5 Hours 5 Hours 5.5 Hours 6 Hours…" at bounding box center [382, 137] width 149 height 14
select select "180"
click at [308, 130] on select "2 Hours 2.5 Hours 3 Hours 3.5 Hours 4 Hours 4.5 Hours 5 Hours 5.5 Hours 6 Hours…" at bounding box center [382, 137] width 149 height 14
click at [348, 170] on div "Type of Service * Under 1,000 sq. ft. 1,001 - 1,500 sq. ft. 1,500+ sq. ft. Cust…" at bounding box center [262, 144] width 467 height 67
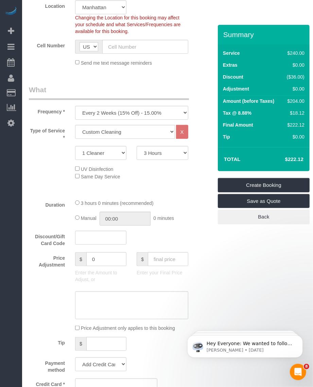
scroll to position [85, 0]
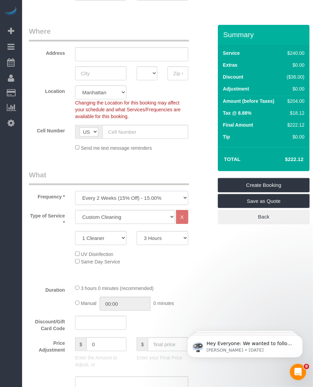
click at [139, 192] on select "One Time Weekly (20% Off) - 20.00% Every 2 Weeks (15% Off) - 15.00% Every 4 Wee…" at bounding box center [131, 198] width 113 height 14
select select "object:2040"
click at [75, 191] on select "One Time Weekly (20% Off) - 20.00% Every 2 Weeks (15% Off) - 15.00% Every 4 Wee…" at bounding box center [131, 198] width 113 height 14
click at [104, 217] on select "Under 1,000 sq. ft. 1,001 - 1,500 sq. ft. 1,500+ sq. ft. Custom Cleaning Office…" at bounding box center [125, 217] width 100 height 14
click at [75, 210] on select "Under 1,000 sq. ft. 1,001 - 1,500 sq. ft. 1,500+ sq. ft. Custom Cleaning Office…" at bounding box center [125, 217] width 100 height 14
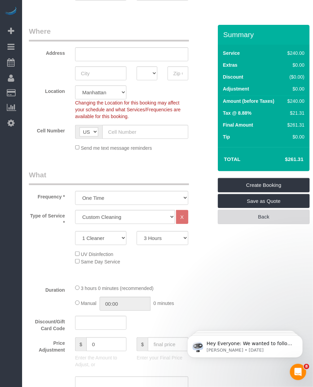
drag, startPoint x: 274, startPoint y: 275, endPoint x: 296, endPoint y: 218, distance: 60.6
click at [295, 159] on h4 "$261.31" at bounding box center [284, 159] width 39 height 6
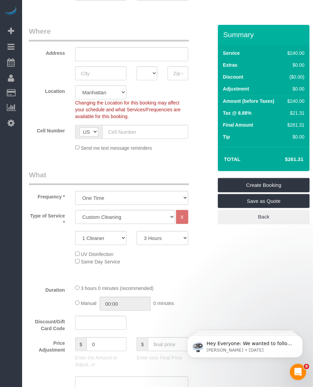
copy div "$261.31 Create Booking Save as Quote Back"
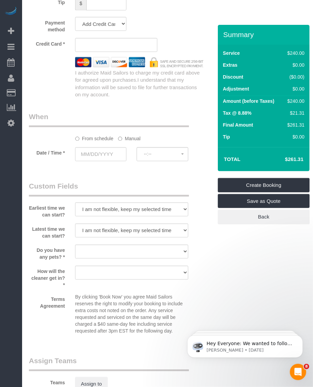
scroll to position [553, 0]
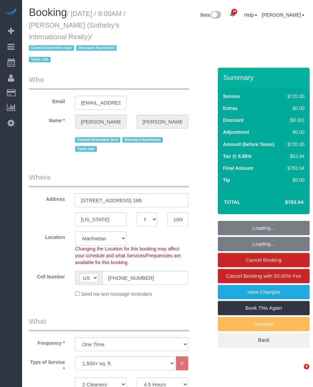
select select "NY"
select select "270"
select select "object:928"
select select "number:56"
select select "number:76"
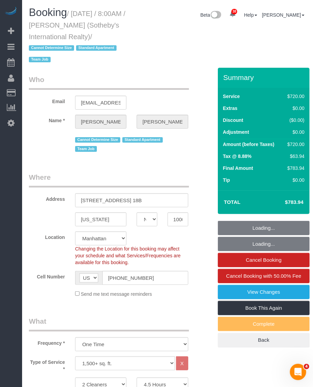
select select "number:15"
select select "number:6"
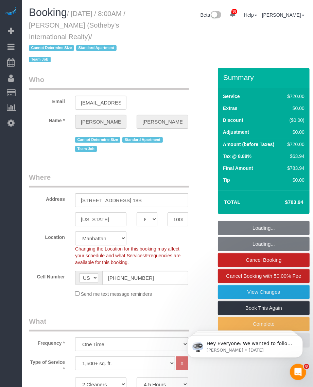
select select "spot1"
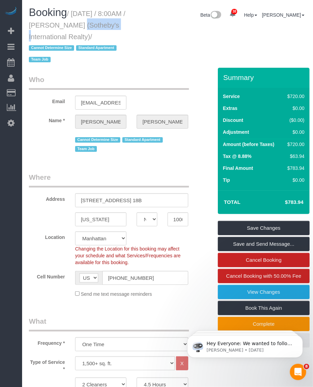
drag, startPoint x: 59, startPoint y: 23, endPoint x: 98, endPoint y: 28, distance: 39.5
click at [98, 28] on small "/ [DATE] / 8:00AM / [PERSON_NAME] (Sotheby's International Realty) / Cannot Det…" at bounding box center [77, 37] width 97 height 54
copy small "[PERSON_NAME]"
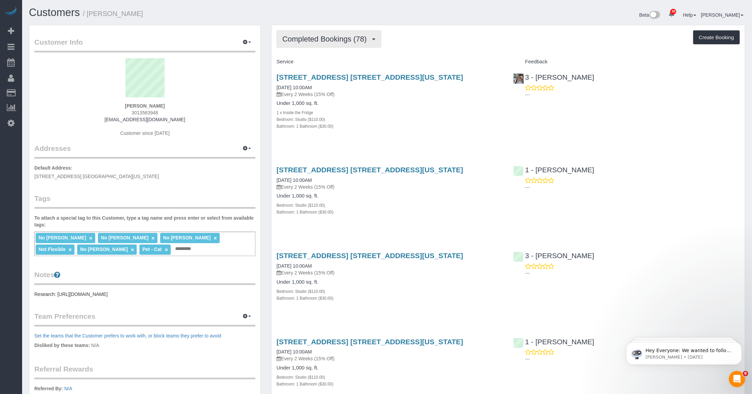
click at [344, 40] on span "Completed Bookings (78)" at bounding box center [326, 39] width 88 height 9
click at [325, 62] on link "Upcoming Bookings (6)" at bounding box center [313, 63] width 73 height 9
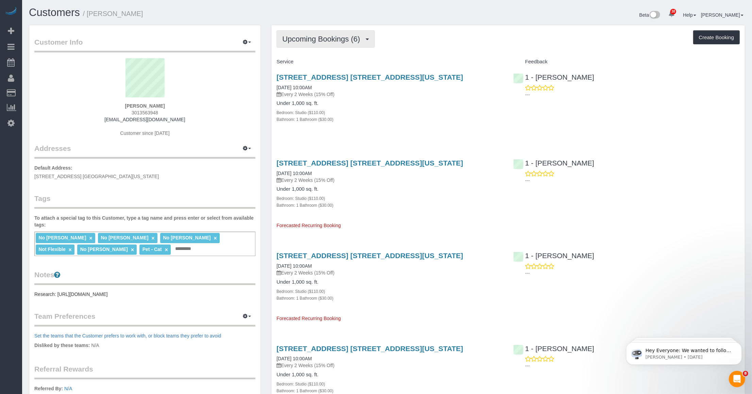
click at [327, 43] on button "Upcoming Bookings (6)" at bounding box center [326, 38] width 98 height 17
click at [315, 55] on link "Completed Bookings (78)" at bounding box center [313, 54] width 73 height 9
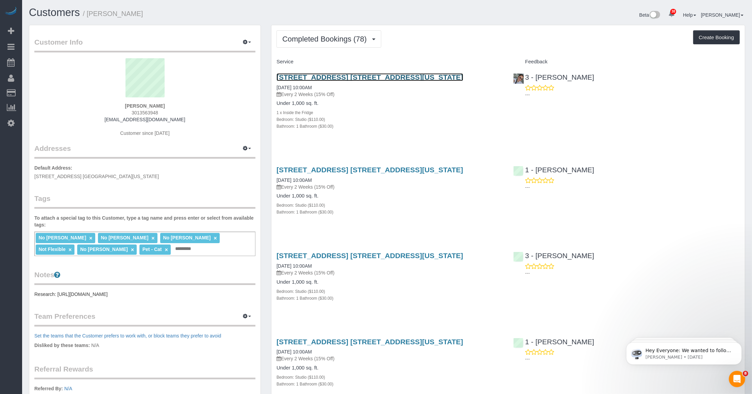
click at [326, 75] on link "134 West 87th Street, Apt. 2f, New York, NY 10024" at bounding box center [370, 77] width 187 height 8
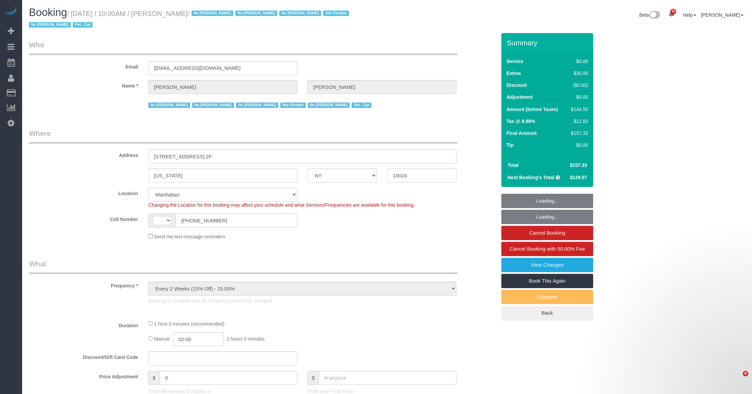
select select "NY"
select select "object:1143"
select select "string:[GEOGRAPHIC_DATA]"
select select "string:stripe-pm_1KMZrb4VGloSiKo7NRp6bLrW"
select select "number:89"
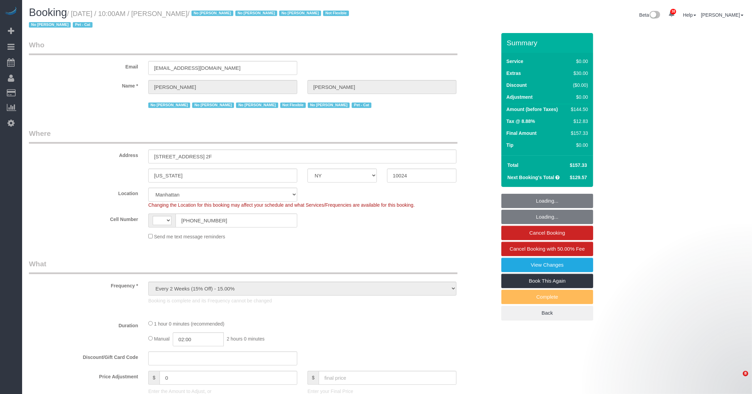
select select "number:90"
select select "number:14"
select select "number:5"
select select "number:21"
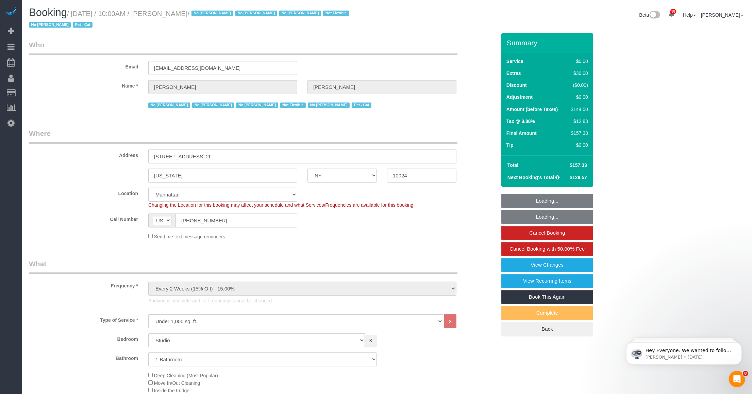
select select "spot1"
click at [526, 263] on link "View Changes" at bounding box center [547, 265] width 92 height 14
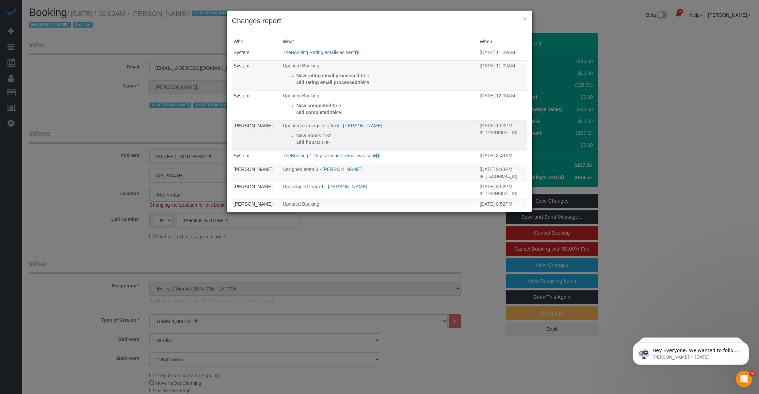
scroll to position [43, 0]
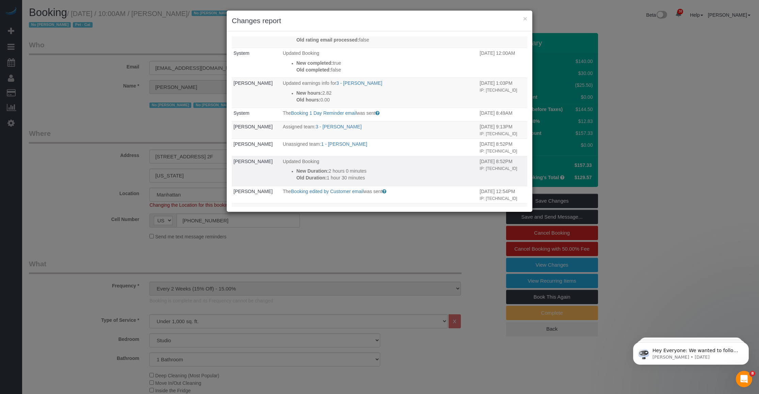
drag, startPoint x: 332, startPoint y: 172, endPoint x: 358, endPoint y: 172, distance: 26.2
click at [358, 172] on p "New Duration: 2 hours 0 minutes" at bounding box center [386, 170] width 180 height 7
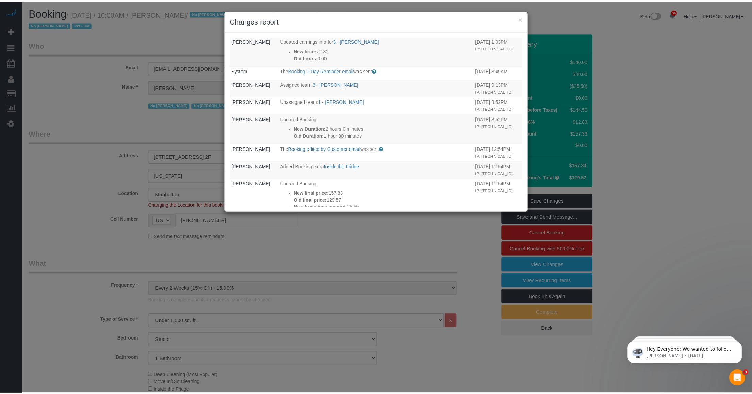
scroll to position [0, 0]
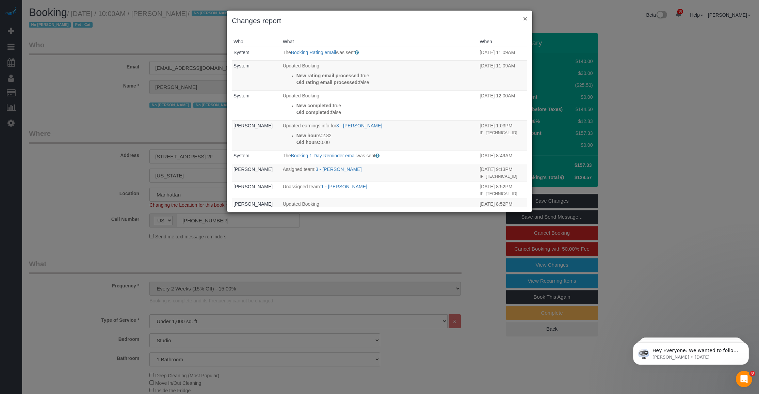
click at [524, 16] on button "×" at bounding box center [525, 18] width 4 height 7
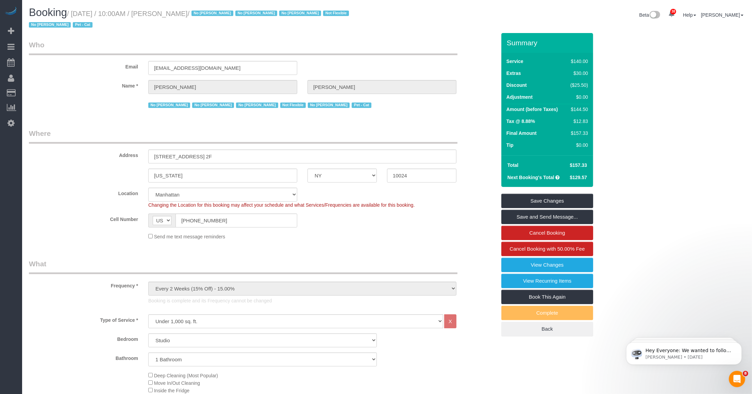
drag, startPoint x: 166, startPoint y: 13, endPoint x: 209, endPoint y: 14, distance: 43.2
click at [209, 14] on small "/ October 12, 2025 / 10:00AM / Anna Cameron / No Angela Molina No Karimatou Aou…" at bounding box center [190, 19] width 322 height 19
copy small "Anna Camero"
drag, startPoint x: 209, startPoint y: 14, endPoint x: 169, endPoint y: 2, distance: 41.8
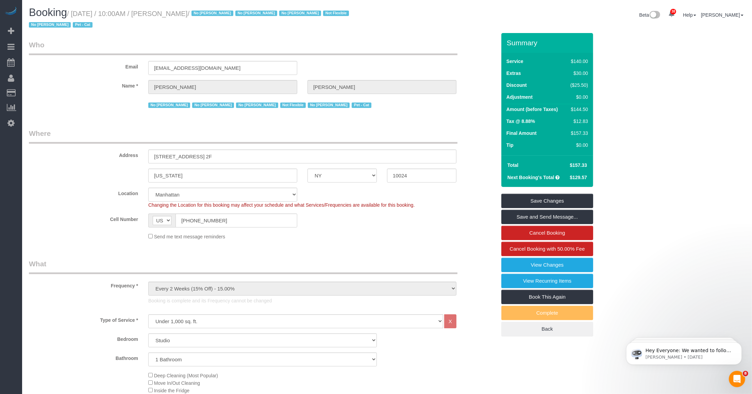
drag, startPoint x: 164, startPoint y: 12, endPoint x: 211, endPoint y: 14, distance: 47.3
click at [211, 14] on small "/ October 12, 2025 / 10:00AM / Anna Cameron / No Angela Molina No Karimatou Aou…" at bounding box center [190, 19] width 322 height 19
copy small "Anna Cameron"
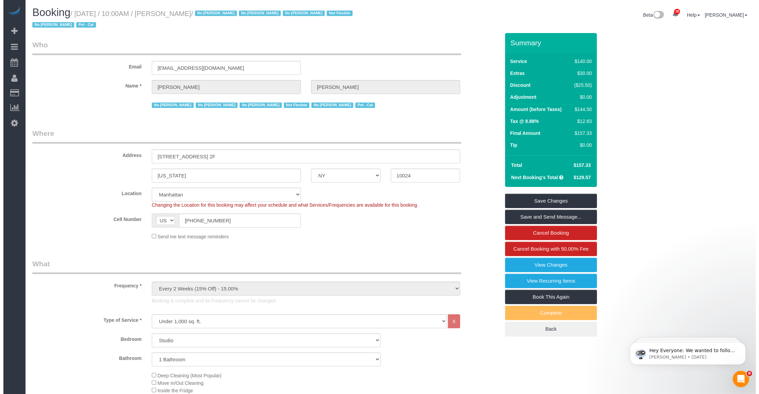
scroll to position [85, 0]
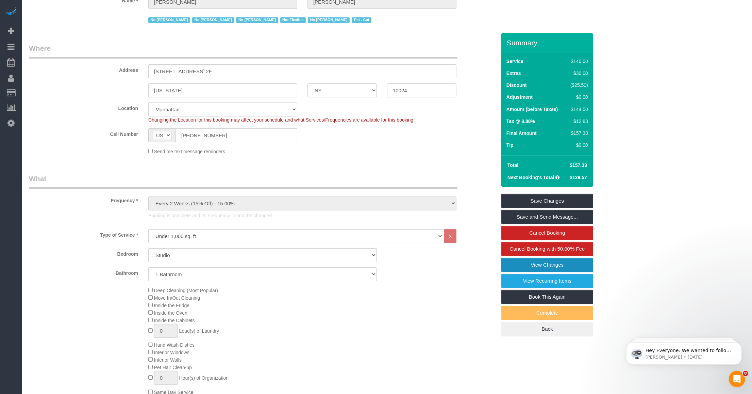
click at [541, 268] on link "View Changes" at bounding box center [547, 265] width 92 height 14
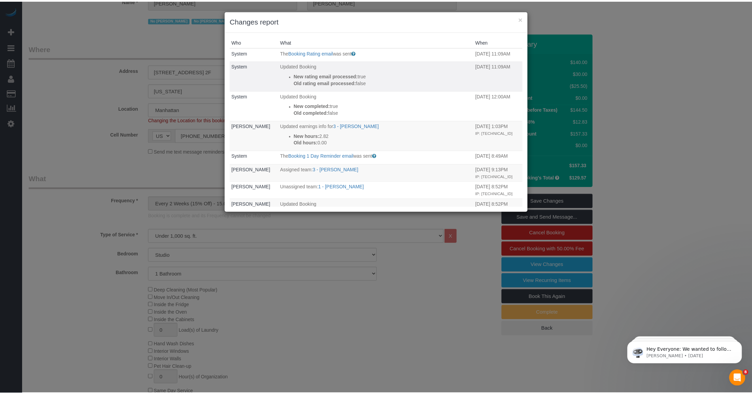
scroll to position [43, 0]
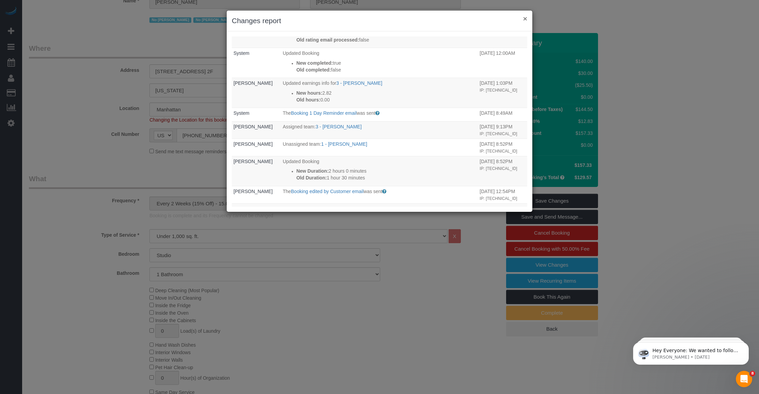
click at [524, 19] on button "×" at bounding box center [525, 18] width 4 height 7
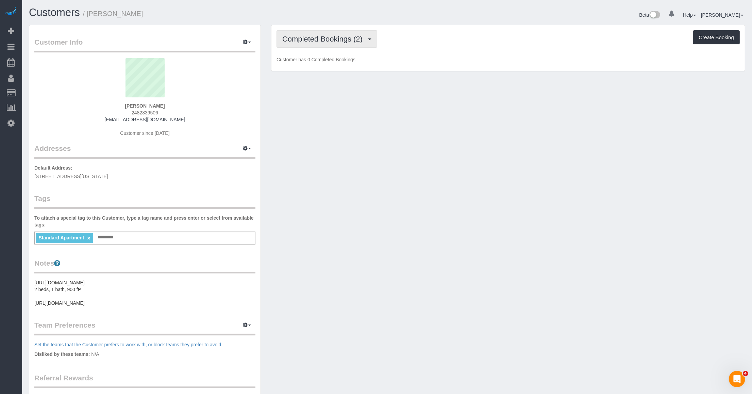
click at [339, 43] on button "Completed Bookings (2)" at bounding box center [327, 38] width 101 height 17
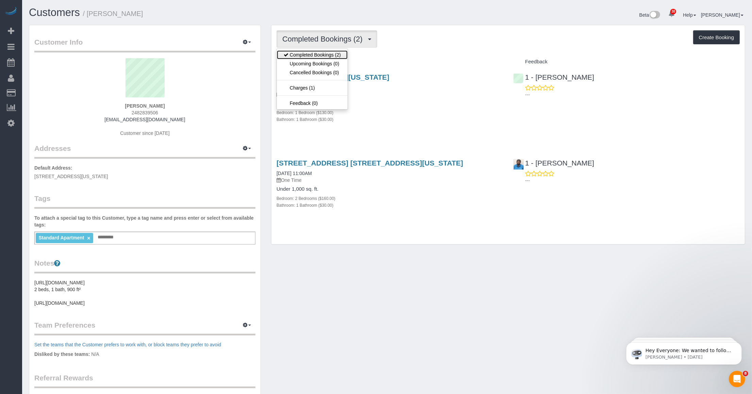
click at [333, 52] on link "Completed Bookings (2)" at bounding box center [312, 54] width 71 height 9
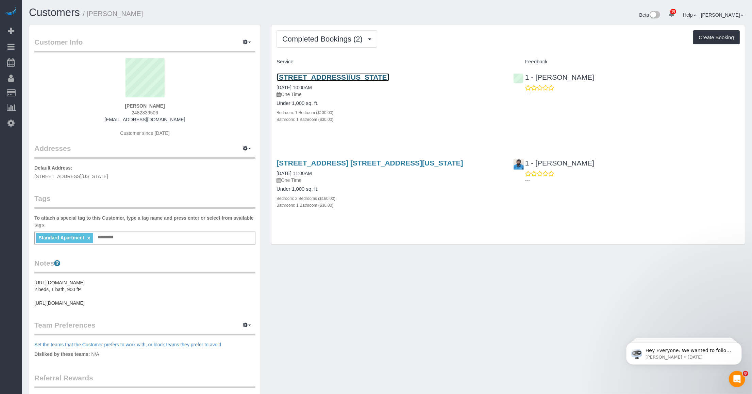
click at [348, 77] on link "[STREET_ADDRESS][US_STATE]" at bounding box center [333, 77] width 113 height 8
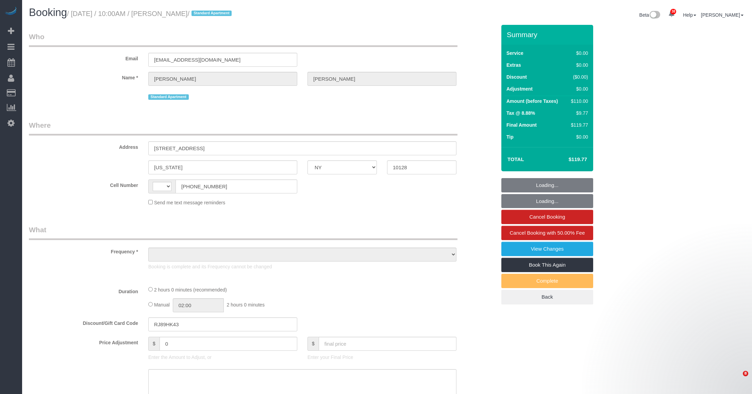
select select "NY"
select select "string:US"
select select "object:603"
select select "number:56"
select select "number:74"
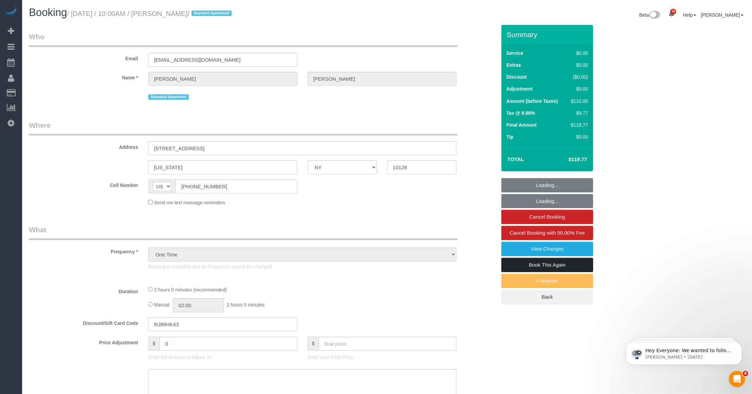
select select "number:15"
select select "number:6"
select select "string:stripe-pm_1MZqqo4VGloSiKo75P6DRcfG"
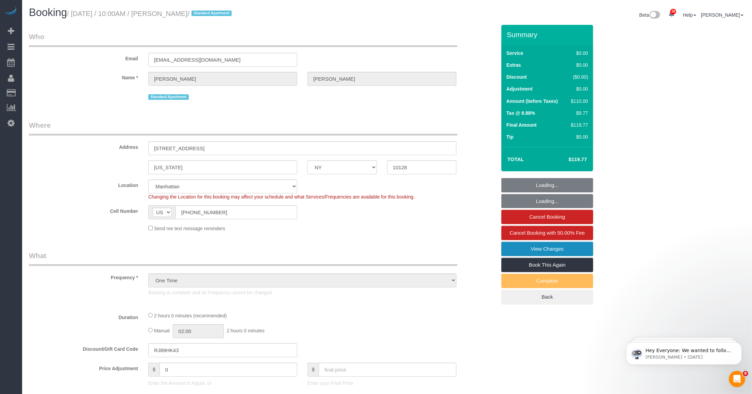
select select "object:1439"
select select "1"
select select "spot1"
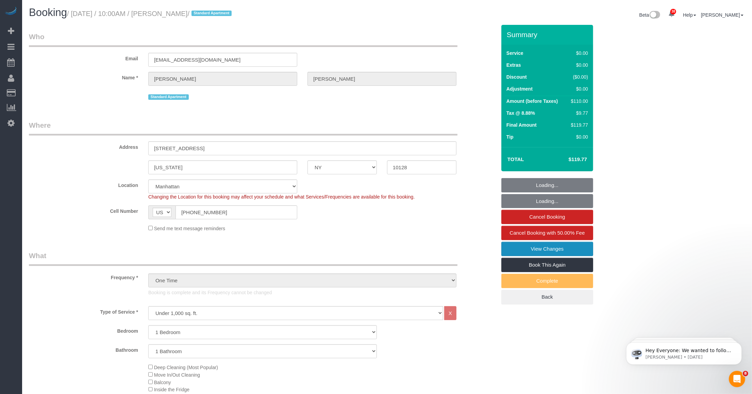
click at [539, 250] on link "View Changes" at bounding box center [547, 249] width 92 height 14
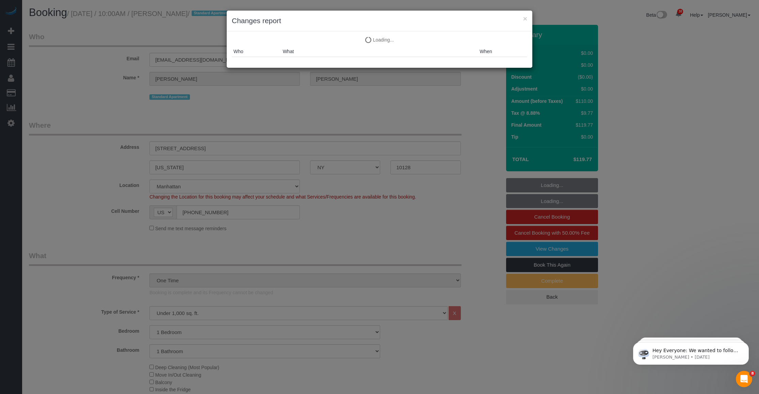
select select "1"
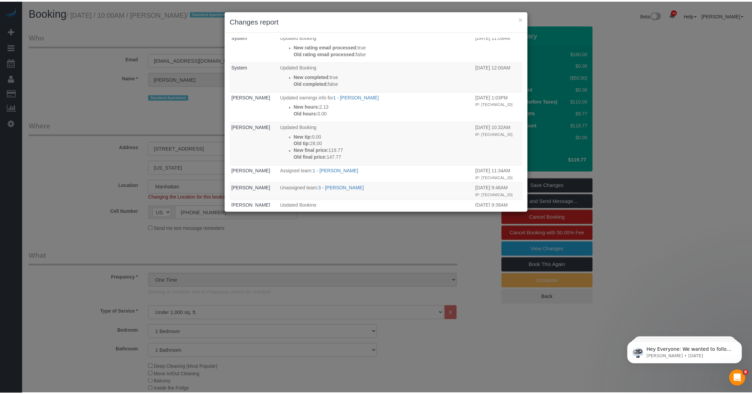
scroll to position [85, 0]
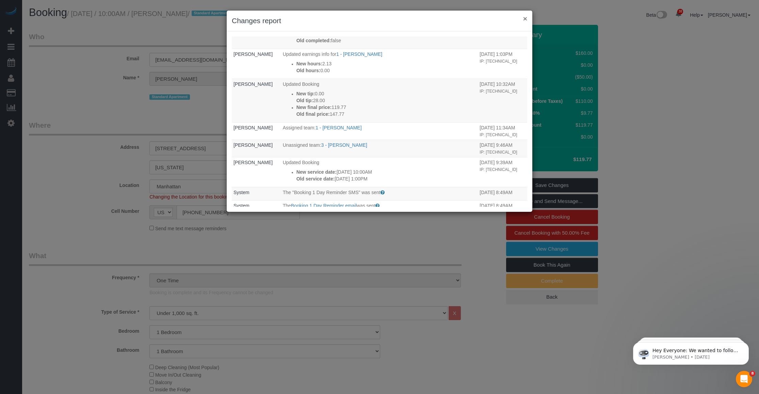
click at [526, 16] on button "×" at bounding box center [525, 18] width 4 height 7
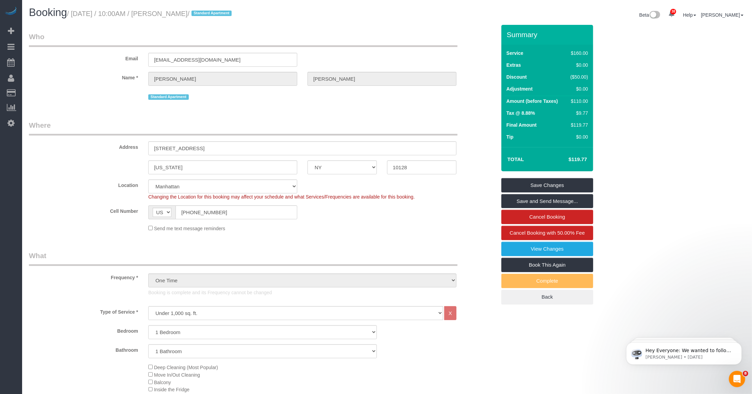
drag, startPoint x: 165, startPoint y: 13, endPoint x: 195, endPoint y: 18, distance: 30.0
click at [195, 18] on h1 "Booking / October 12, 2025 / 10:00AM / Carol Wu / Standard Apartment" at bounding box center [205, 13] width 353 height 12
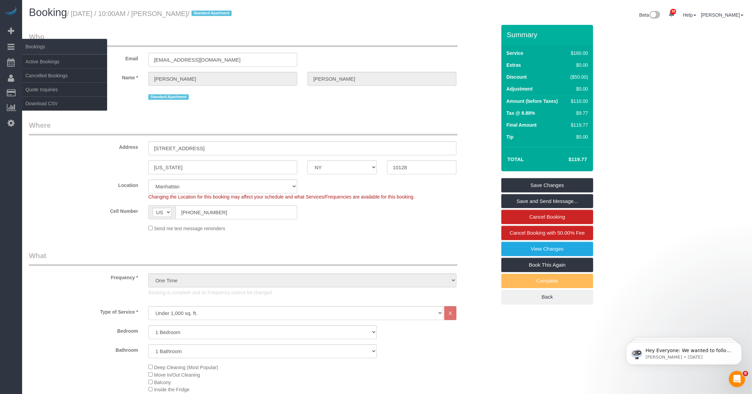
copy small "Carol Wu"
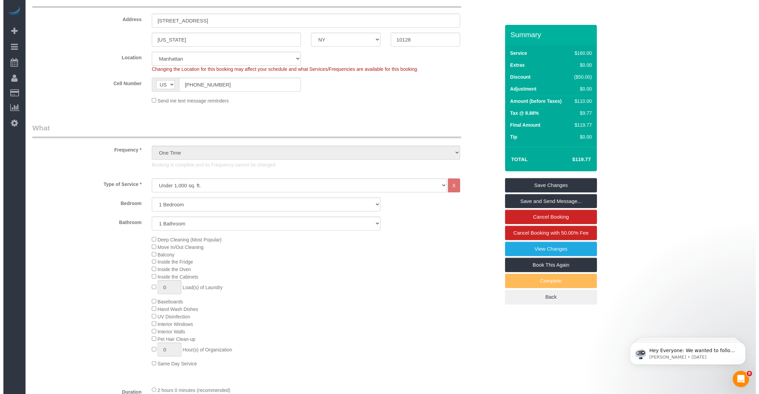
scroll to position [170, 0]
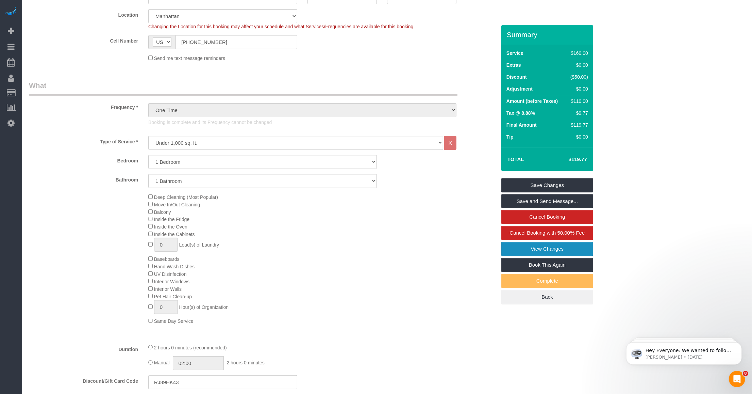
click at [560, 252] on link "View Changes" at bounding box center [547, 249] width 92 height 14
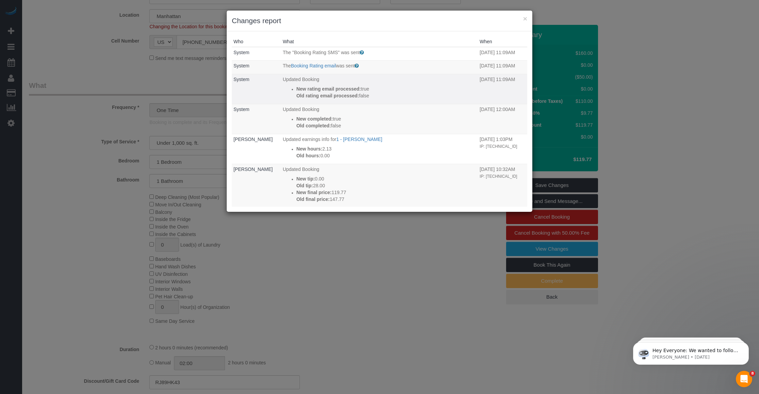
scroll to position [43, 0]
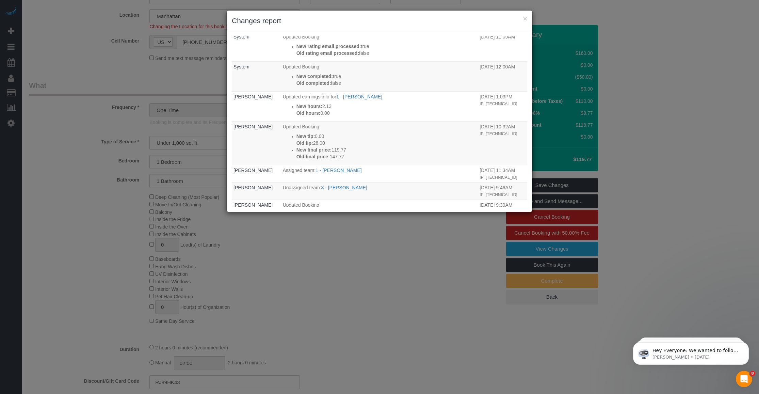
click at [527, 18] on div "× Changes report" at bounding box center [380, 21] width 306 height 21
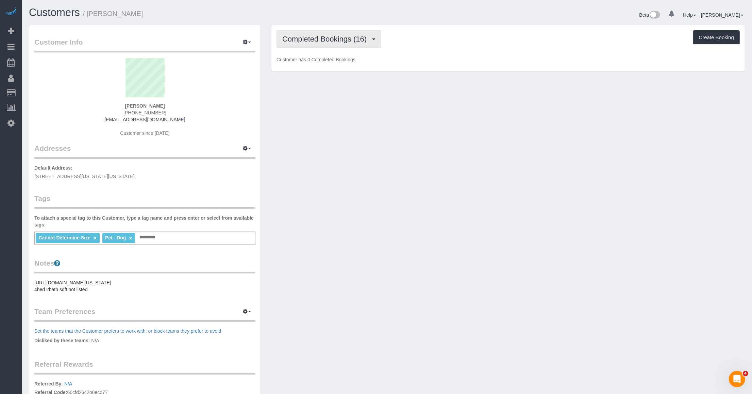
click at [336, 42] on button "Completed Bookings (16)" at bounding box center [329, 38] width 105 height 17
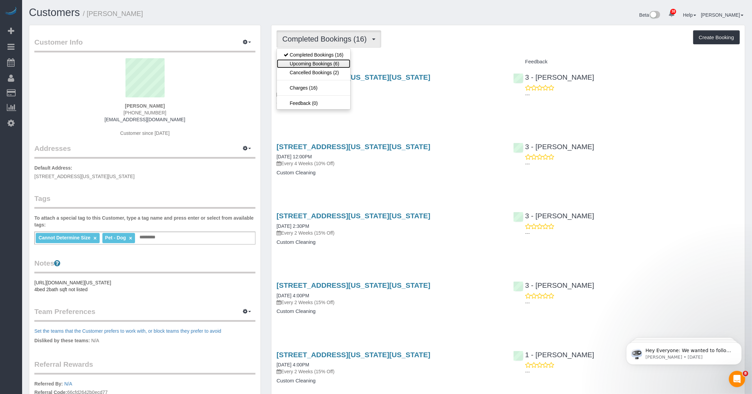
click at [327, 63] on link "Upcoming Bookings (6)" at bounding box center [313, 63] width 73 height 9
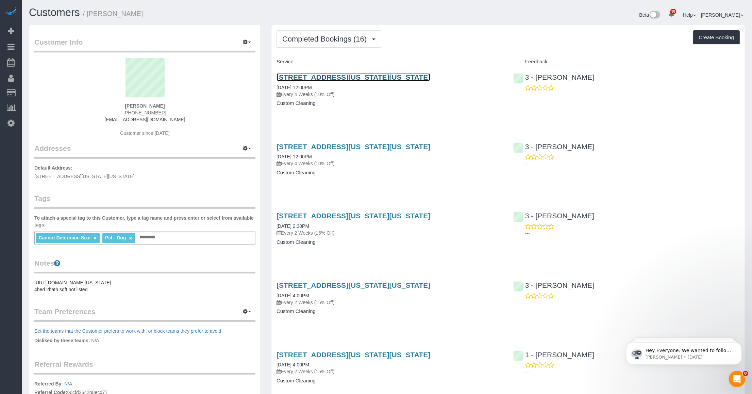
click at [311, 77] on link "[STREET_ADDRESS][US_STATE][US_STATE]" at bounding box center [354, 77] width 154 height 8
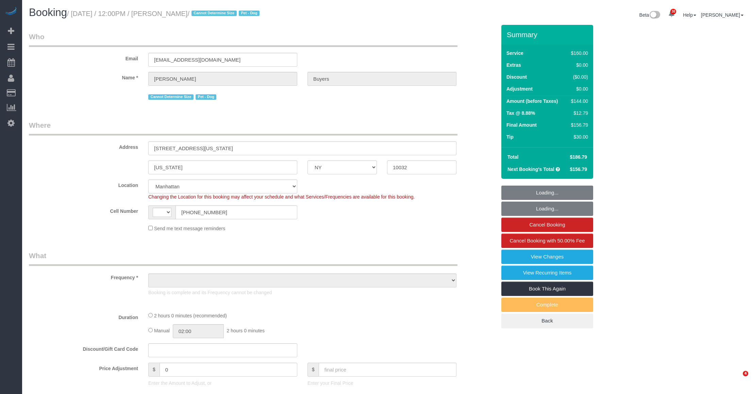
select select "NY"
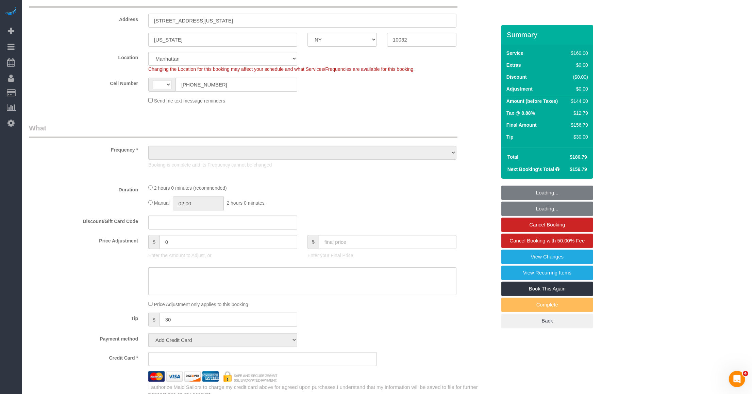
select select "string:US"
select select "string:stripe-pm_1QlZLV4VGloSiKo7XdppEUXZ"
select select "number:60"
select select "number:76"
select select "number:13"
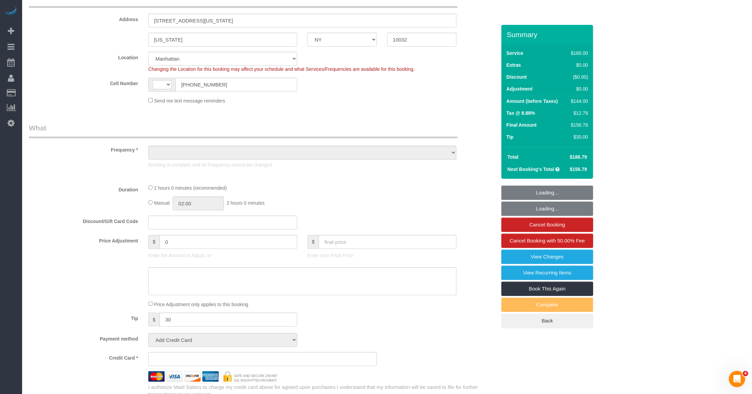
select select "number:5"
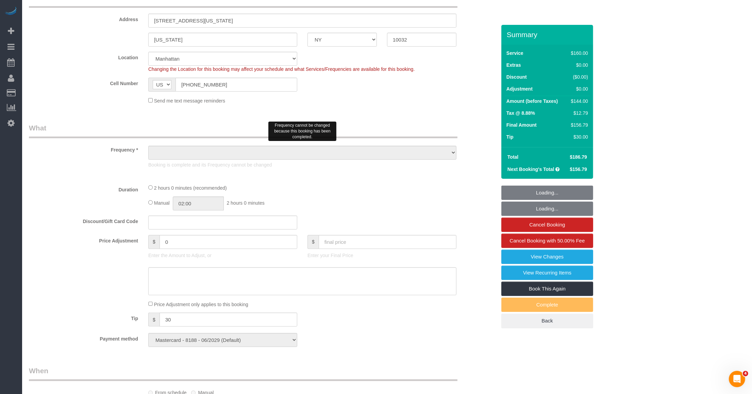
scroll to position [170, 0]
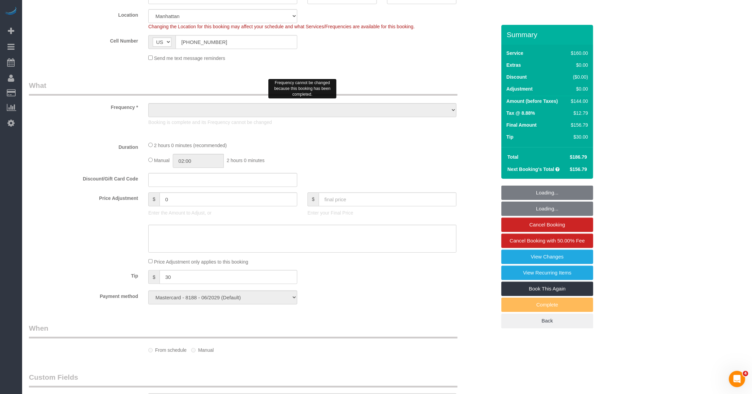
select select "object:983"
select select "spot1"
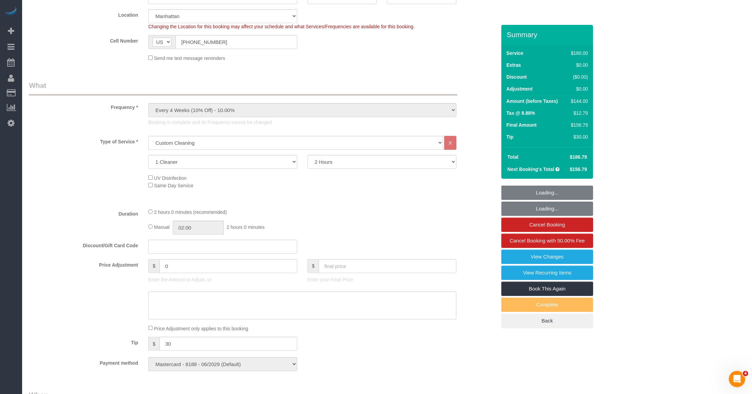
select select "object:1564"
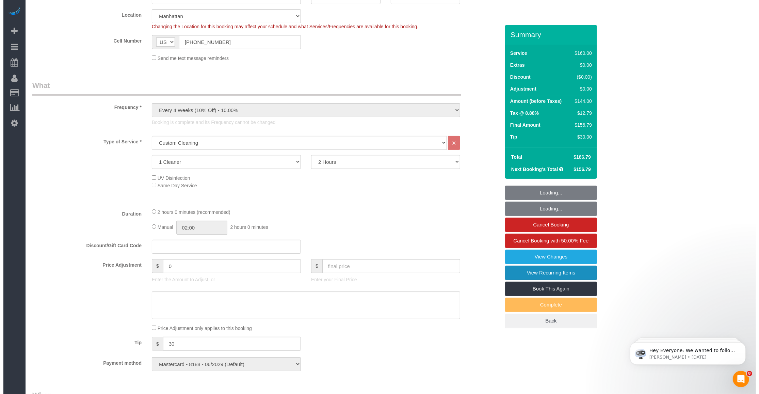
scroll to position [0, 0]
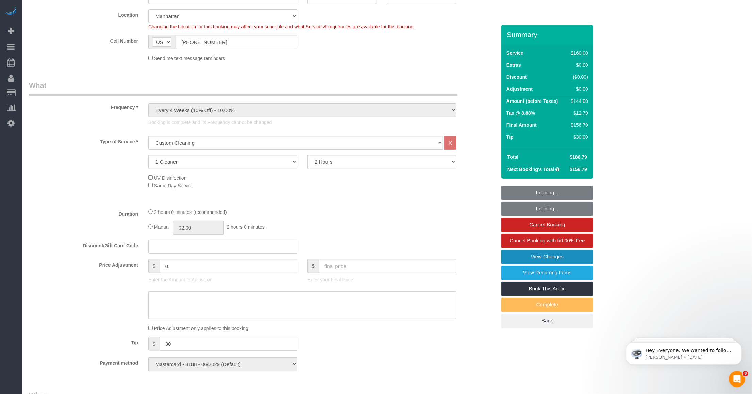
click at [528, 260] on link "View Changes" at bounding box center [547, 256] width 92 height 14
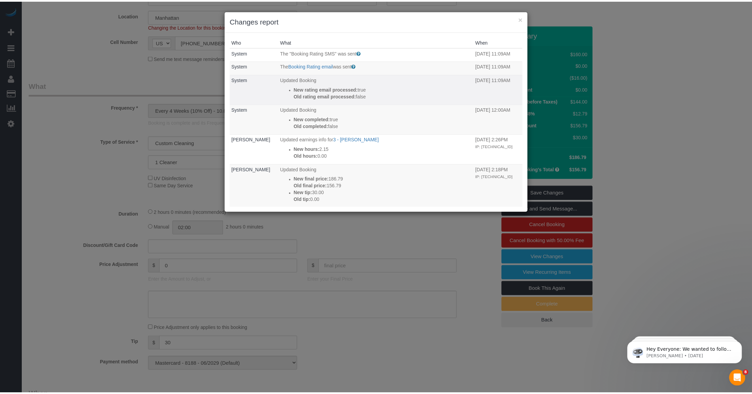
scroll to position [43, 0]
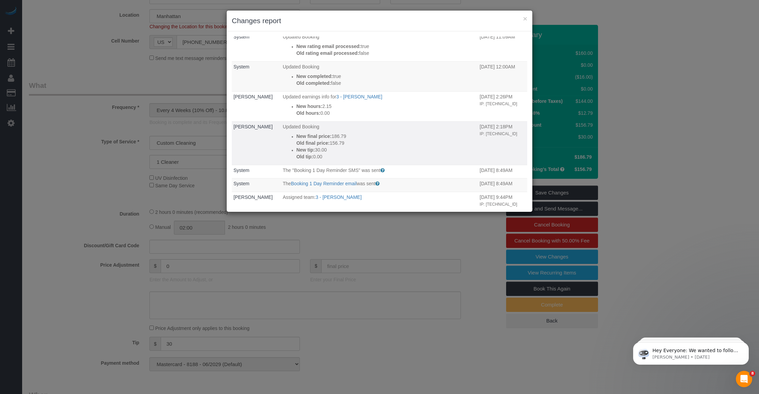
drag, startPoint x: 322, startPoint y: 152, endPoint x: 316, endPoint y: 151, distance: 6.3
click at [316, 151] on p "New tip: 30.00" at bounding box center [386, 149] width 180 height 7
drag, startPoint x: 525, startPoint y: 16, endPoint x: 431, endPoint y: 49, distance: 99.3
click at [524, 17] on button "×" at bounding box center [525, 18] width 4 height 7
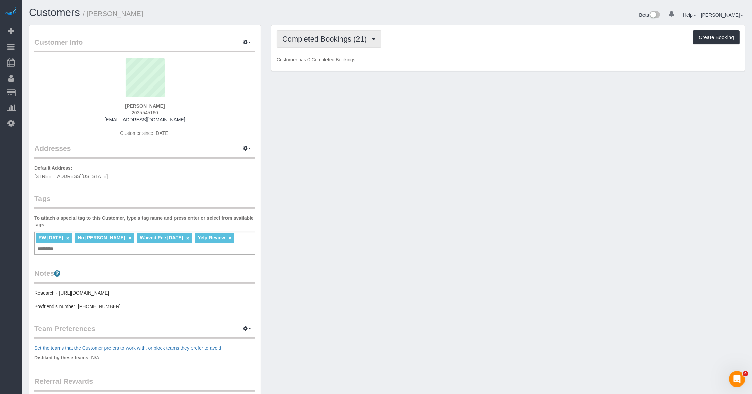
click at [332, 37] on span "Completed Bookings (21)" at bounding box center [326, 39] width 88 height 9
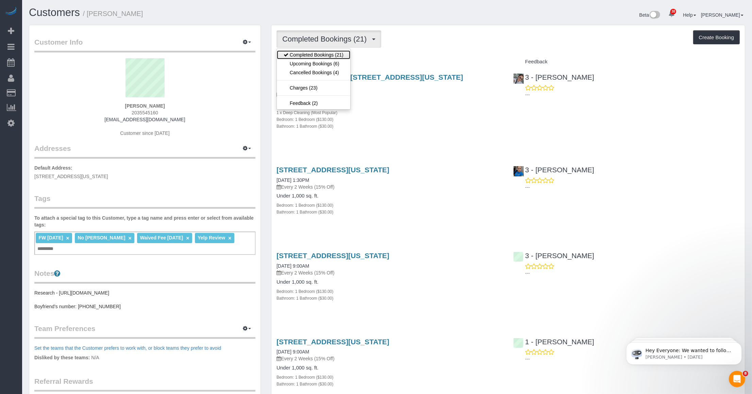
click at [326, 55] on link "Completed Bookings (21)" at bounding box center [313, 54] width 73 height 9
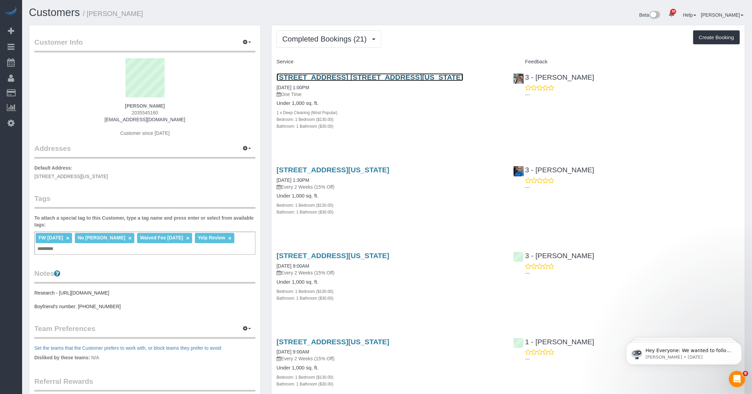
click at [336, 75] on link "[STREET_ADDRESS] [STREET_ADDRESS][US_STATE]" at bounding box center [370, 77] width 187 height 8
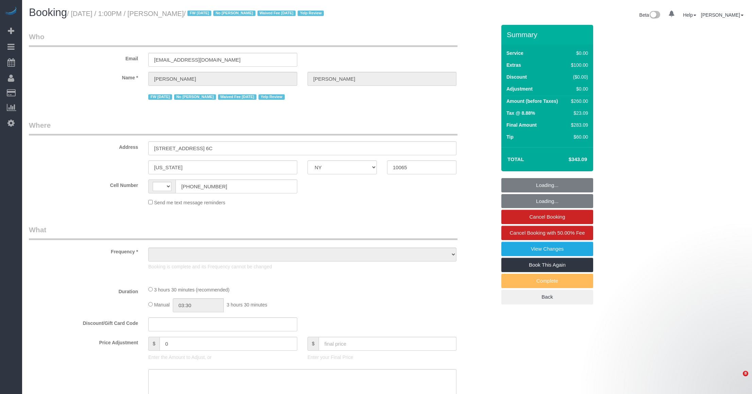
select select "NY"
select select "string:[GEOGRAPHIC_DATA]"
select select "object:591"
select select "number:89"
select select "number:90"
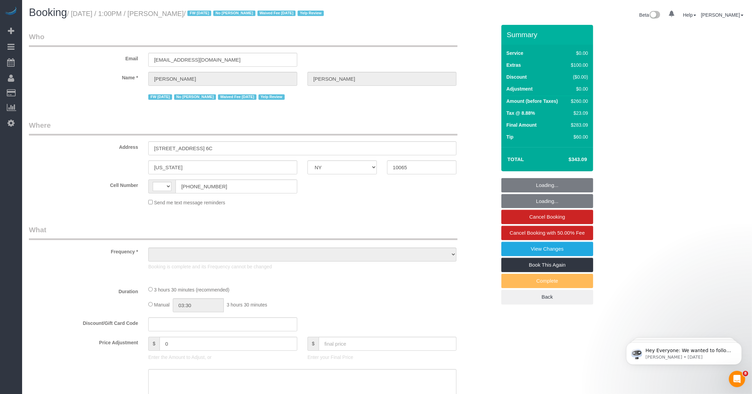
select select "number:15"
select select "number:5"
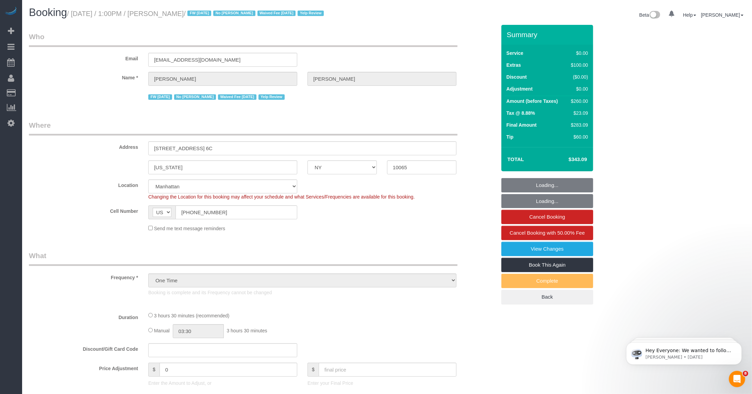
select select "object:987"
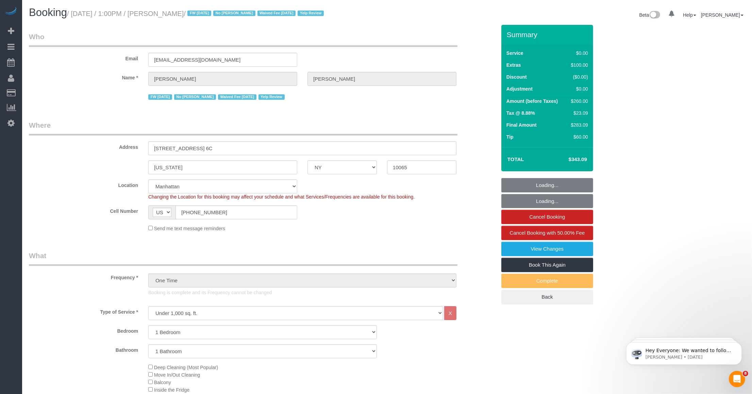
select select "string:stripe-pm_1IilJ74VGloSiKo7yjH4kSKu"
select select "spot1"
select select "1"
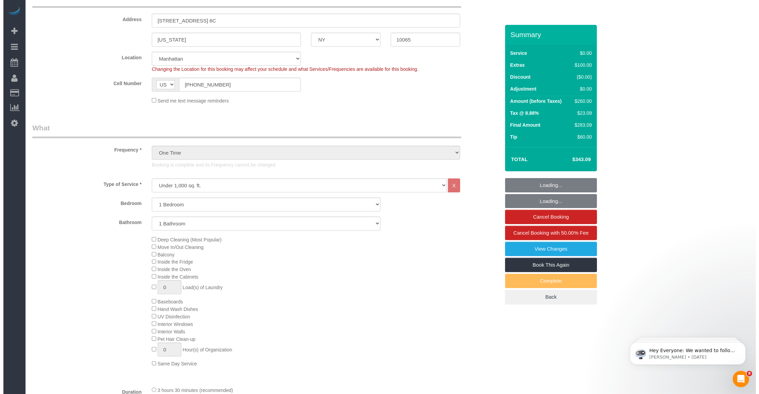
scroll to position [170, 0]
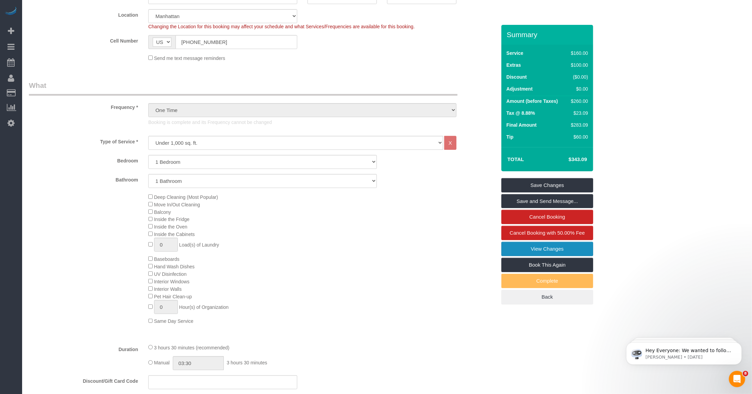
click at [529, 252] on link "View Changes" at bounding box center [547, 249] width 92 height 14
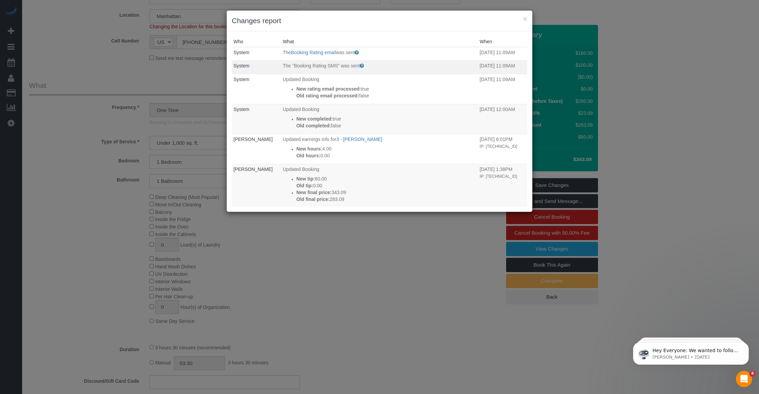
scroll to position [43, 0]
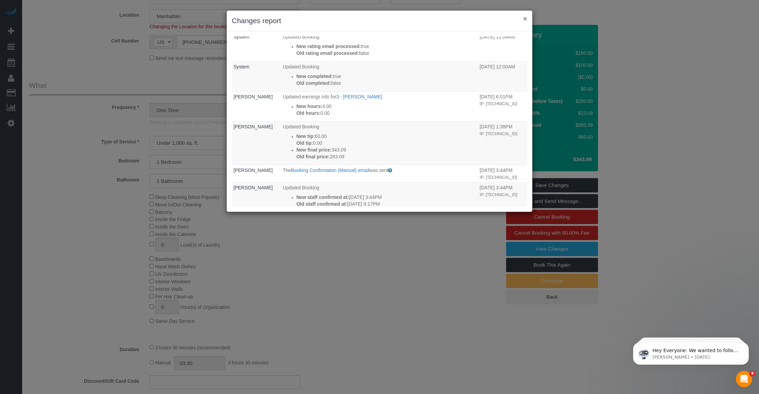
drag, startPoint x: 524, startPoint y: 18, endPoint x: 75, endPoint y: 121, distance: 461.2
click at [518, 19] on div "× Changes report" at bounding box center [380, 21] width 306 height 21
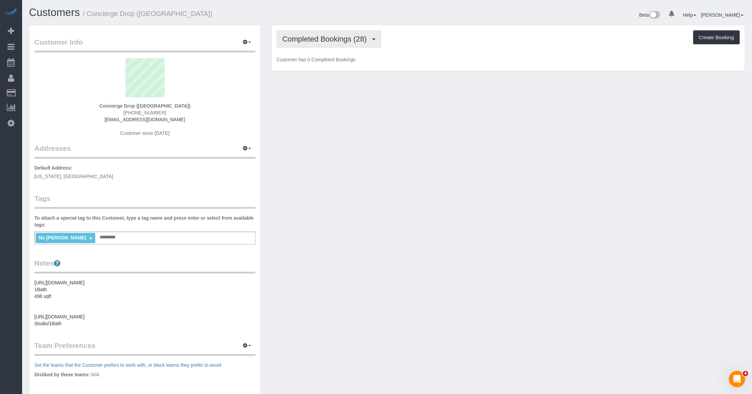
click at [329, 35] on span "Completed Bookings (28)" at bounding box center [326, 39] width 88 height 9
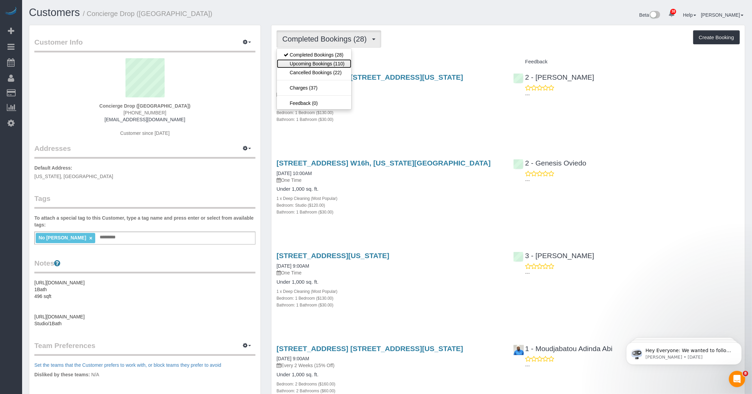
click at [318, 65] on link "Upcoming Bookings (110)" at bounding box center [314, 63] width 75 height 9
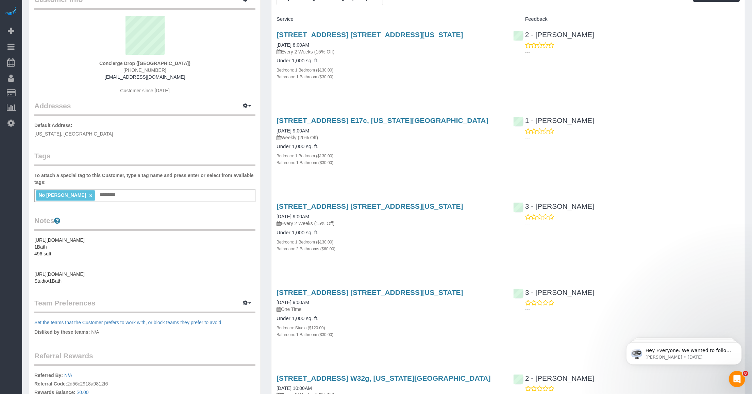
scroll to position [85, 0]
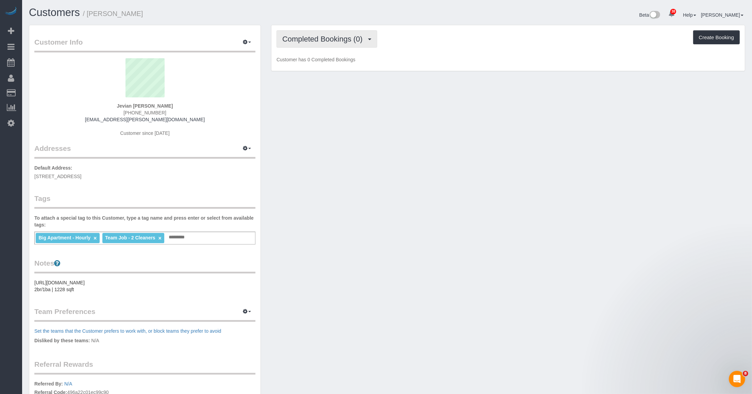
click at [334, 41] on span "Completed Bookings (0)" at bounding box center [324, 39] width 84 height 9
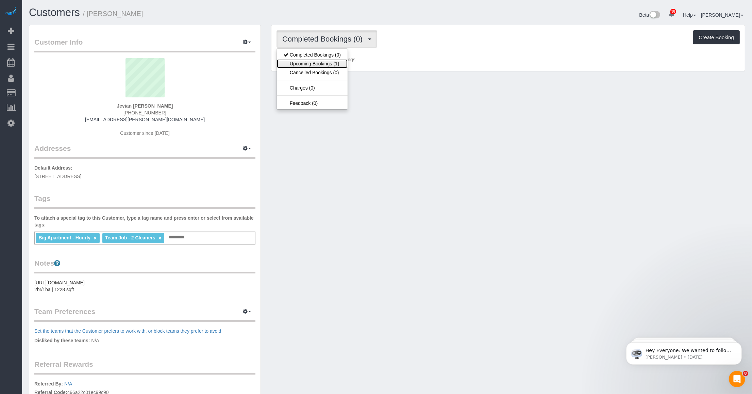
click at [318, 65] on link "Upcoming Bookings (1)" at bounding box center [312, 63] width 71 height 9
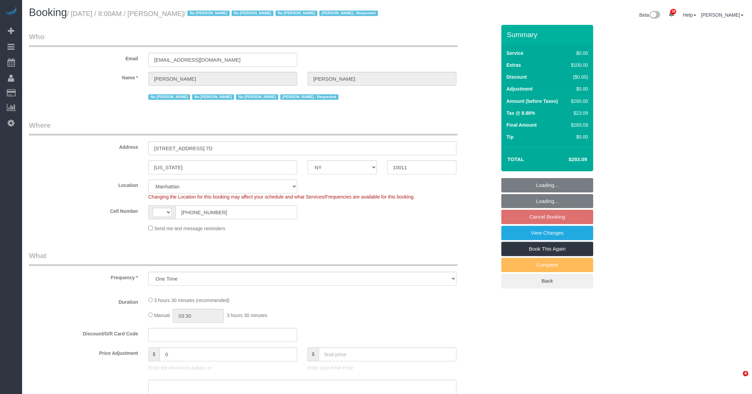
select select "NY"
select select "number:56"
select select "number:69"
select select "number:15"
select select "number:7"
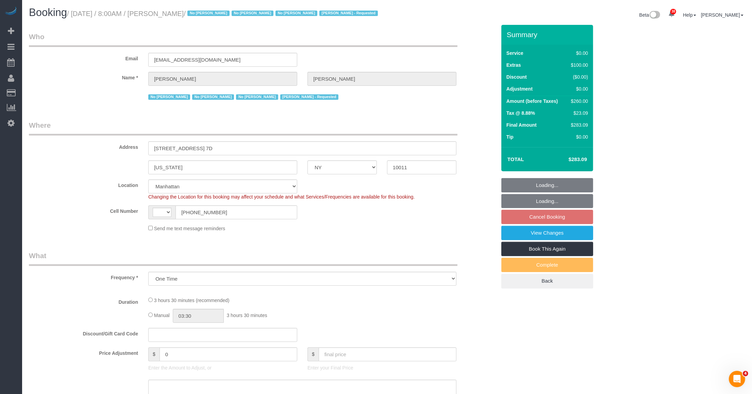
select select "object:972"
select select "string:[GEOGRAPHIC_DATA]"
select select "string:stripe-pm_1NDe7p4VGloSiKo7wBeN3prY"
select select "spot1"
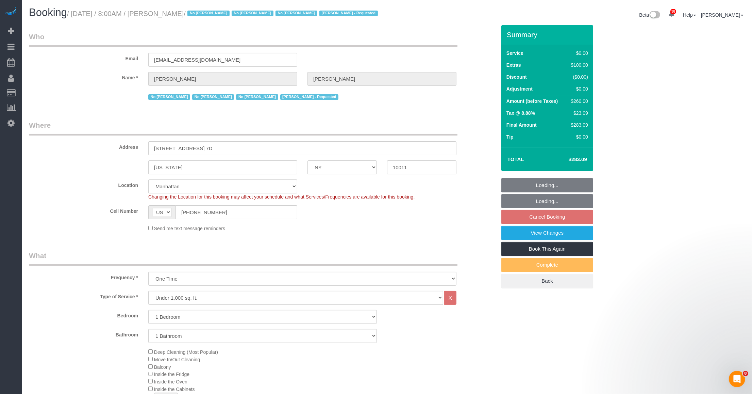
scroll to position [255, 0]
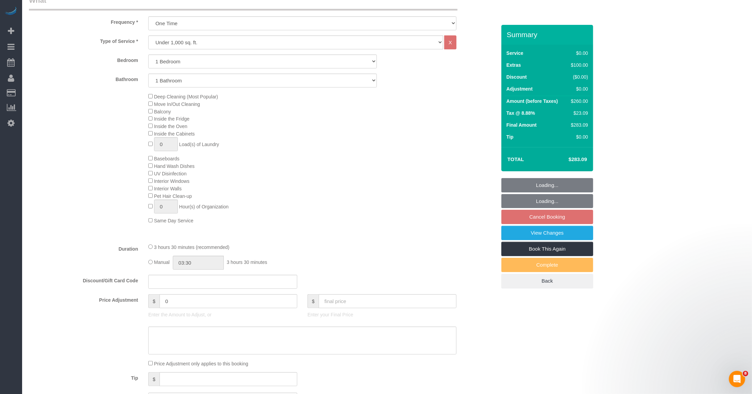
select select "1"
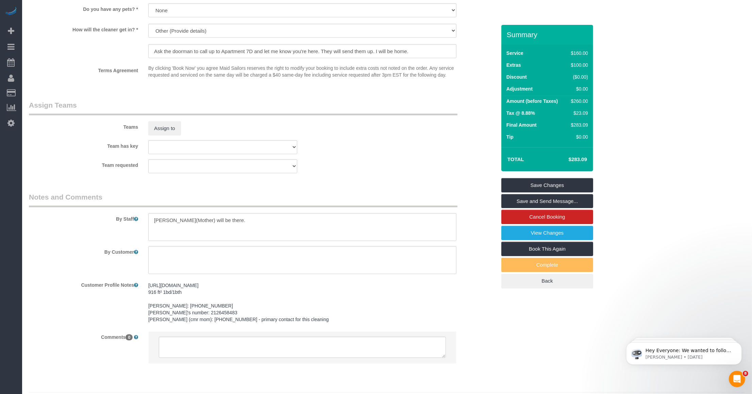
scroll to position [836, 0]
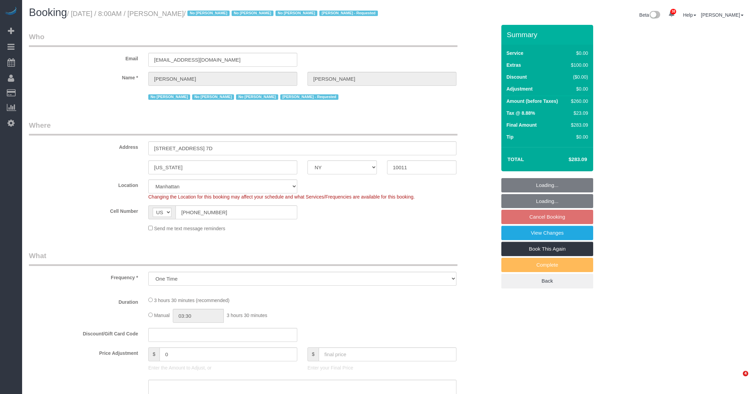
select select "NY"
select select "object:827"
select select "string:stripe-pm_1NDe7p4VGloSiKo7wBeN3prY"
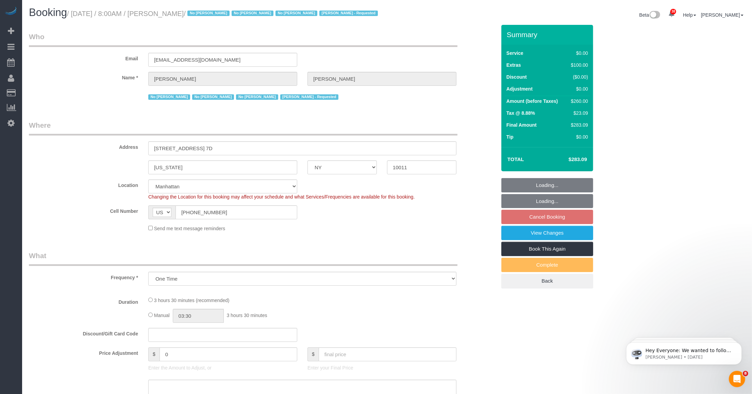
select select "1"
select select "spot1"
select select "number:56"
select select "number:69"
select select "number:15"
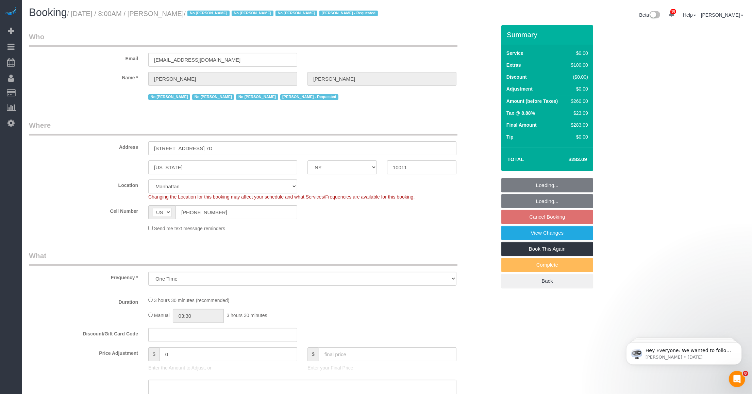
select select "number:7"
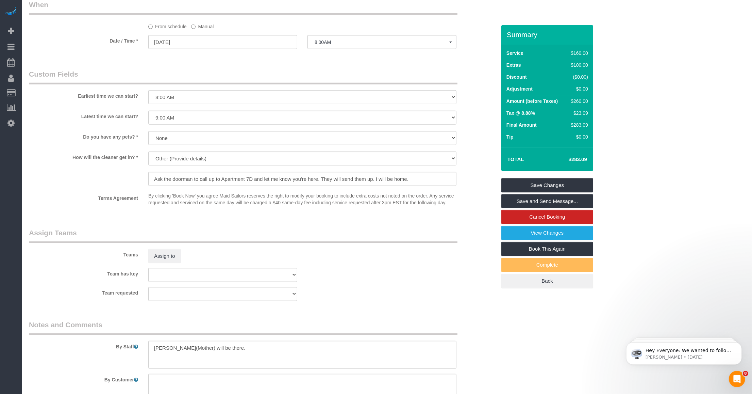
scroll to position [808, 0]
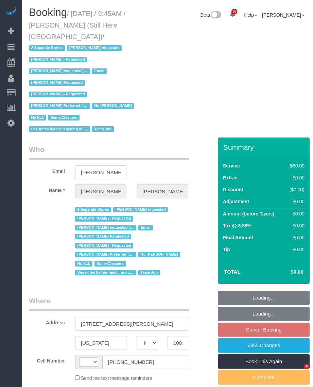
select select "NY"
select select "number:89"
select select "number:90"
select select "number:15"
select select "number:5"
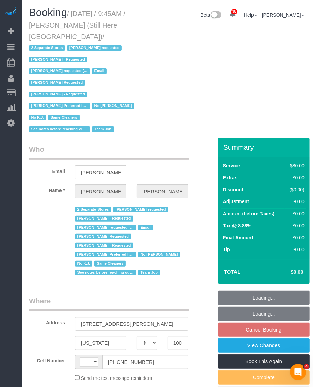
select select "string:[GEOGRAPHIC_DATA]"
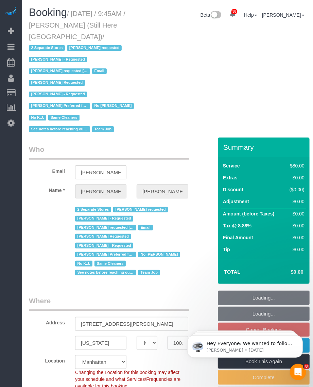
select select "string:stripe-pm_1Oyz8t4VGloSiKo71skqOF54"
select select "object:1169"
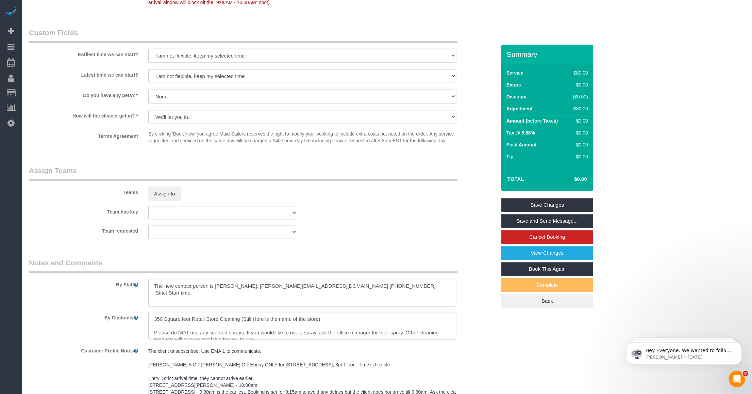
scroll to position [680, 0]
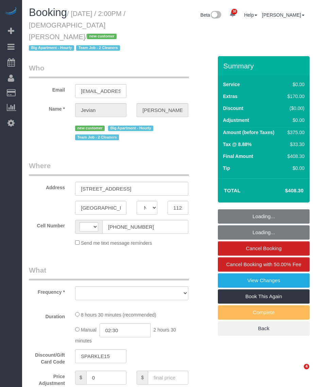
select select "NY"
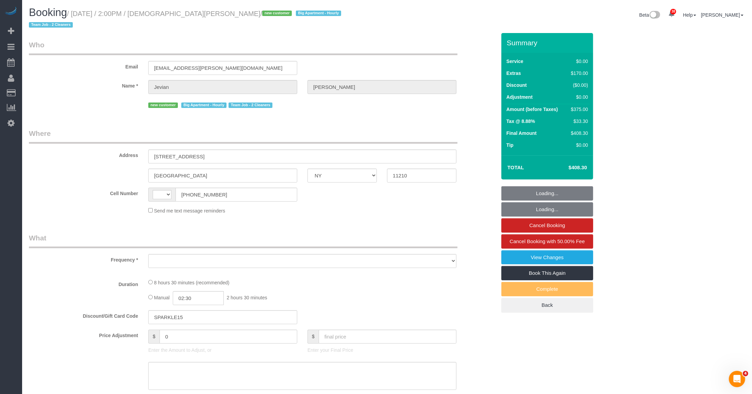
select select "string:[GEOGRAPHIC_DATA]"
select select "object:978"
select select "string:stripe-pm_1SHnIH4VGloSiKo7aamUuRDL"
select select "spot1"
select select "number:58"
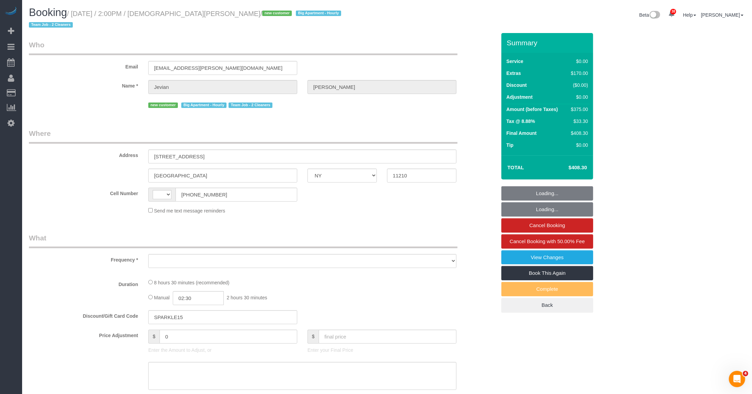
select select "number:72"
select select "number:15"
select select "number:5"
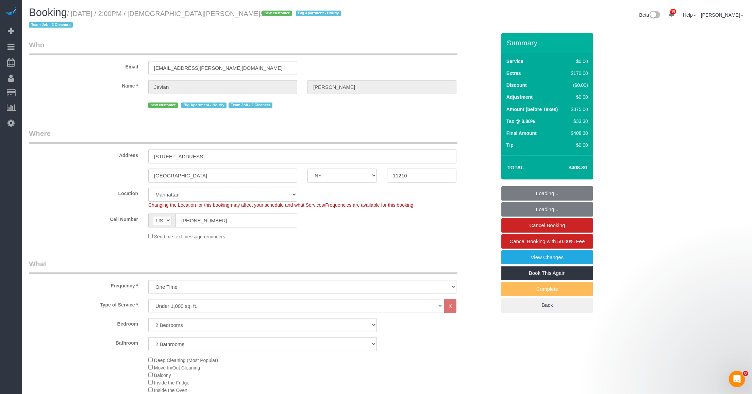
select select "object:1530"
select select "2"
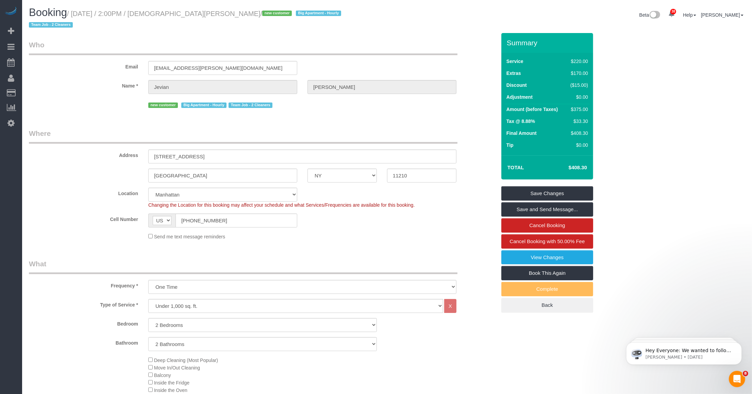
click at [160, 12] on small "/ October 14, 2025 / 2:00PM / Jevian Jean Pierre / new customer Big Apartment -…" at bounding box center [186, 19] width 314 height 19
drag, startPoint x: 163, startPoint y: 14, endPoint x: 218, endPoint y: 11, distance: 55.9
click at [218, 11] on small "/ October 14, 2025 / 2:00PM / Jevian Jean Pierre / new customer Big Apartment -…" at bounding box center [186, 19] width 314 height 19
copy small "Jevian Jean Pierre"
drag, startPoint x: 220, startPoint y: 33, endPoint x: 151, endPoint y: 19, distance: 70.9
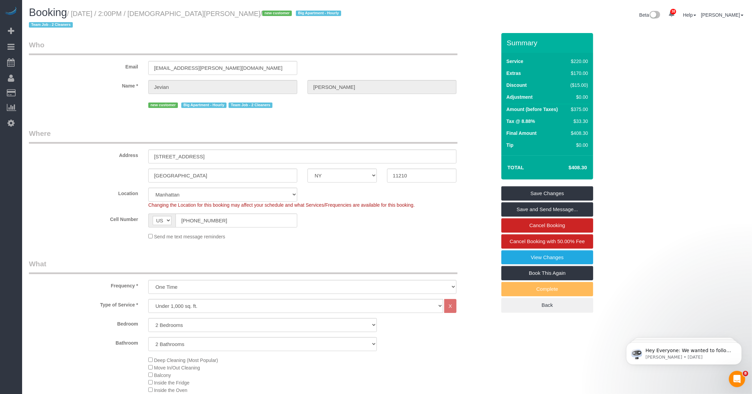
click at [218, 40] on legend "Who" at bounding box center [243, 47] width 429 height 15
click at [81, 16] on small "/ October 14, 2025 / 2:00PM / Jevian Jean Pierre / new customer Big Apartment -…" at bounding box center [186, 19] width 314 height 19
drag, startPoint x: 72, startPoint y: 16, endPoint x: 217, endPoint y: 17, distance: 144.6
click at [217, 17] on h1 "Booking / October 14, 2025 / 2:00PM / Jevian Jean Pierre / new customer Big Apa…" at bounding box center [205, 18] width 353 height 23
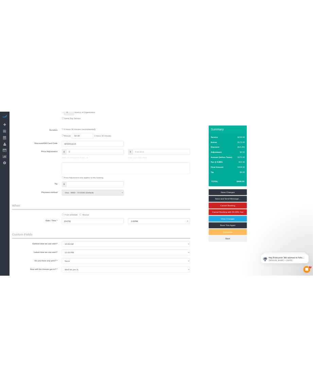
scroll to position [680, 0]
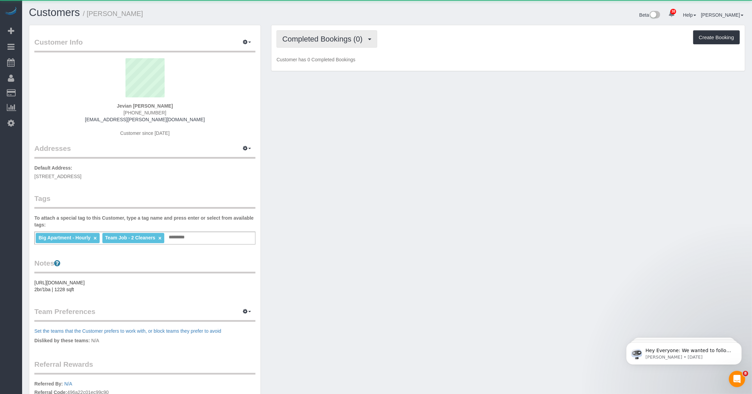
click at [336, 39] on span "Completed Bookings (0)" at bounding box center [324, 39] width 84 height 9
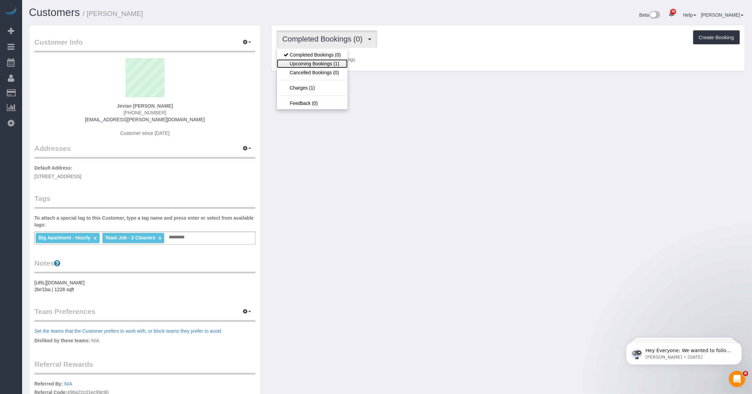
drag, startPoint x: 315, startPoint y: 61, endPoint x: 432, endPoint y: 51, distance: 117.4
click at [315, 61] on link "Upcoming Bookings (1)" at bounding box center [312, 63] width 71 height 9
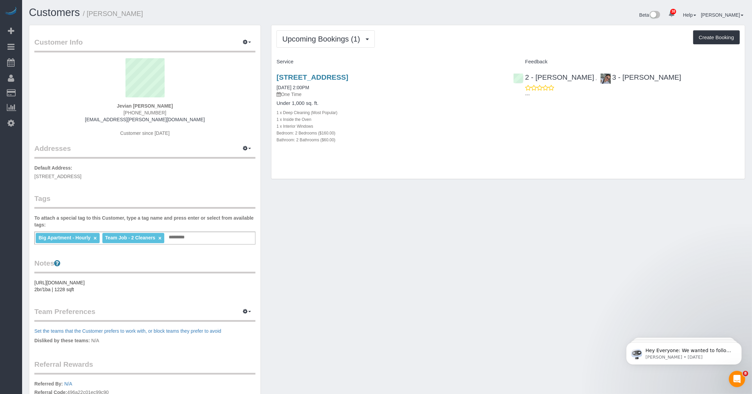
click at [393, 197] on div "Customer Info Edit Contact Info Send Message Email Preferences Special Sales Ta…" at bounding box center [387, 250] width 727 height 450
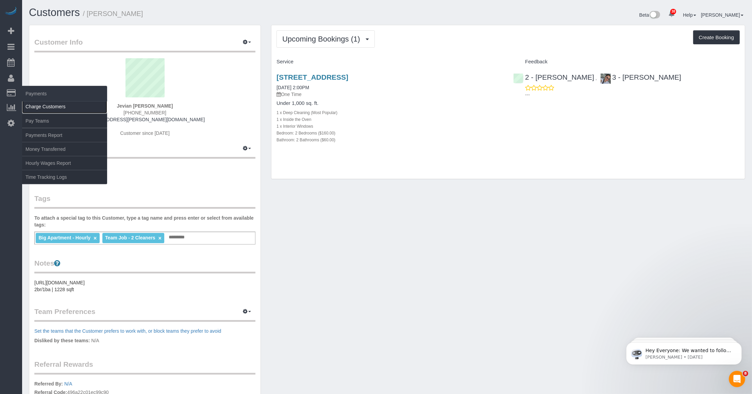
click at [24, 103] on link "Charge Customers" at bounding box center [64, 107] width 85 height 14
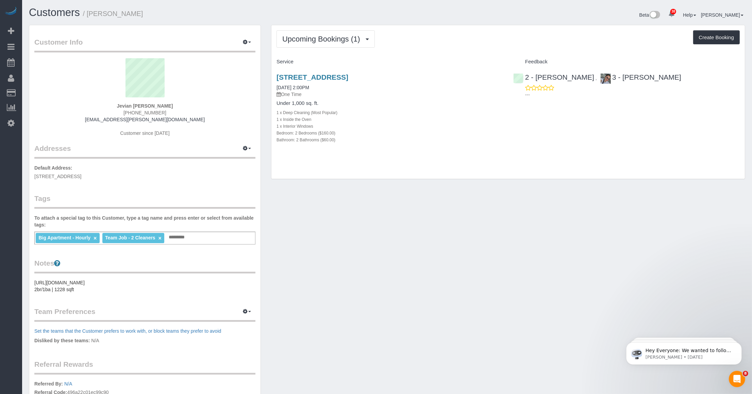
select select
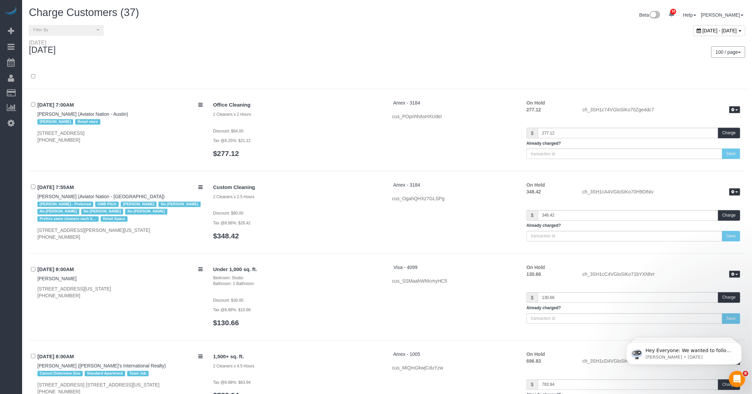
click at [703, 31] on span "[DATE] - [DATE]" at bounding box center [720, 30] width 34 height 5
type input "**********"
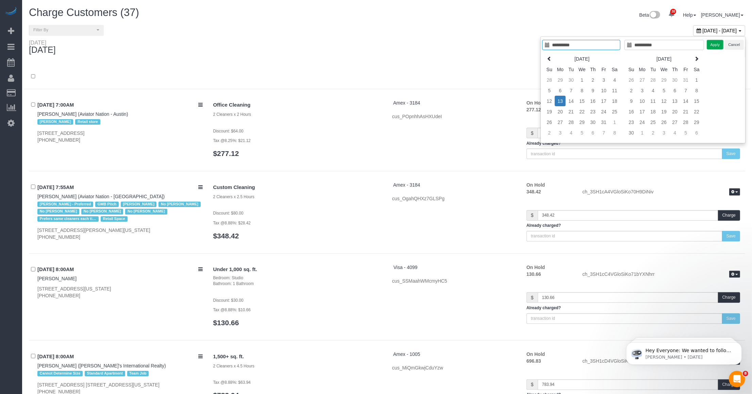
click at [559, 101] on td "13" at bounding box center [560, 101] width 11 height 11
click at [713, 45] on button "Apply" at bounding box center [715, 45] width 17 height 10
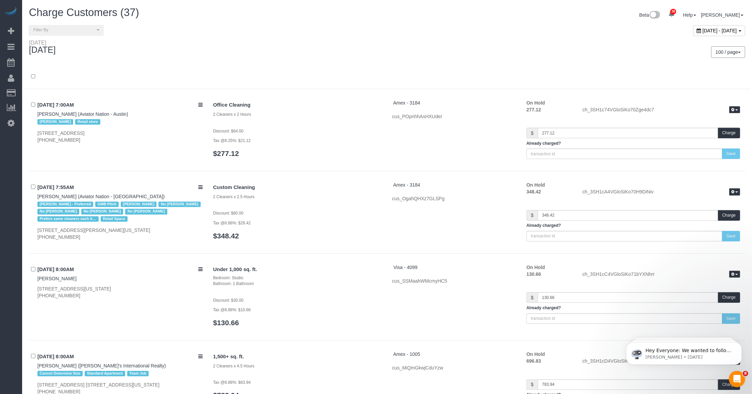
click at [483, 62] on div "100 / page 10 / page 20 / page 30 / page 40 / page 50 / page 100 / page" at bounding box center [568, 51] width 363 height 25
click at [699, 35] on div "[DATE] - [DATE]" at bounding box center [719, 30] width 52 height 11
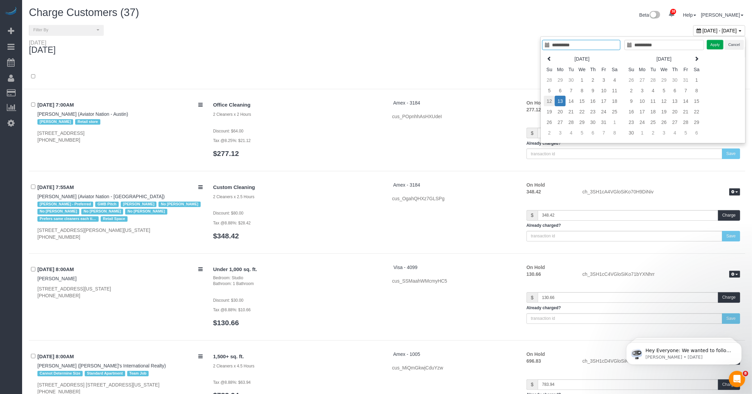
type input "**********"
click at [552, 100] on td "12" at bounding box center [549, 101] width 11 height 11
type input "**********"
click at [552, 100] on td "12" at bounding box center [549, 101] width 11 height 11
click at [711, 44] on button "Apply" at bounding box center [715, 45] width 17 height 10
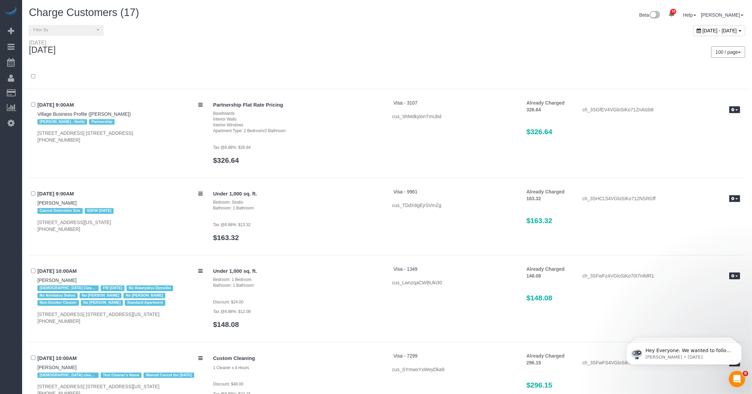
click at [677, 36] on div "October 12, 2025 - October 12, 2025" at bounding box center [568, 32] width 363 height 15
click at [693, 33] on div "October 12, 2025 - October 12, 2025" at bounding box center [719, 30] width 52 height 11
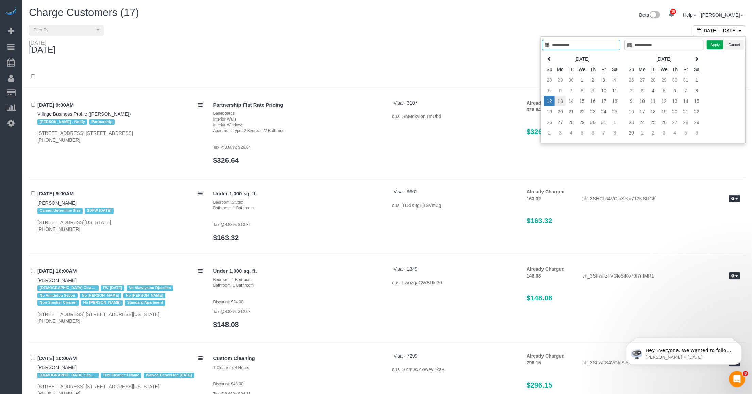
type input "**********"
click at [562, 101] on td "13" at bounding box center [560, 101] width 11 height 11
type input "**********"
click at [716, 45] on button "Apply" at bounding box center [715, 45] width 17 height 10
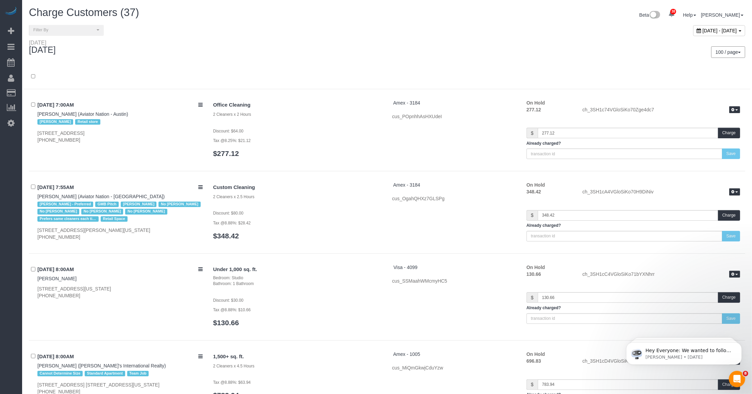
scroll to position [43, 0]
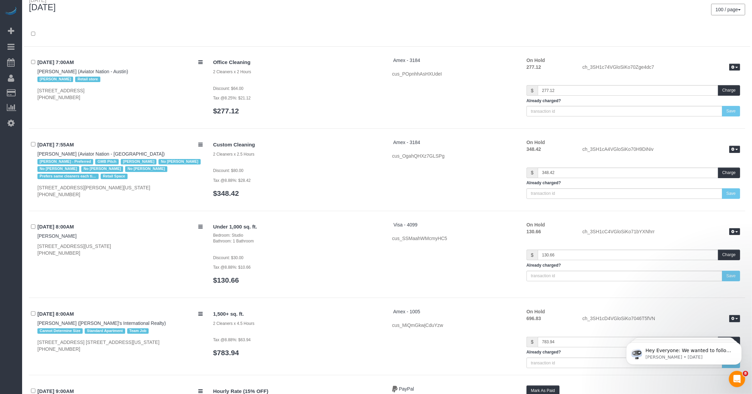
click at [741, 9] on button "100 / page" at bounding box center [728, 10] width 34 height 12
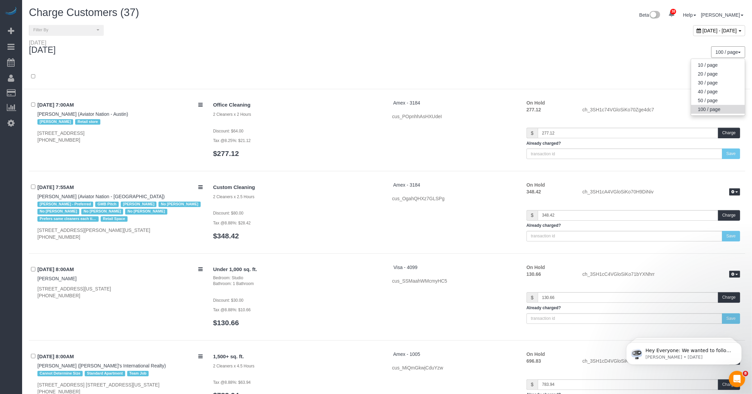
click at [703, 28] on span "October 13, 2025 - October 13, 2025" at bounding box center [720, 30] width 34 height 5
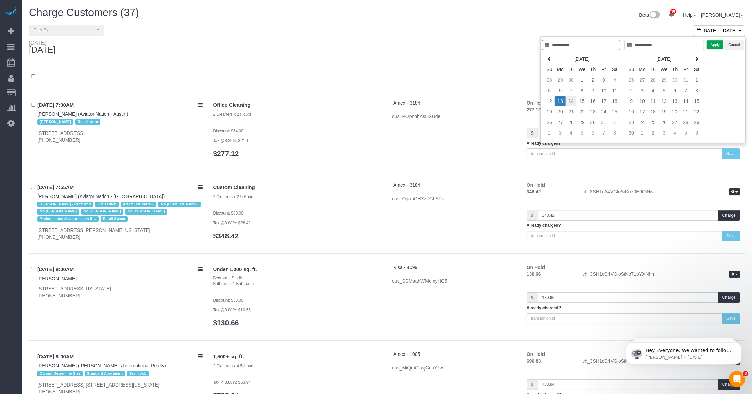
type input "**********"
click at [570, 101] on td "14" at bounding box center [571, 101] width 11 height 11
type input "**********"
click at [716, 45] on button "Apply" at bounding box center [715, 45] width 17 height 10
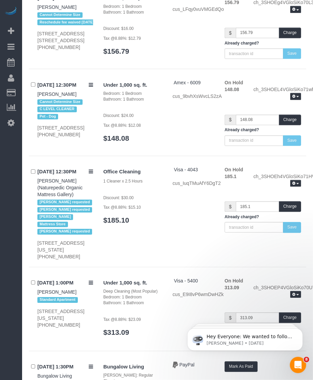
scroll to position [3769, 0]
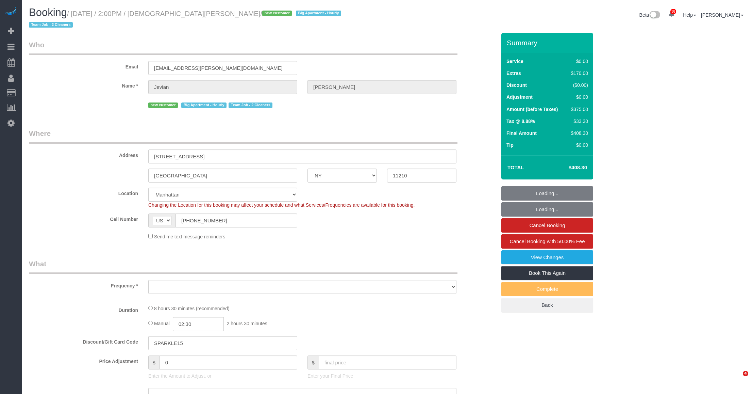
select select "NY"
select select "string:stripe-pm_1SHnIH4VGloSiKo7aamUuRDL"
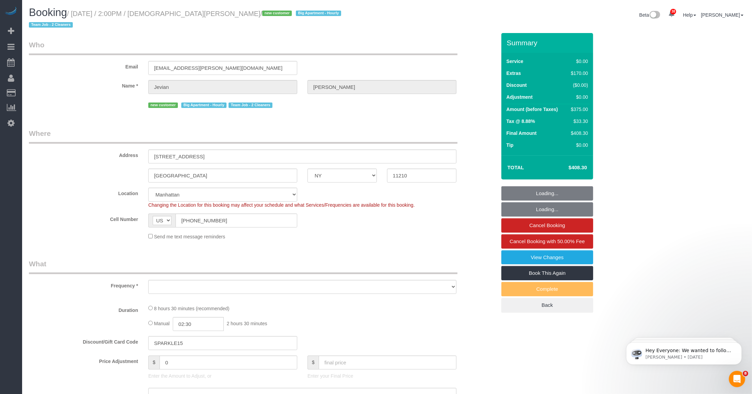
select select "object:833"
select select "spot1"
select select "number:58"
select select "number:72"
select select "number:15"
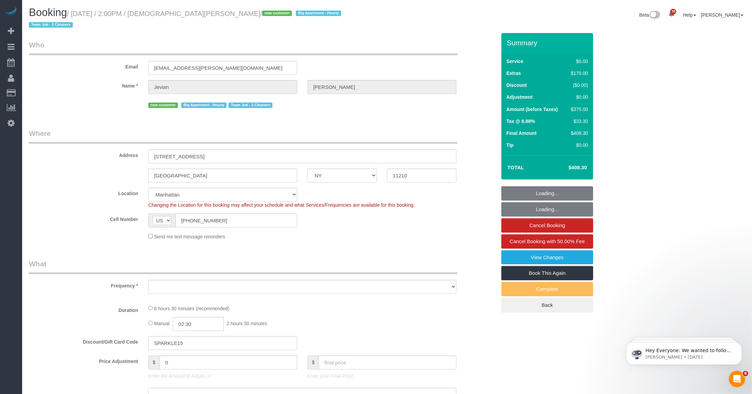
select select "number:5"
select select "2"
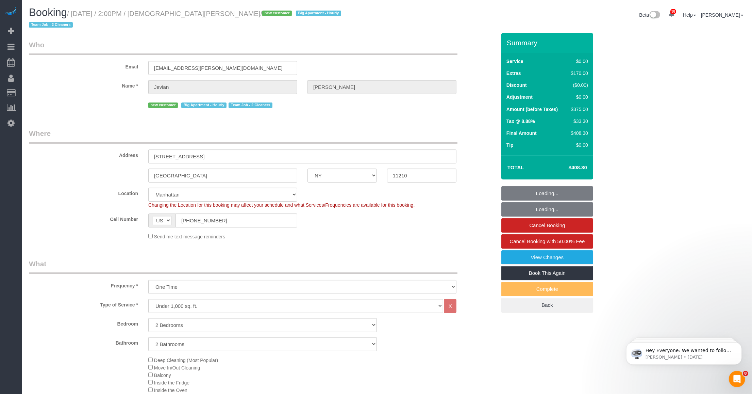
select select "object:1530"
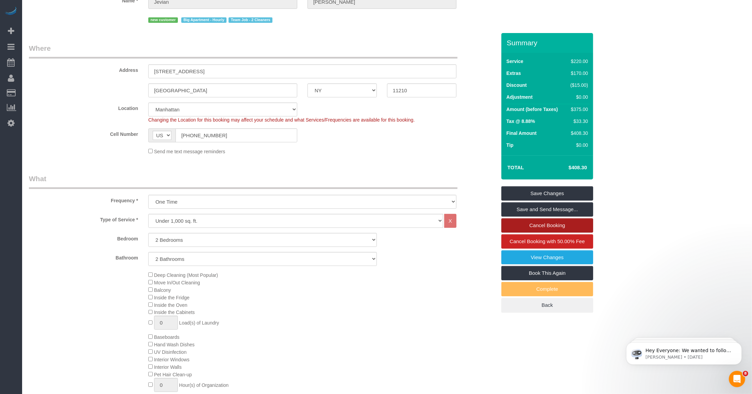
click at [539, 218] on link "Cancel Booking" at bounding box center [547, 225] width 92 height 14
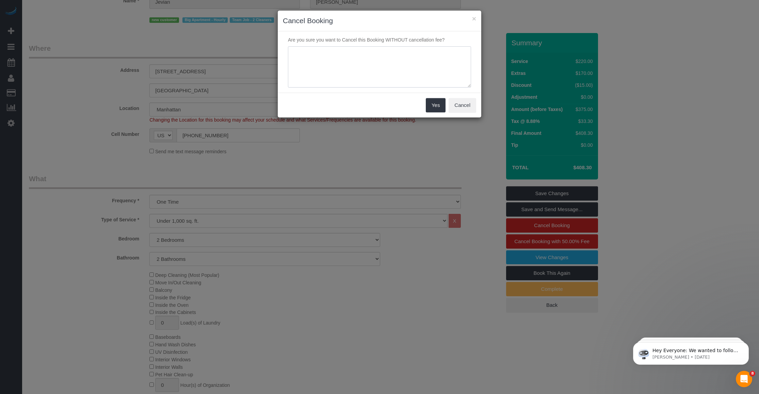
click at [356, 70] on textarea at bounding box center [379, 67] width 183 height 42
type textarea "Customer requested."
drag, startPoint x: 431, startPoint y: 106, endPoint x: 439, endPoint y: 104, distance: 8.1
click at [432, 105] on button "Yes" at bounding box center [436, 105] width 20 height 14
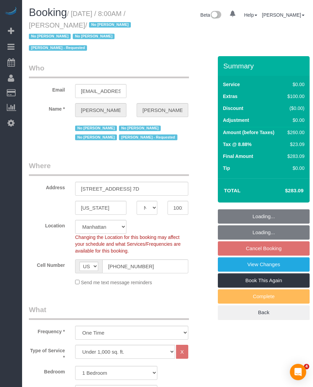
select select "NY"
select select "1"
select select "number:56"
select select "number:69"
select select "number:15"
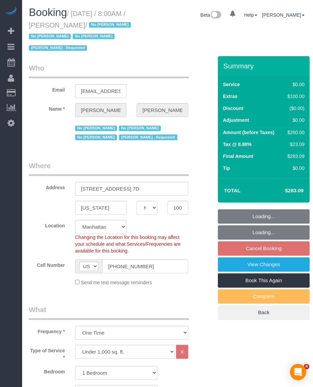
select select "number:7"
select select "object:1552"
select select "spot1"
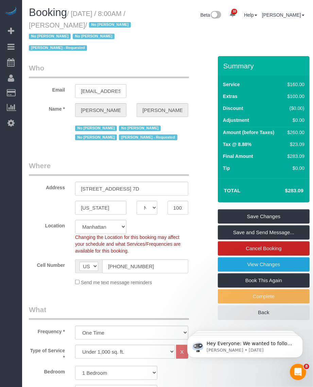
drag, startPoint x: 60, startPoint y: 26, endPoint x: 104, endPoint y: 26, distance: 44.6
click at [104, 26] on small "/ October 20, 2025 / 8:00AM / Joel Gottsegen / No Noufoh Sodandji No Samanda Sh…" at bounding box center [81, 31] width 104 height 42
copy small "[PERSON_NAME]"
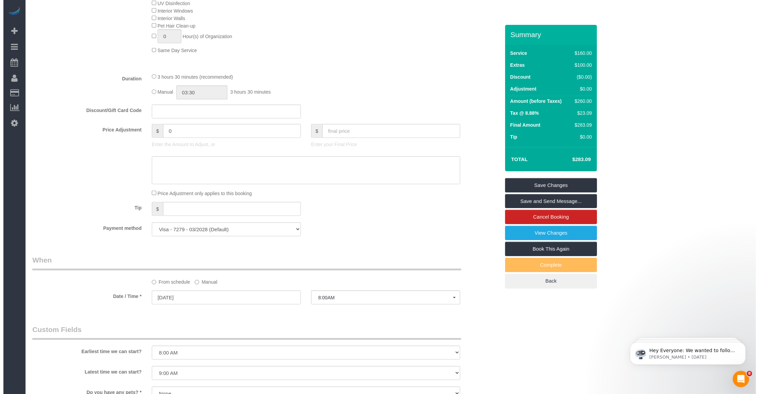
scroll to position [510, 0]
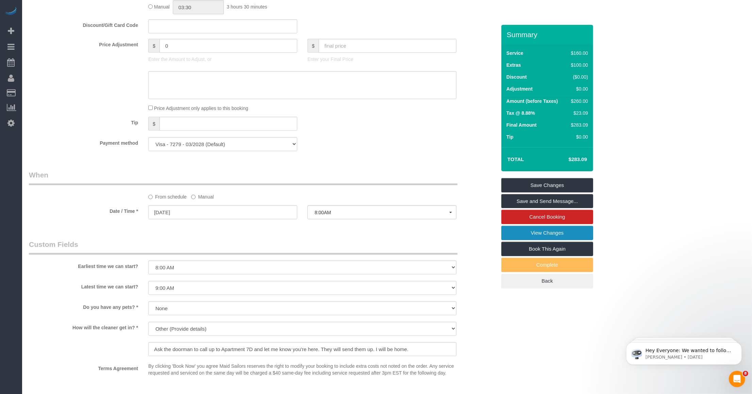
click at [313, 240] on link "View Changes" at bounding box center [547, 233] width 92 height 14
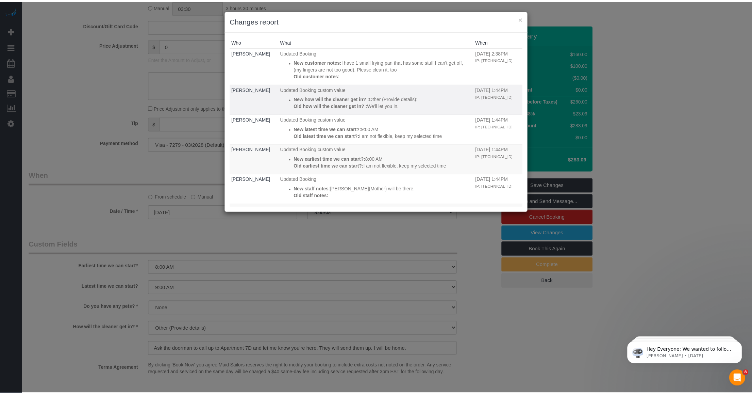
scroll to position [85, 0]
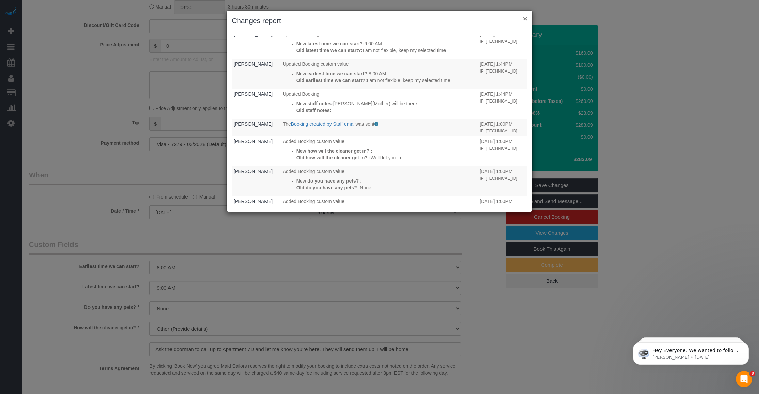
click at [313, 16] on button "×" at bounding box center [525, 18] width 4 height 7
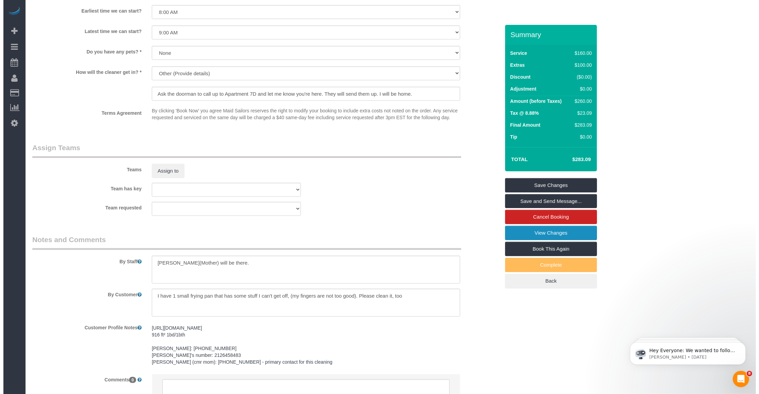
scroll to position [808, 0]
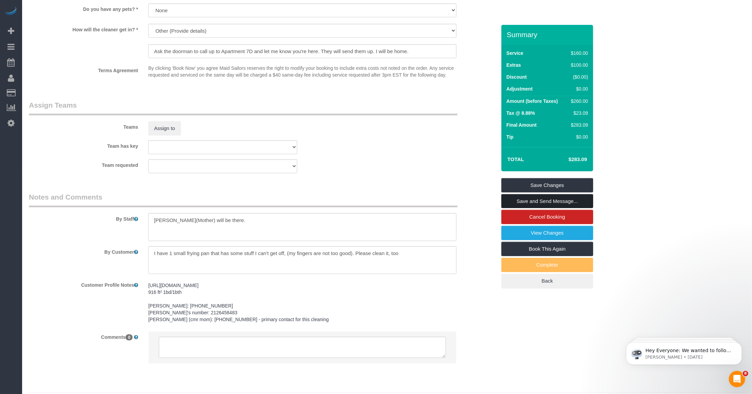
click at [313, 208] on link "Save and Send Message..." at bounding box center [547, 201] width 92 height 14
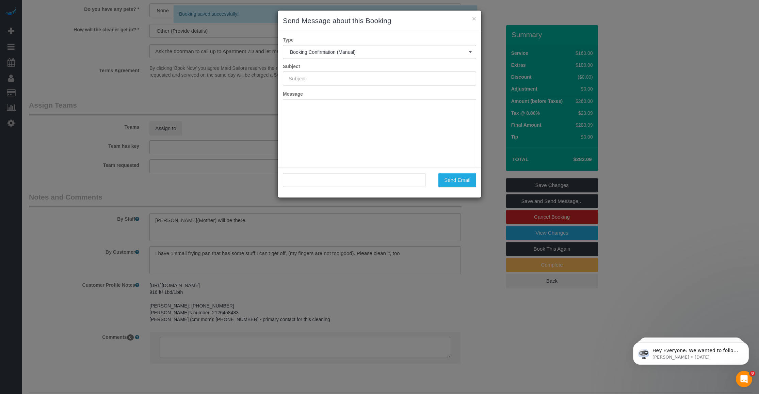
type input "Cleaning Confirmed for 10/20/2025 at 8:00am"
type input ""Joel Gottsegen" <djoeligy@gmail.com>"
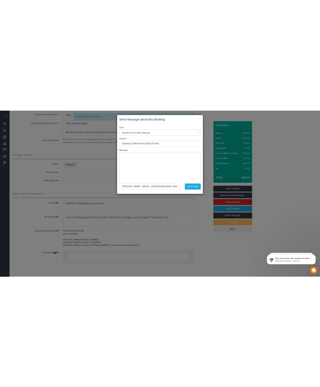
scroll to position [0, 0]
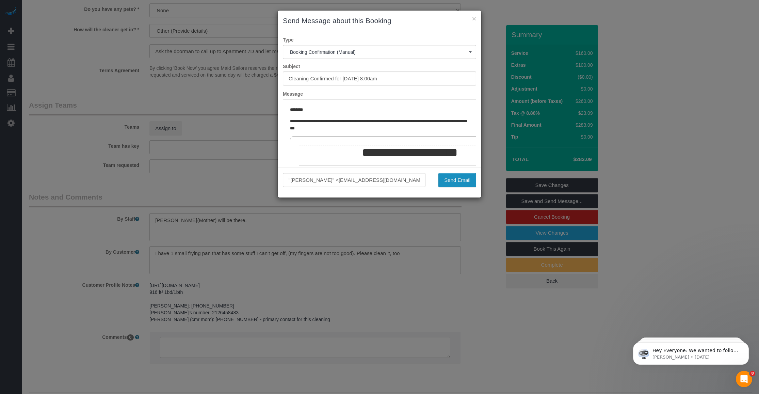
drag, startPoint x: 451, startPoint y: 180, endPoint x: 120, endPoint y: 0, distance: 377.4
click at [313, 180] on button "Send Email" at bounding box center [457, 180] width 38 height 14
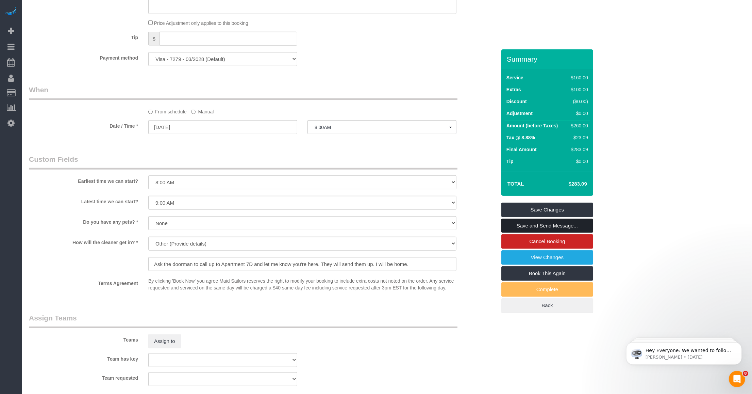
scroll to position [407, 0]
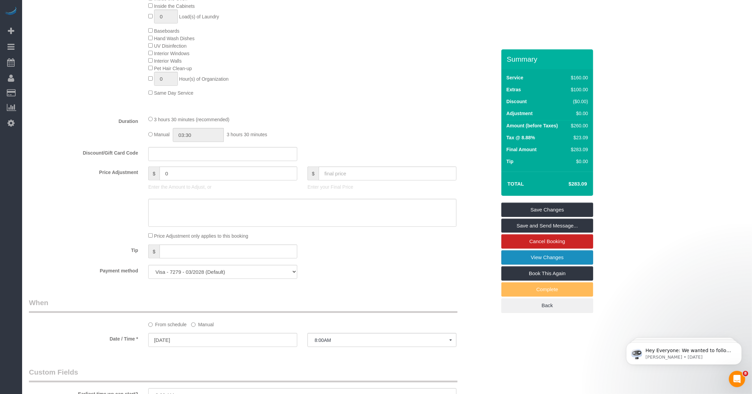
click at [313, 264] on link "View Changes" at bounding box center [547, 257] width 92 height 14
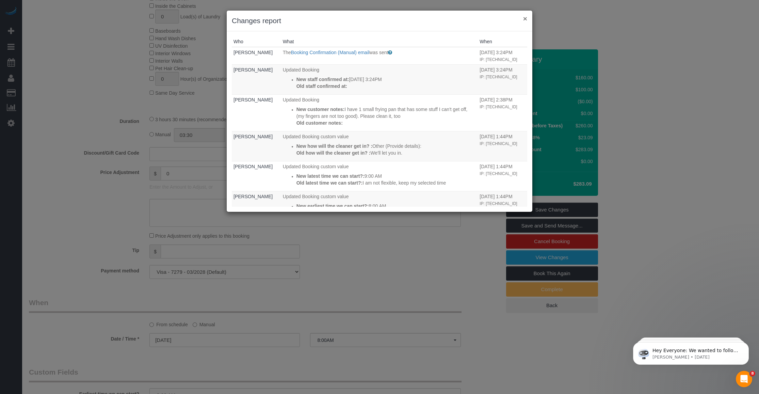
click at [313, 18] on button "×" at bounding box center [525, 18] width 4 height 7
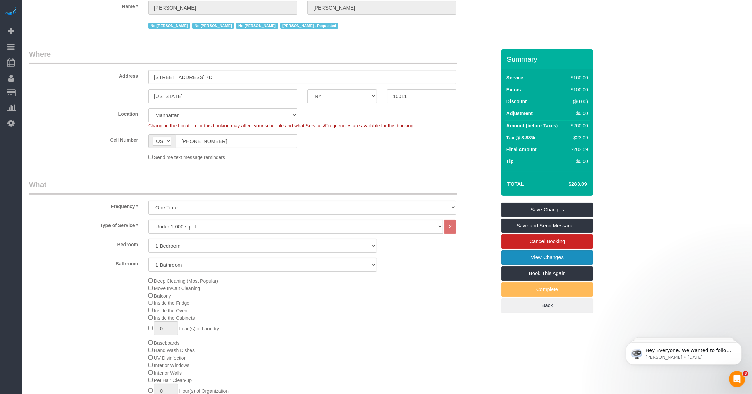
scroll to position [0, 0]
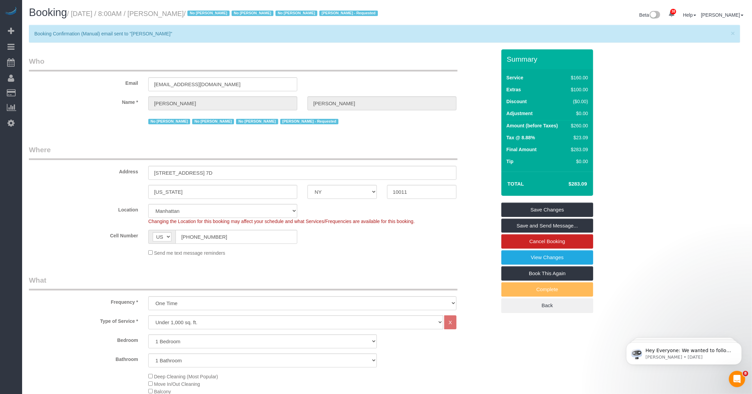
click at [98, 120] on sui-booking-customer "Email djoeligy@gmail.com Name * Joel Gottsegen No Noufoh Sodandji No Samanda Sh…" at bounding box center [262, 91] width 467 height 70
click at [313, 264] on link "View Changes" at bounding box center [547, 257] width 92 height 14
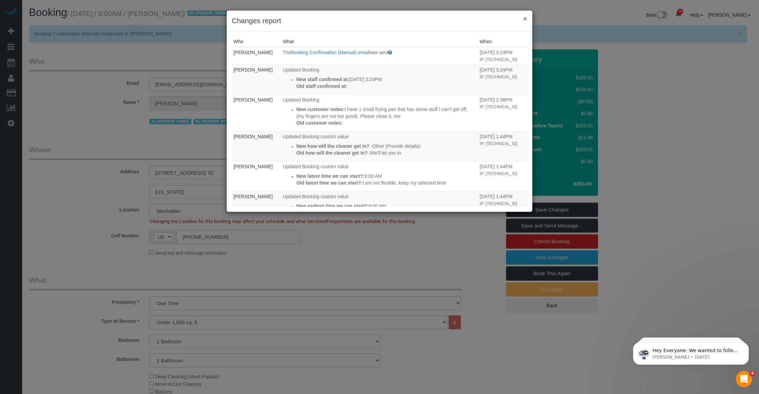
drag, startPoint x: 526, startPoint y: 17, endPoint x: 521, endPoint y: 18, distance: 4.8
click at [313, 17] on button "×" at bounding box center [525, 18] width 4 height 7
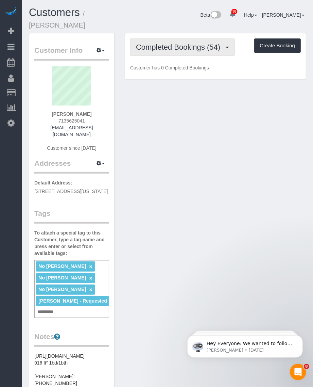
drag, startPoint x: 177, startPoint y: 33, endPoint x: 165, endPoint y: 58, distance: 27.4
click at [177, 38] on button "Completed Bookings (54)" at bounding box center [182, 46] width 105 height 17
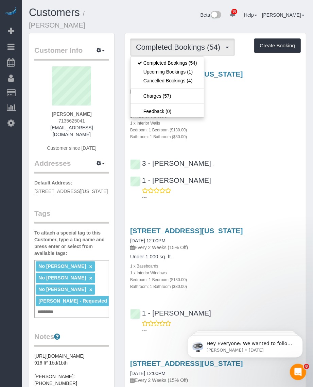
click at [156, 14] on div "Beta 38 Your Notifications You have 0 alerts × You have 7 to charge for [DATE] …" at bounding box center [228, 16] width 168 height 18
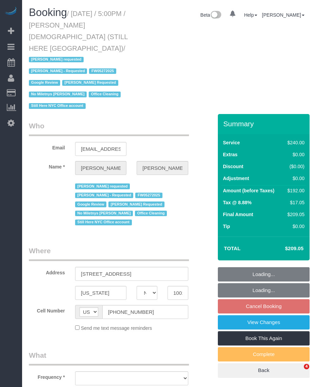
select select "NY"
select select "string:stripe-pm_1QY8Py4VGloSiKo7kVLuacfg"
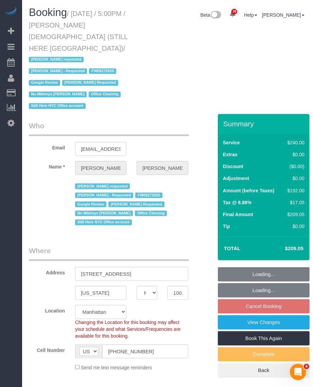
select select "object:1283"
select select "spot10"
select select "number:89"
select select "number:90"
select select "number:15"
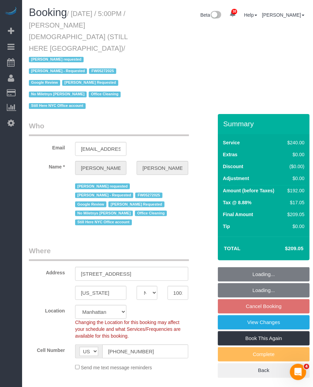
select select "number:5"
select select "object:1566"
select select "180"
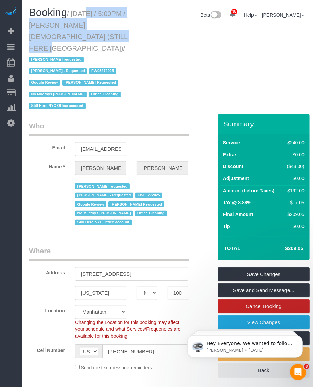
drag, startPoint x: 75, startPoint y: 12, endPoint x: 67, endPoint y: 33, distance: 22.4
click at [67, 33] on small "/ [DATE] / 5:00PM / [PERSON_NAME][DEMOGRAPHIC_DATA] (STILL HERE [GEOGRAPHIC_DAT…" at bounding box center [78, 60] width 99 height 100
copy small "[DATE] / 5:00PM / [PERSON_NAME] (STILL HERE [GEOGRAPHIC_DATA])"
